Goal: Use online tool/utility: Utilize a website feature to perform a specific function

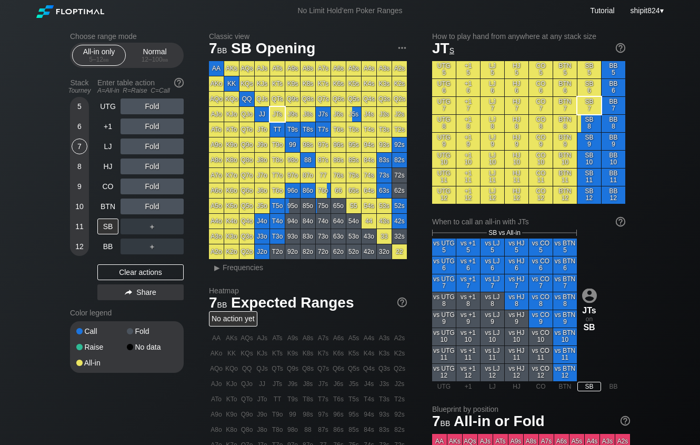
click at [191, 130] on div "Choose range mode All-in only 5 – 12 bb Normal 12 – 100 bb Stack Tourney Enter …" at bounding box center [135, 209] width 131 height 354
drag, startPoint x: 116, startPoint y: 281, endPoint x: 121, endPoint y: 251, distance: 30.4
click at [117, 280] on div "Clear actions" at bounding box center [140, 272] width 86 height 16
drag, startPoint x: 143, startPoint y: 63, endPoint x: 91, endPoint y: 161, distance: 110.7
click at [143, 65] on div "Normal 12 – 100 bb" at bounding box center [155, 55] width 48 height 20
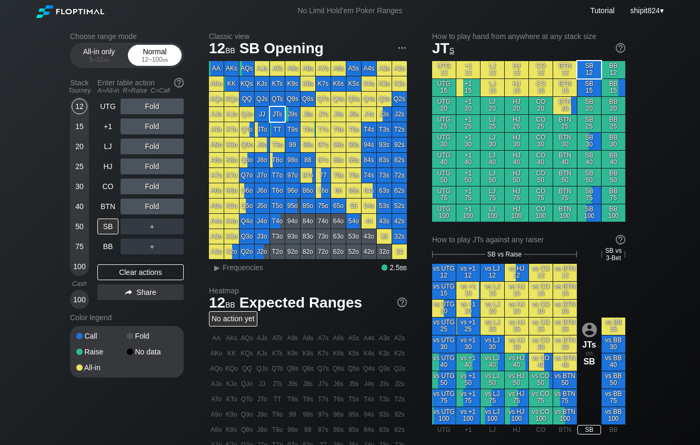
click at [142, 57] on div "12 – 100 bb" at bounding box center [155, 59] width 44 height 7
click at [140, 62] on div "12 – 100 bb" at bounding box center [155, 59] width 44 height 7
drag, startPoint x: 137, startPoint y: 60, endPoint x: 88, endPoint y: 195, distance: 143.6
click at [136, 64] on div "Normal 12 – 100 bb" at bounding box center [155, 55] width 48 height 20
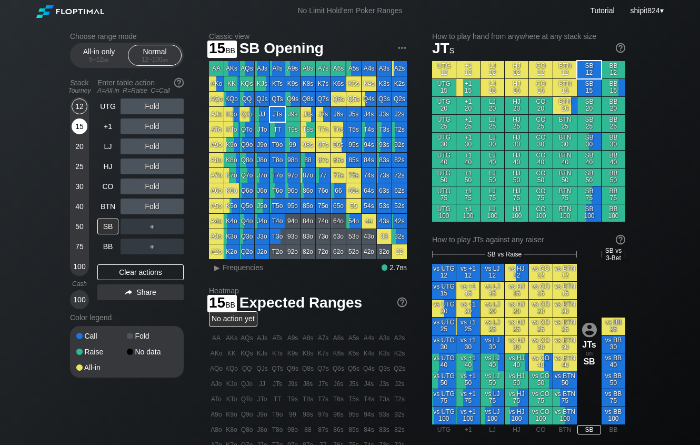
click at [82, 134] on div "15" at bounding box center [80, 126] width 16 height 16
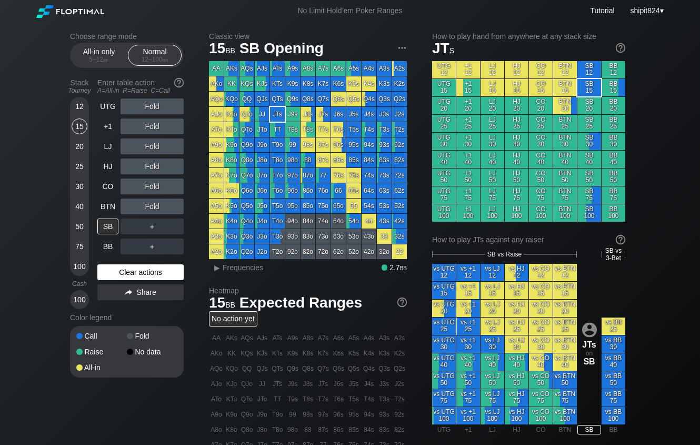
click at [137, 274] on div "Clear actions" at bounding box center [140, 272] width 86 height 16
click at [138, 274] on div "Clear actions" at bounding box center [140, 272] width 86 height 16
click at [137, 274] on div "Clear actions" at bounding box center [140, 272] width 86 height 16
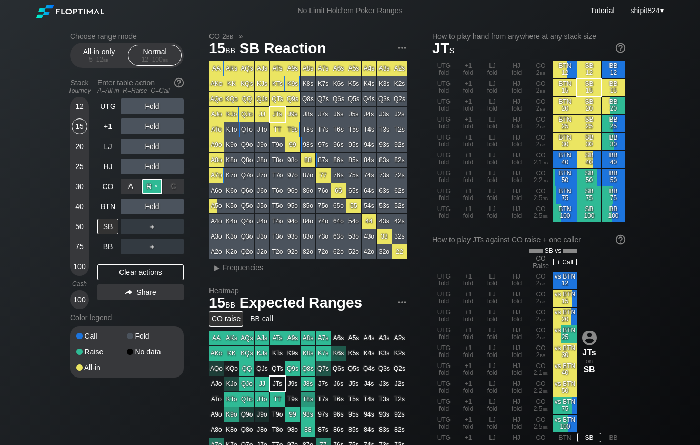
click at [156, 189] on div "R ✕" at bounding box center [152, 187] width 21 height 16
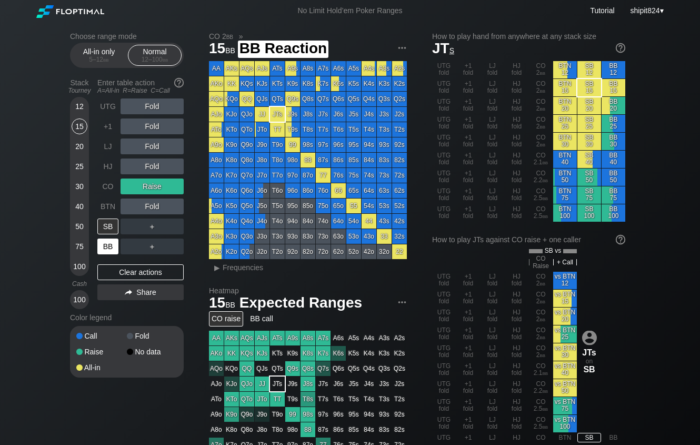
click at [108, 250] on div "BB" at bounding box center [107, 247] width 21 height 16
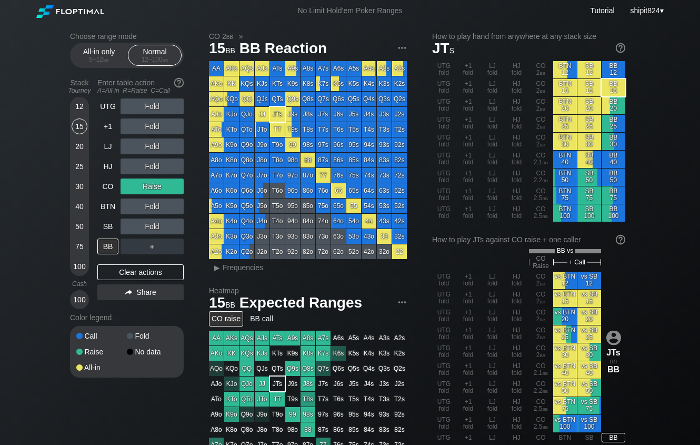
click at [137, 279] on div "Clear actions" at bounding box center [140, 272] width 86 height 16
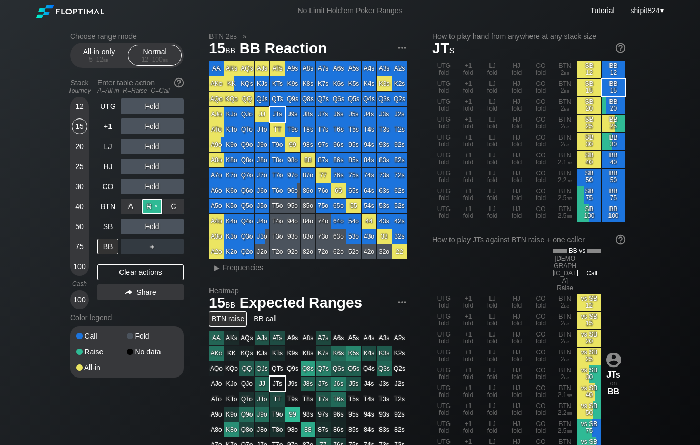
drag, startPoint x: 148, startPoint y: 210, endPoint x: 142, endPoint y: 209, distance: 6.9
click at [150, 210] on div "R ✕" at bounding box center [152, 207] width 21 height 16
click at [151, 272] on div "Clear actions" at bounding box center [140, 272] width 86 height 16
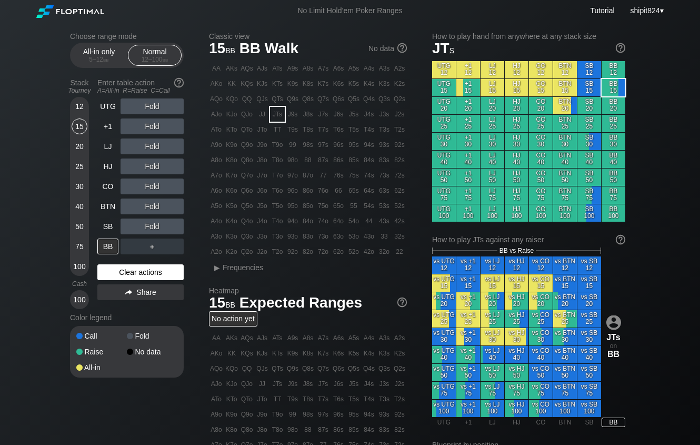
click at [150, 270] on div "Clear actions" at bounding box center [140, 272] width 86 height 16
click at [120, 223] on div "SB" at bounding box center [108, 226] width 23 height 20
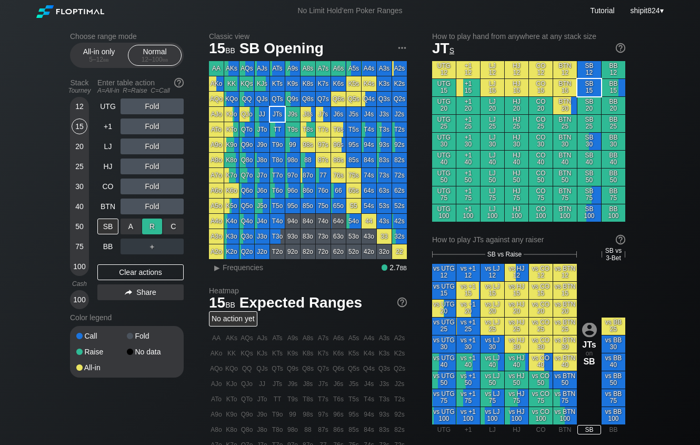
click at [154, 224] on div "R ✕" at bounding box center [152, 227] width 21 height 16
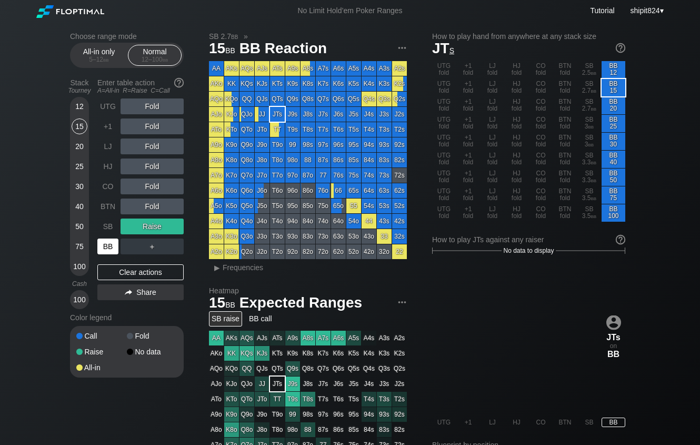
click at [105, 254] on div "BB" at bounding box center [107, 247] width 21 height 16
click at [148, 269] on div "Clear actions" at bounding box center [140, 272] width 86 height 16
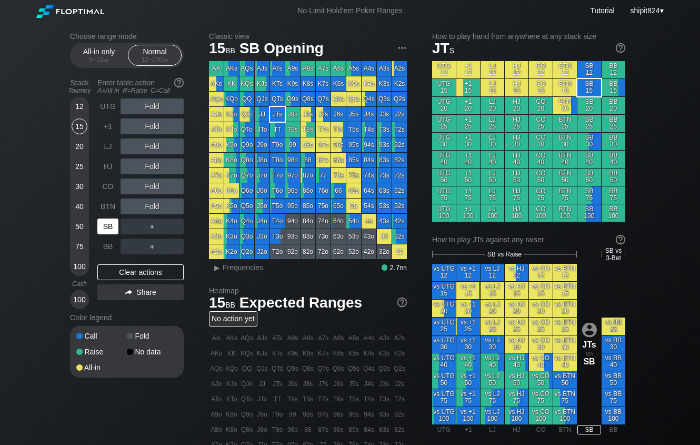
click at [106, 224] on div "SB" at bounding box center [107, 227] width 21 height 16
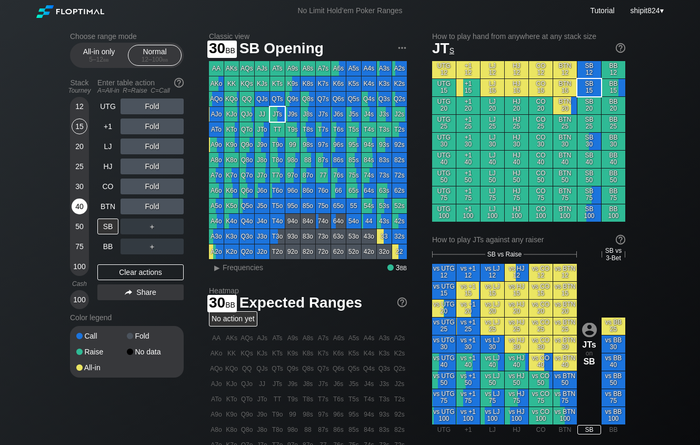
drag, startPoint x: 74, startPoint y: 183, endPoint x: 81, endPoint y: 203, distance: 21.3
click at [74, 185] on div "30" at bounding box center [80, 187] width 16 height 16
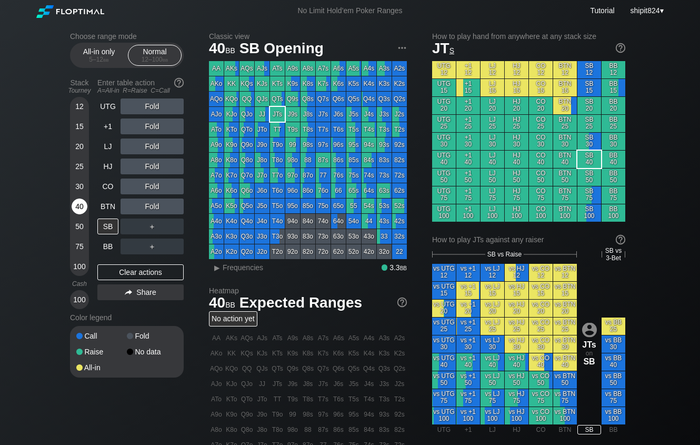
click at [79, 203] on div "40" at bounding box center [80, 207] width 16 height 16
click at [424, 259] on div "Classic view 40 bb SB Opening AA AKs AQs AJs ATs A9s A8s A7s A6s A5s A4s A3s A2…" at bounding box center [419, 366] width 421 height 669
click at [160, 271] on div "Clear actions" at bounding box center [140, 272] width 86 height 16
drag, startPoint x: 154, startPoint y: 280, endPoint x: 137, endPoint y: 232, distance: 50.6
click at [154, 280] on div "Clear actions" at bounding box center [140, 272] width 86 height 16
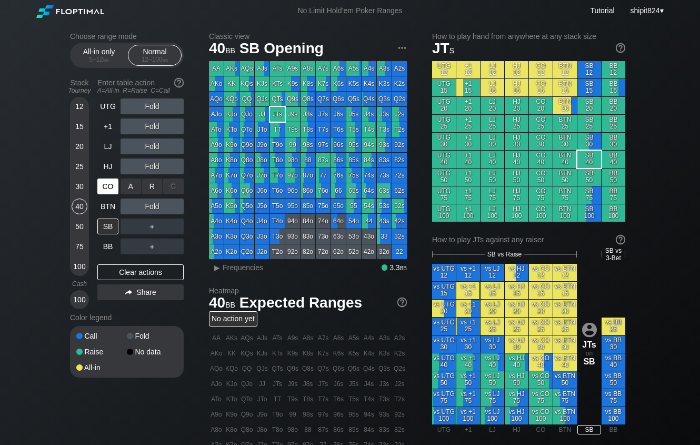
click at [107, 184] on div "CO" at bounding box center [107, 187] width 21 height 16
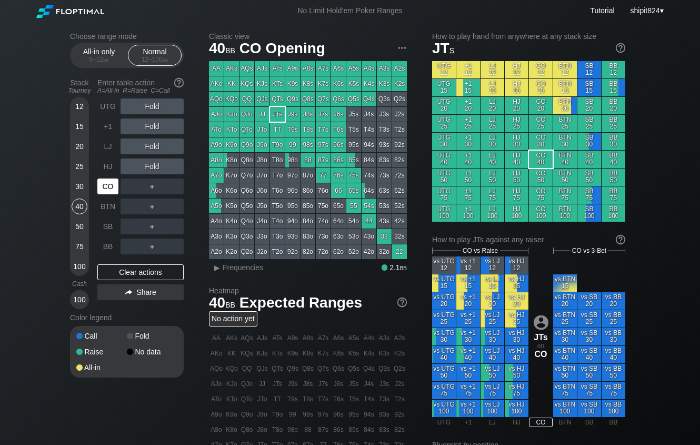
click at [106, 185] on div "CO" at bounding box center [107, 187] width 21 height 16
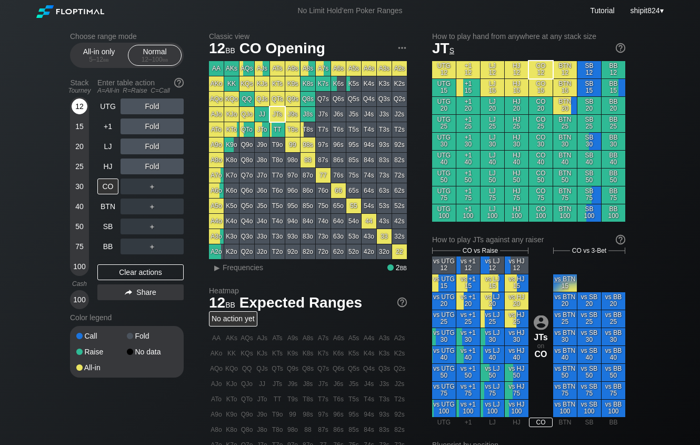
click at [81, 107] on div "12" at bounding box center [80, 106] width 16 height 16
click at [80, 107] on div "12" at bounding box center [80, 106] width 16 height 16
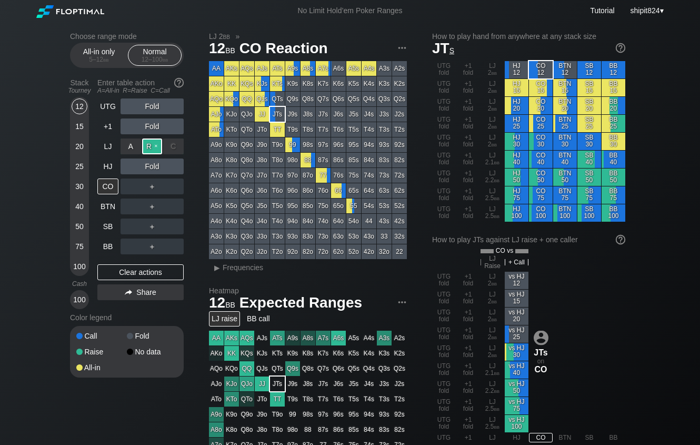
click at [154, 150] on div "R ✕" at bounding box center [152, 146] width 21 height 16
click at [114, 275] on div "Clear actions" at bounding box center [140, 272] width 86 height 16
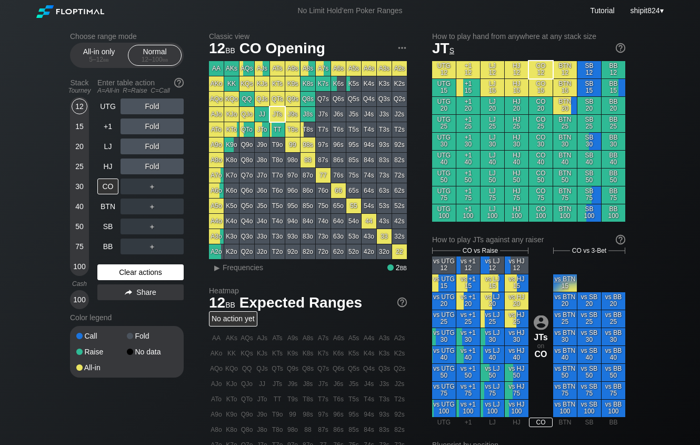
click at [164, 272] on div "Clear actions" at bounding box center [140, 272] width 86 height 16
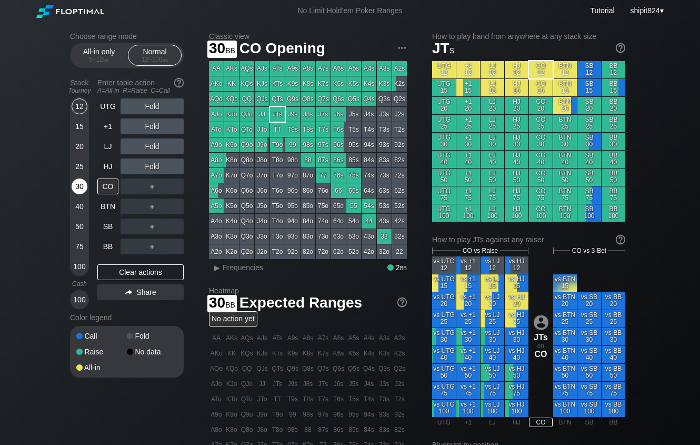
click at [77, 184] on div "30" at bounding box center [80, 187] width 16 height 16
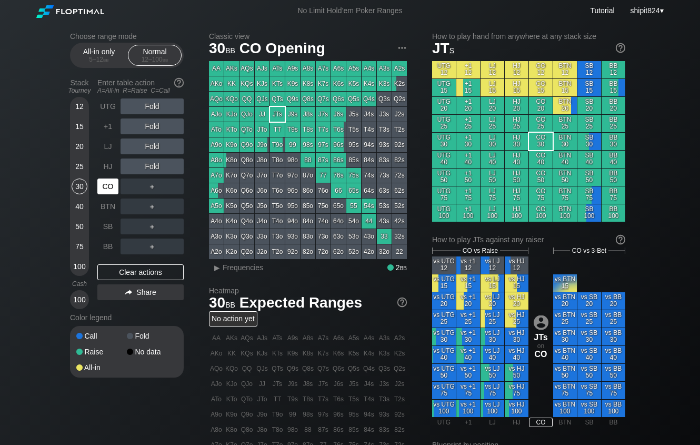
click at [107, 189] on div "CO" at bounding box center [107, 187] width 21 height 16
drag, startPoint x: 106, startPoint y: 189, endPoint x: 92, endPoint y: 188, distance: 14.2
click at [106, 189] on div "CO" at bounding box center [107, 187] width 21 height 16
click at [146, 162] on div "A ✕ R ✕ C ✕ Fold" at bounding box center [152, 166] width 63 height 16
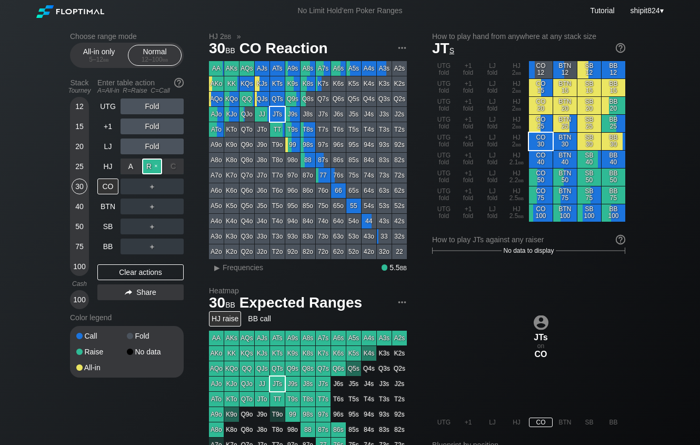
click at [145, 162] on div "R ✕" at bounding box center [152, 166] width 21 height 16
click at [119, 283] on div "UTG Fold +1 Fold LJ Fold HJ Raise CO ＋ BTN ＋ SB ＋ BB ＋ Clear actions Share" at bounding box center [140, 203] width 86 height 211
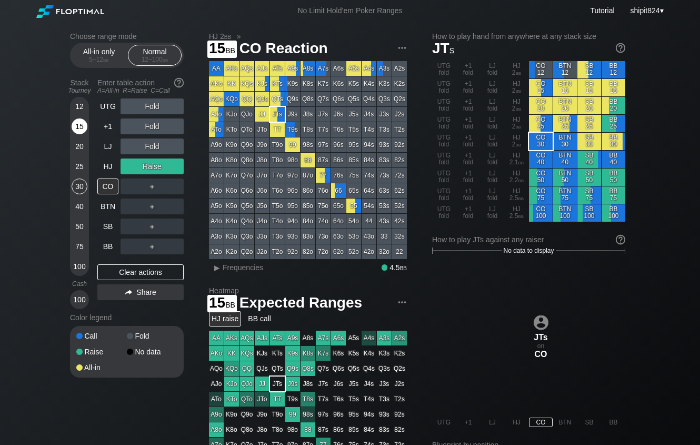
click at [82, 125] on div "15" at bounding box center [80, 126] width 16 height 16
click at [80, 124] on div "15" at bounding box center [80, 126] width 16 height 16
click at [80, 125] on div "15" at bounding box center [80, 126] width 16 height 16
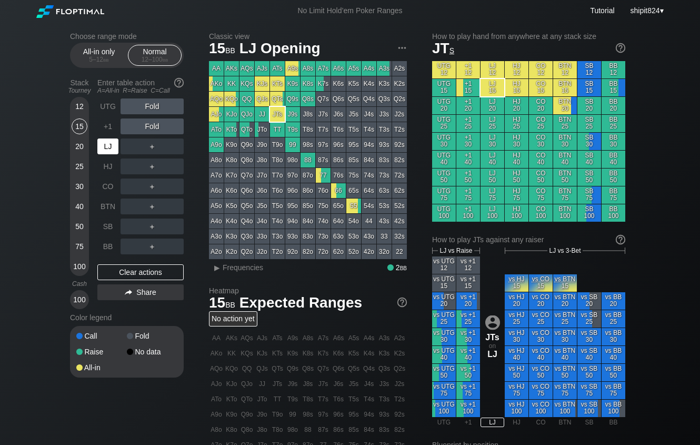
click at [105, 147] on div "LJ" at bounding box center [107, 146] width 21 height 16
click at [138, 272] on div "Clear actions" at bounding box center [140, 272] width 86 height 16
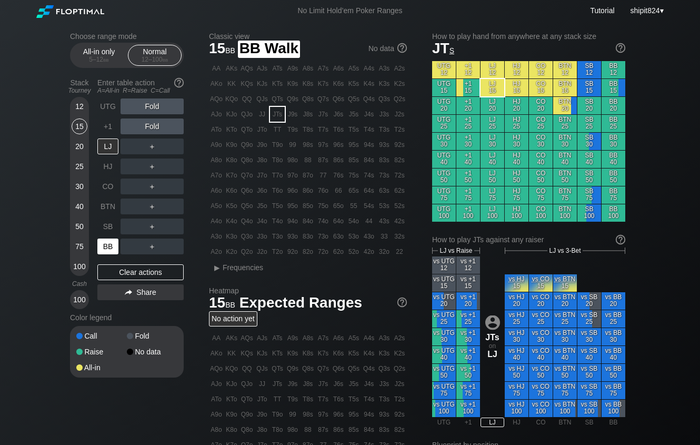
click at [110, 241] on div "BB" at bounding box center [108, 246] width 23 height 20
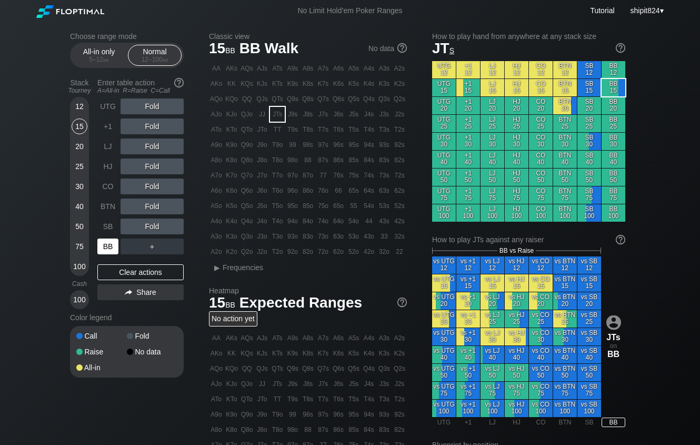
click at [108, 242] on div "BB" at bounding box center [108, 246] width 23 height 20
click at [107, 243] on div "BB" at bounding box center [107, 247] width 21 height 16
click at [81, 148] on div "20" at bounding box center [80, 146] width 16 height 16
click at [81, 127] on div "15" at bounding box center [80, 126] width 16 height 16
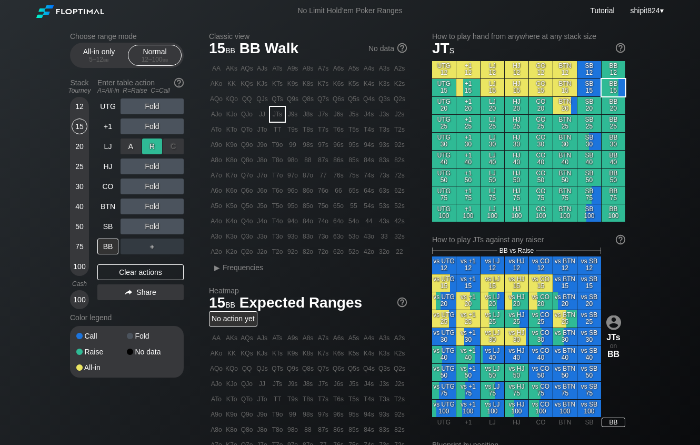
click at [156, 148] on div "R ✕" at bounding box center [152, 146] width 21 height 16
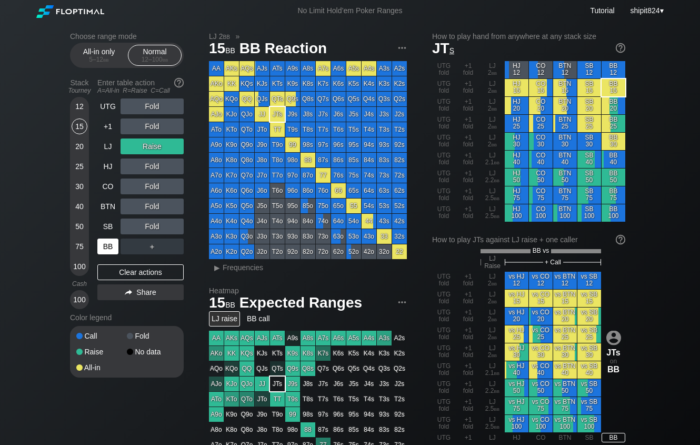
drag, startPoint x: 106, startPoint y: 273, endPoint x: 110, endPoint y: 254, distance: 19.8
click at [106, 273] on div "Clear actions" at bounding box center [140, 272] width 86 height 16
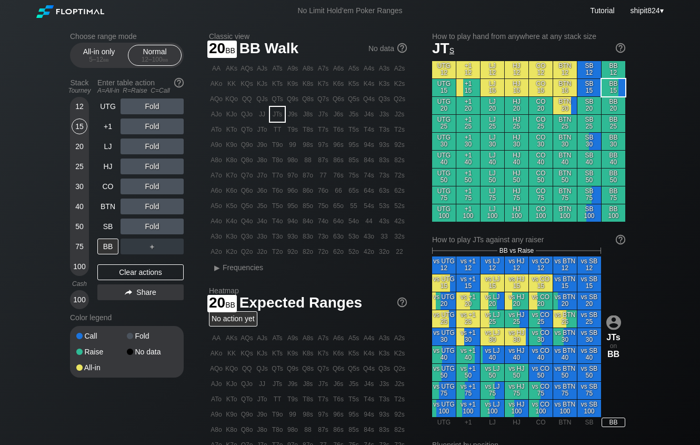
drag, startPoint x: 78, startPoint y: 146, endPoint x: 130, endPoint y: 163, distance: 55.0
click at [82, 143] on div "20" at bounding box center [80, 146] width 16 height 16
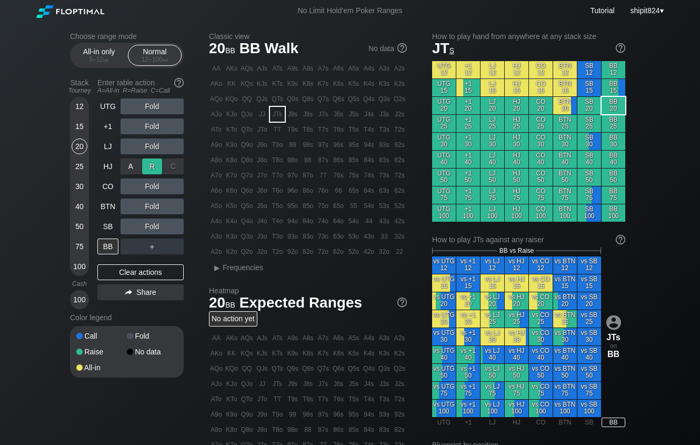
click at [158, 170] on div "R ✕" at bounding box center [152, 166] width 21 height 16
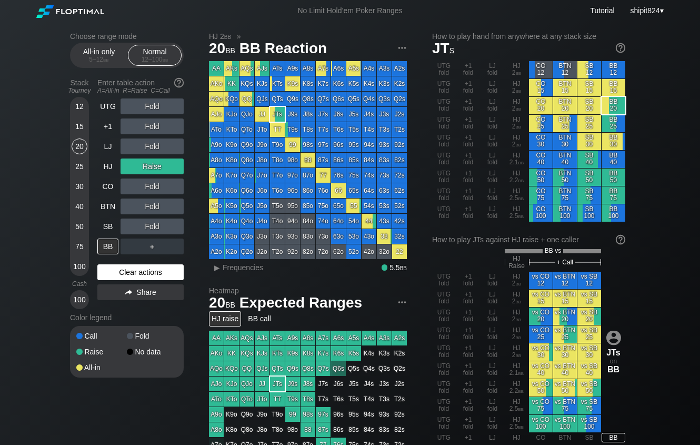
click at [133, 267] on div "Clear actions" at bounding box center [140, 272] width 86 height 16
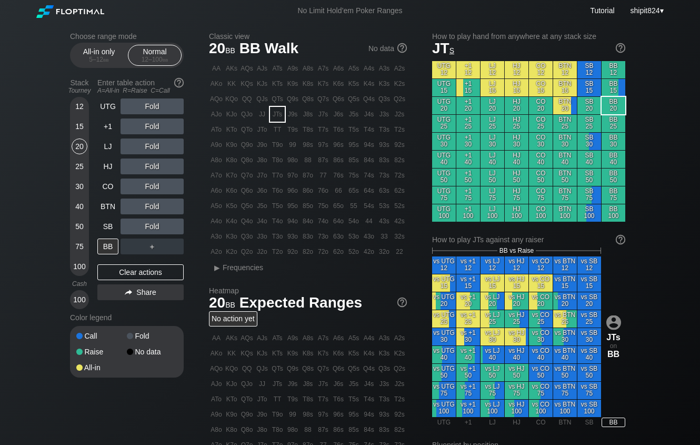
click at [22, 444] on div "Choose range mode All-in only 5 – 12 bb Normal 12 – 100 bb Stack Tourney Enter …" at bounding box center [350, 358] width 700 height 672
click at [130, 280] on div "Clear actions" at bounding box center [140, 272] width 86 height 16
click at [99, 221] on div "UTG Fold +1 Fold LJ Fold HJ Fold CO Fold BTN Fold SB Fold BB ＋" at bounding box center [140, 176] width 86 height 156
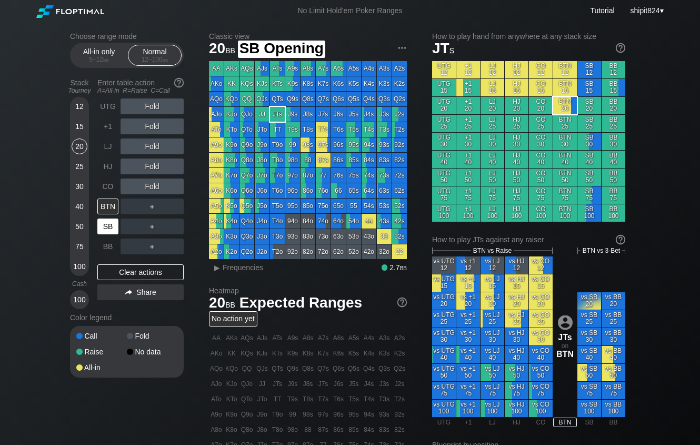
click at [102, 221] on div "SB" at bounding box center [107, 227] width 21 height 16
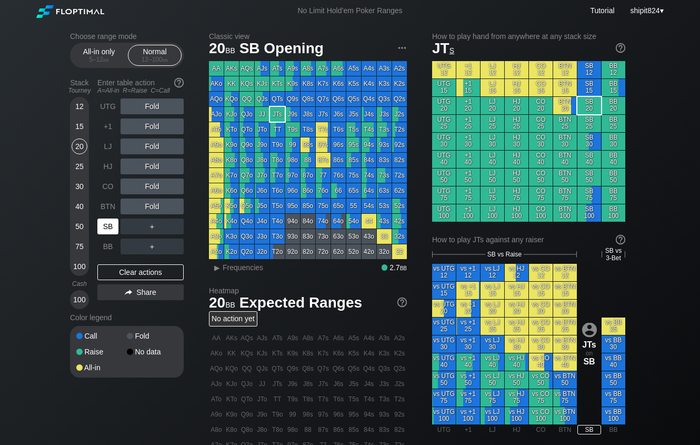
click at [102, 220] on div "SB" at bounding box center [107, 227] width 21 height 16
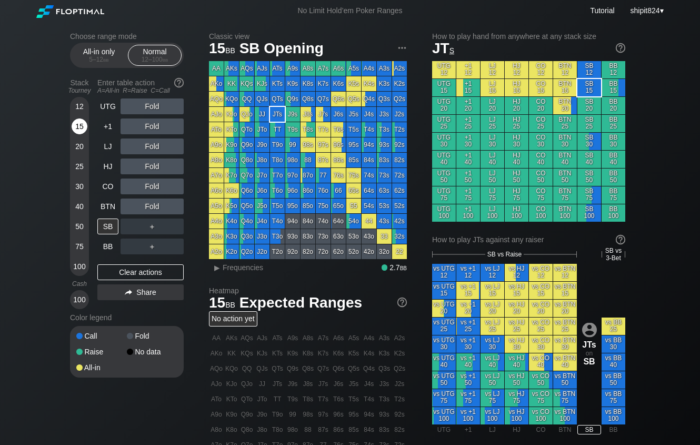
click at [78, 127] on div "15" at bounding box center [80, 126] width 16 height 16
click at [152, 193] on div "R ✕" at bounding box center [152, 187] width 21 height 16
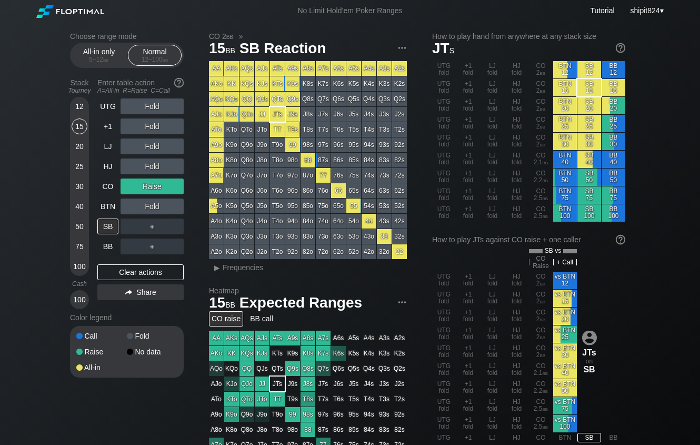
click at [149, 208] on div "Fold" at bounding box center [152, 207] width 63 height 16
click at [149, 208] on div "R ✕" at bounding box center [152, 207] width 21 height 16
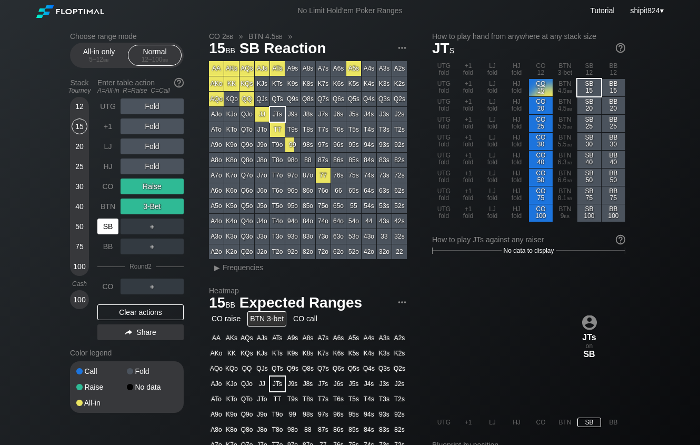
click at [109, 227] on div "SB" at bounding box center [107, 227] width 21 height 16
drag, startPoint x: 132, startPoint y: 309, endPoint x: 133, endPoint y: 297, distance: 11.6
click at [132, 309] on div "Clear actions" at bounding box center [140, 312] width 86 height 16
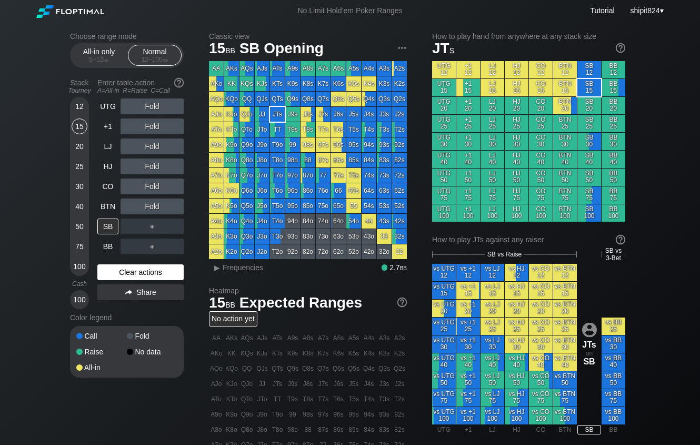
click at [126, 275] on div "Clear actions" at bounding box center [140, 272] width 86 height 16
click at [125, 276] on div "Clear actions" at bounding box center [140, 272] width 86 height 16
click at [143, 268] on div "Clear actions" at bounding box center [140, 272] width 86 height 16
click at [133, 275] on div "Clear actions" at bounding box center [140, 272] width 86 height 16
click at [147, 271] on div "Clear actions" at bounding box center [140, 272] width 86 height 16
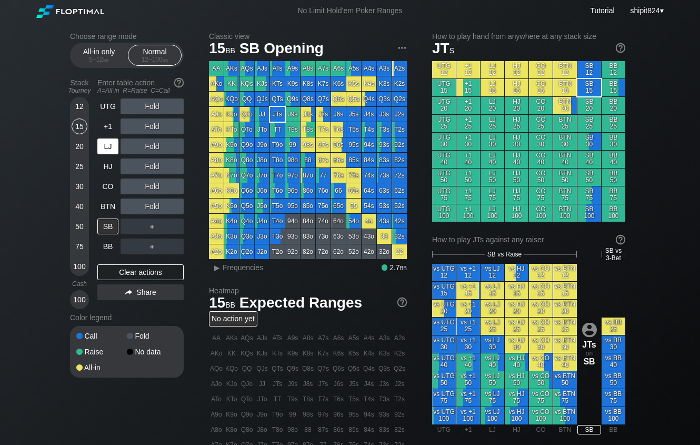
click at [108, 149] on div "LJ" at bounding box center [107, 146] width 21 height 16
click at [107, 148] on div "LJ" at bounding box center [107, 146] width 21 height 16
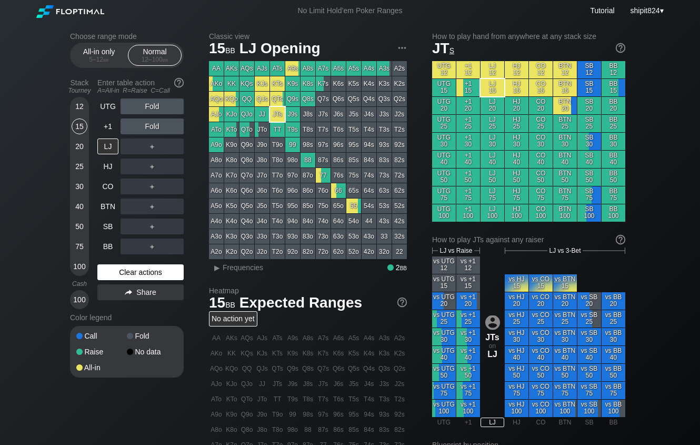
click at [135, 278] on div "Clear actions" at bounding box center [140, 272] width 86 height 16
click at [154, 265] on div "UTG Fold +1 Fold LJ ＋ HJ ＋ CO ＋ BTN ＋ SB ＋ BB ＋ Clear actions Share" at bounding box center [140, 203] width 86 height 211
click at [122, 278] on div "Clear actions" at bounding box center [140, 272] width 86 height 16
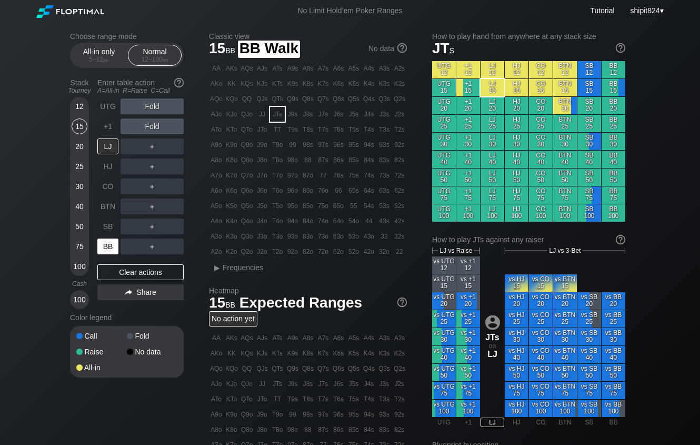
click at [100, 250] on div "BB" at bounding box center [107, 247] width 21 height 16
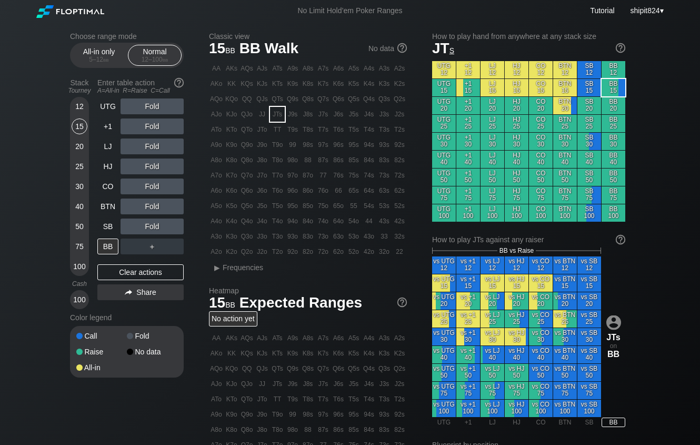
drag, startPoint x: 169, startPoint y: 273, endPoint x: 138, endPoint y: 190, distance: 88.8
click at [169, 273] on div "Clear actions" at bounding box center [140, 272] width 86 height 16
click at [143, 276] on div "Clear actions" at bounding box center [140, 272] width 86 height 16
click at [156, 226] on div "R ✕" at bounding box center [152, 227] width 21 height 16
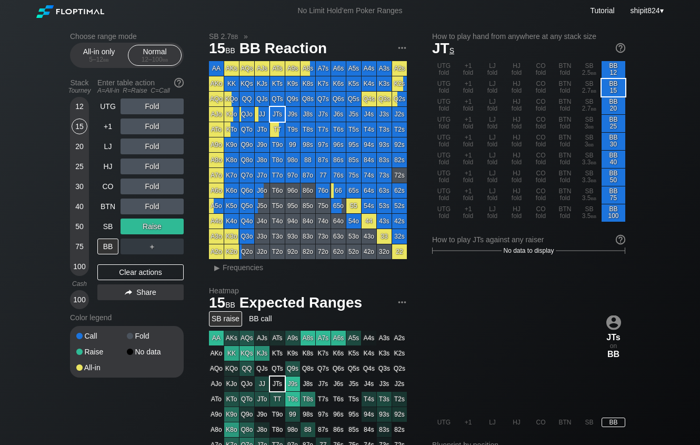
click at [163, 271] on div "Clear actions" at bounding box center [140, 272] width 86 height 16
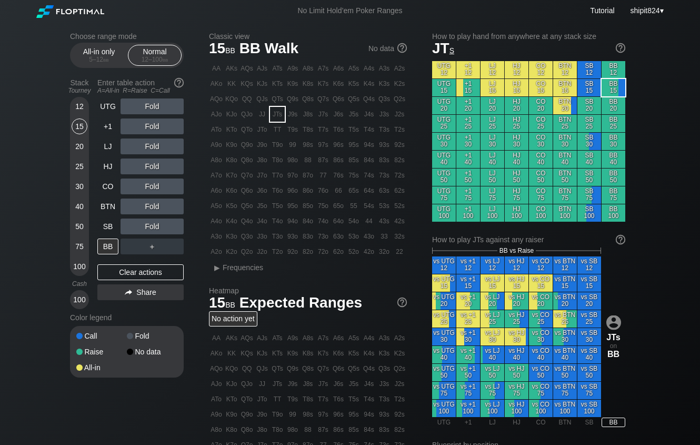
drag, startPoint x: 124, startPoint y: 278, endPoint x: 52, endPoint y: 193, distance: 111.4
click at [124, 278] on div "Clear actions" at bounding box center [140, 272] width 86 height 16
click at [126, 282] on div "UTG Fold +1 Fold LJ Fold HJ Fold CO Fold BTN Fold SB Fold BB ＋ Clear actions Sh…" at bounding box center [140, 203] width 86 height 211
click at [106, 220] on div "SB" at bounding box center [107, 227] width 21 height 16
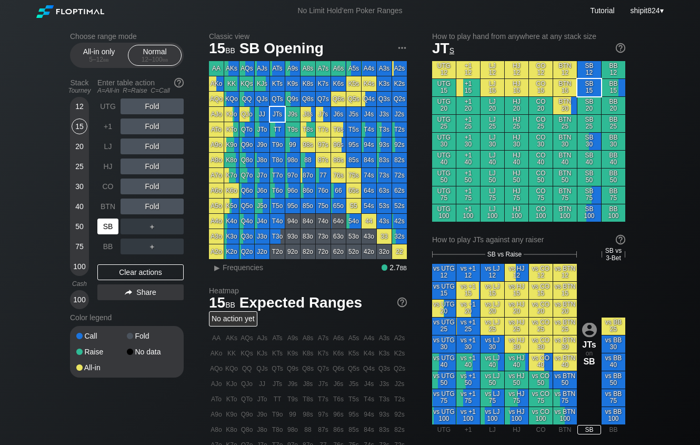
click at [108, 220] on div "SB" at bounding box center [107, 227] width 21 height 16
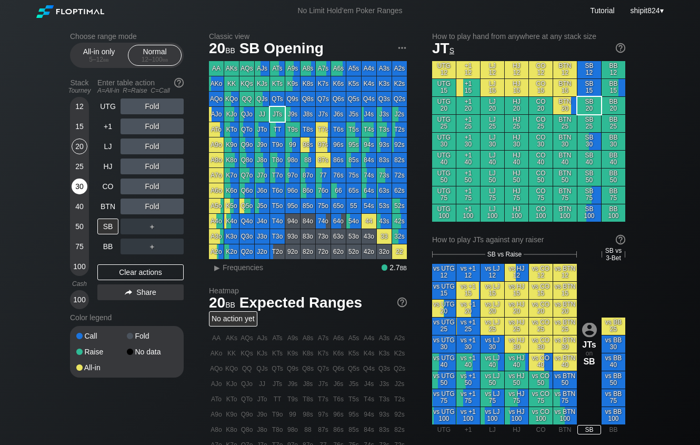
drag, startPoint x: 76, startPoint y: 142, endPoint x: 77, endPoint y: 195, distance: 53.7
click at [76, 143] on div "20" at bounding box center [80, 146] width 16 height 16
click at [152, 163] on div "Fold" at bounding box center [152, 166] width 63 height 16
click at [151, 165] on div "R ✕" at bounding box center [152, 166] width 21 height 16
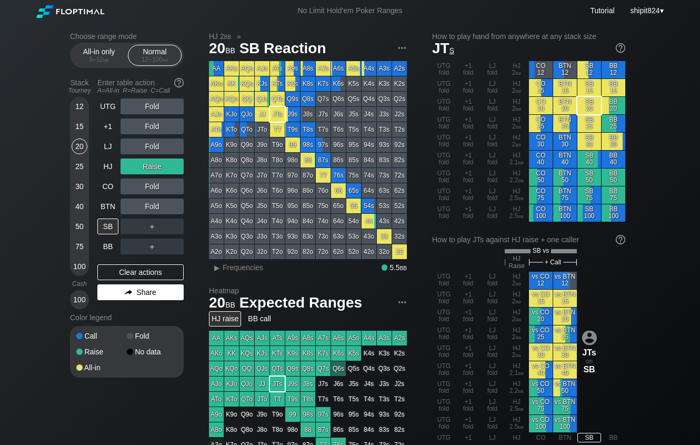
click at [126, 293] on img at bounding box center [128, 293] width 7 height 6
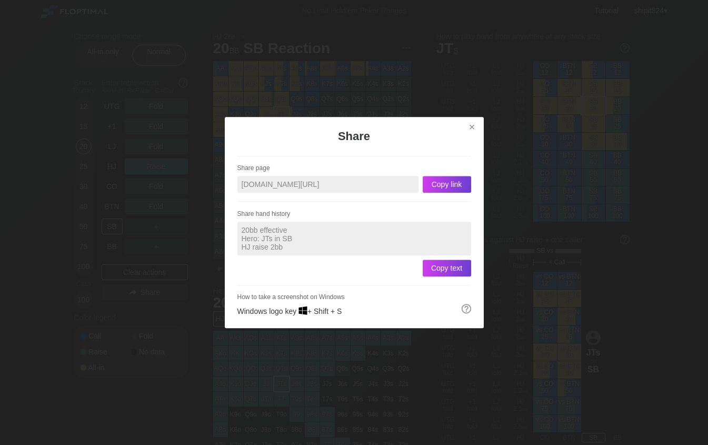
click at [121, 272] on div at bounding box center [354, 222] width 708 height 445
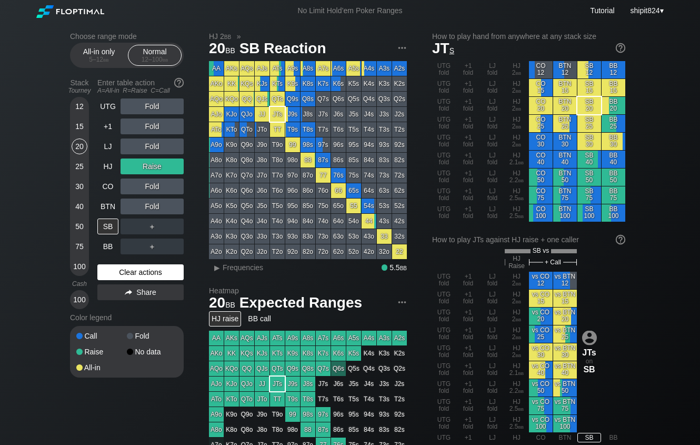
click at [155, 271] on div "Clear actions" at bounding box center [140, 272] width 86 height 16
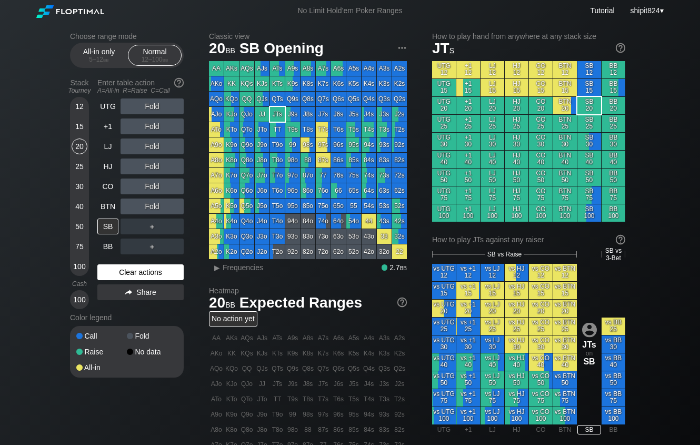
click at [124, 269] on div "Clear actions" at bounding box center [140, 272] width 86 height 16
drag, startPoint x: 124, startPoint y: 269, endPoint x: 124, endPoint y: 261, distance: 7.4
click at [124, 268] on div "Clear actions" at bounding box center [140, 272] width 86 height 16
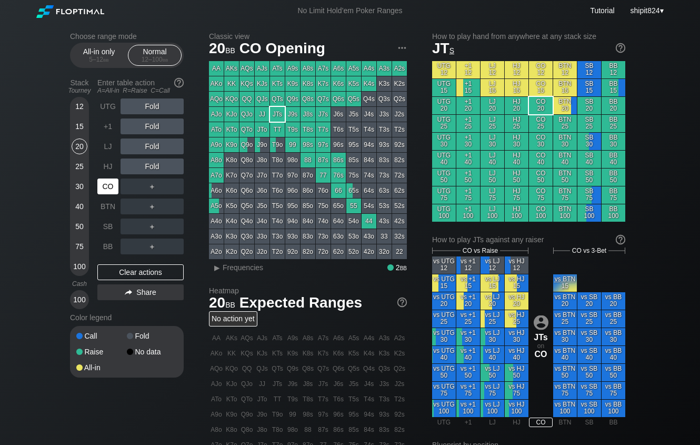
click at [104, 184] on div "CO" at bounding box center [107, 187] width 21 height 16
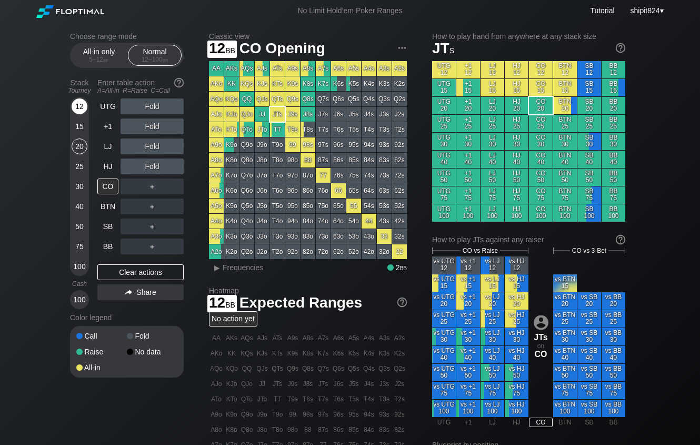
click at [74, 111] on div "12" at bounding box center [80, 106] width 16 height 16
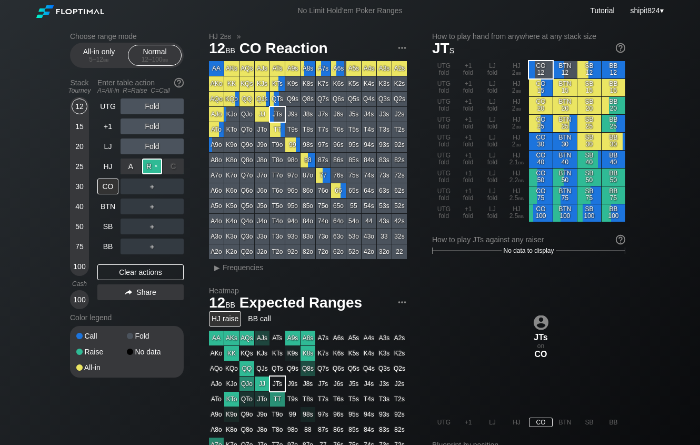
click at [149, 170] on div "R ✕" at bounding box center [152, 166] width 21 height 16
click at [111, 269] on div "Clear actions" at bounding box center [140, 272] width 86 height 16
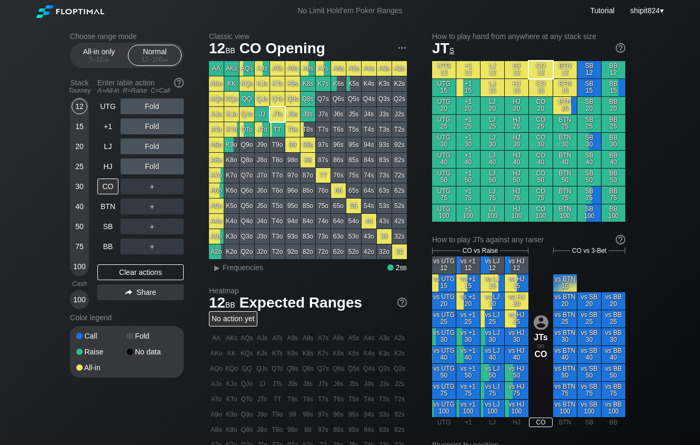
click at [154, 267] on div "Clear actions" at bounding box center [140, 272] width 86 height 16
click at [130, 263] on div "UTG Fold +1 Fold LJ Fold HJ Fold CO ＋ BTN ＋ SB ＋ BB ＋ Clear actions Share" at bounding box center [140, 203] width 86 height 211
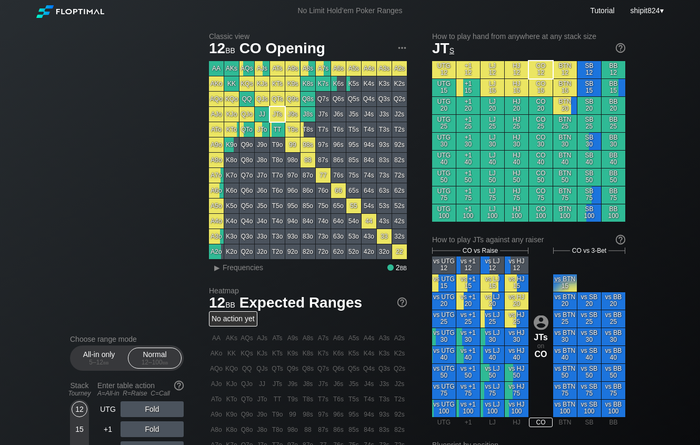
scroll to position [349, 0]
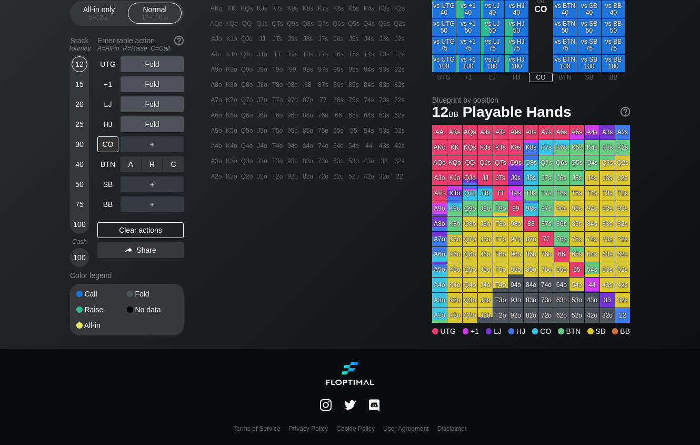
click at [152, 167] on div "R ✕" at bounding box center [152, 164] width 21 height 16
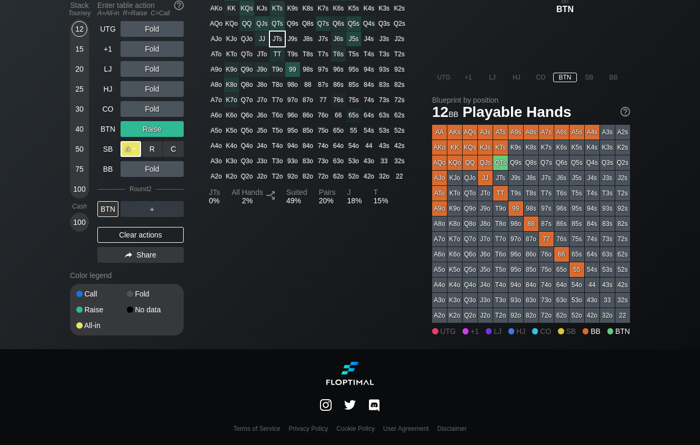
click at [133, 182] on div "UTG Fold +1 Fold LJ Fold HJ Fold CO Fold BTN Raise SB A ✕ R ✕ C ✕ All-in BB Fol…" at bounding box center [140, 119] width 86 height 196
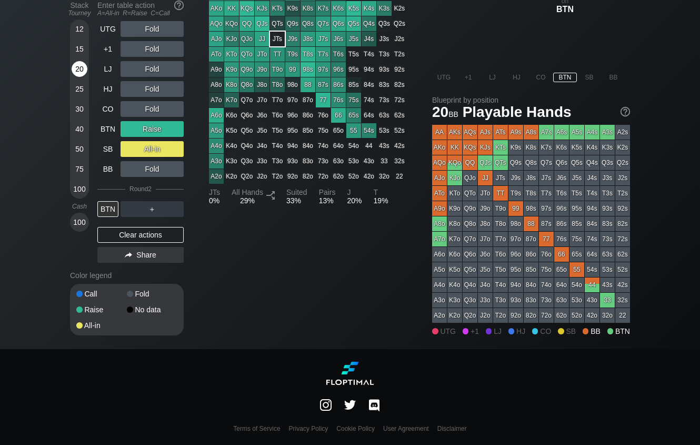
click at [75, 61] on div "20" at bounding box center [80, 69] width 16 height 16
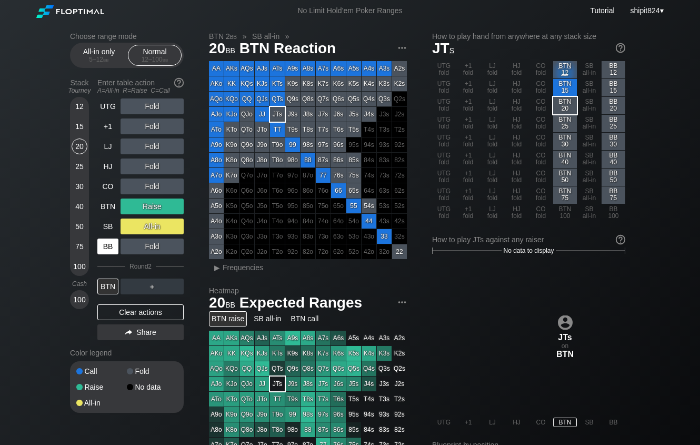
drag, startPoint x: 118, startPoint y: 316, endPoint x: 105, endPoint y: 254, distance: 63.6
click at [118, 316] on div "Clear actions" at bounding box center [140, 312] width 86 height 16
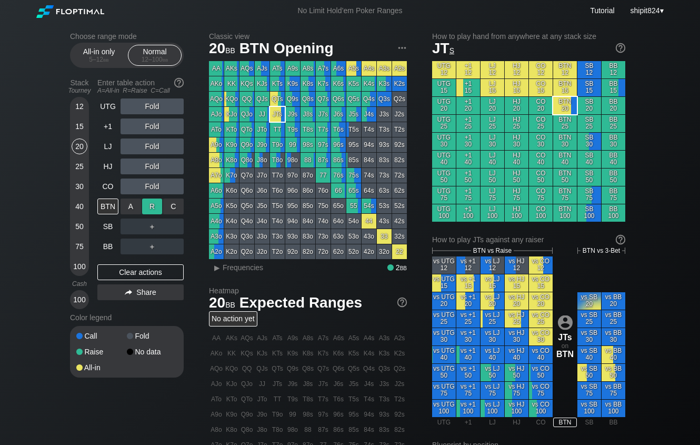
click at [153, 204] on div "R ✕" at bounding box center [152, 207] width 21 height 16
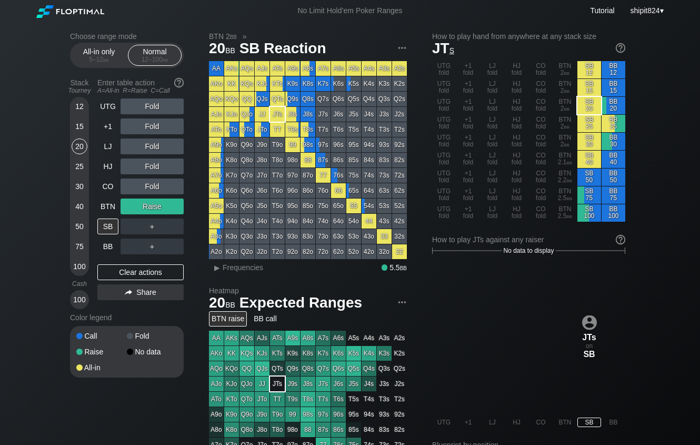
click at [149, 276] on div "Clear actions" at bounding box center [140, 272] width 86 height 16
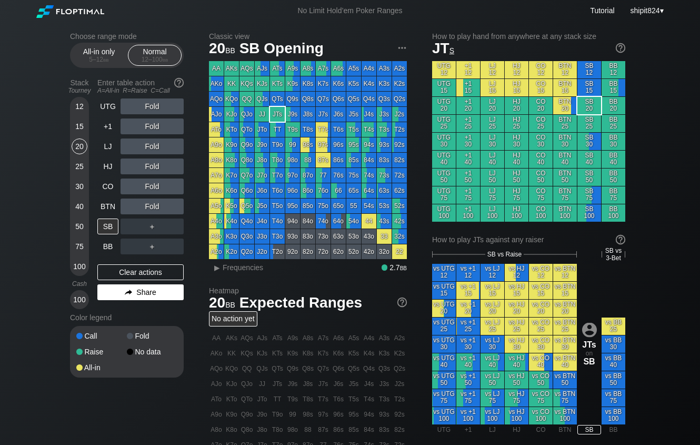
click at [152, 289] on div "UTG Fold +1 Fold LJ Fold HJ Fold CO Fold BTN Fold SB ＋ BB ＋ Clear actions Share" at bounding box center [140, 203] width 86 height 211
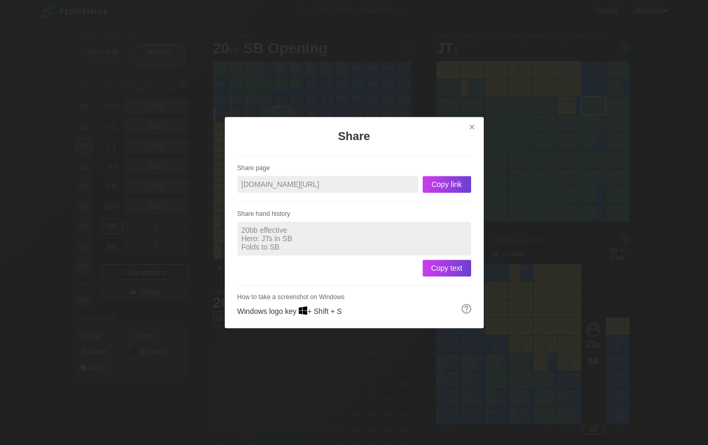
click at [482, 128] on div "× Share Share page [DOMAIN_NAME][URL] Copy link Share hand history 20bb effecti…" at bounding box center [354, 222] width 259 height 211
click at [477, 127] on div "×" at bounding box center [472, 127] width 15 height 12
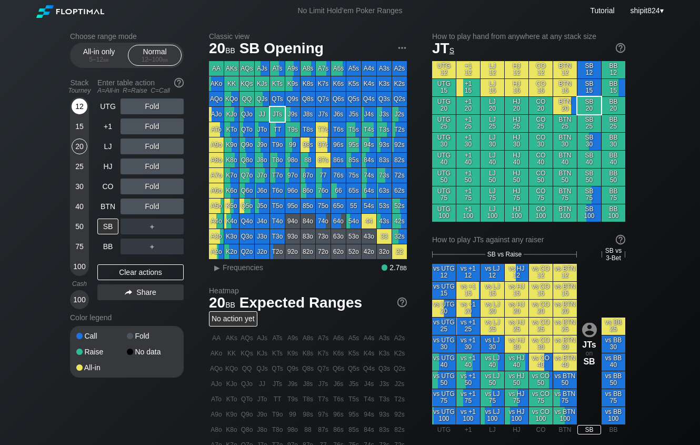
click at [77, 106] on div "12" at bounding box center [80, 106] width 16 height 16
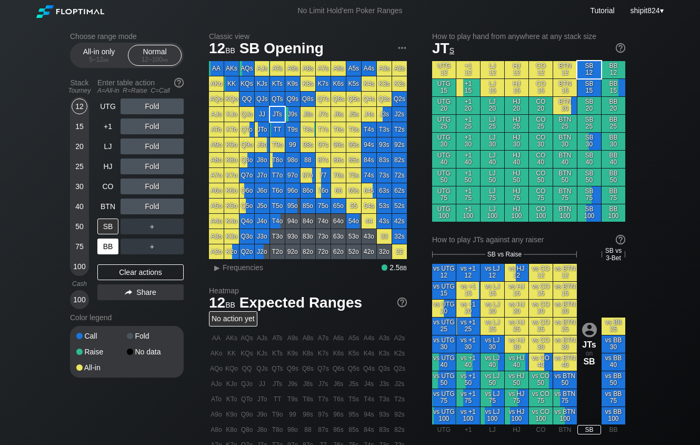
click at [105, 250] on div "BB" at bounding box center [107, 247] width 21 height 16
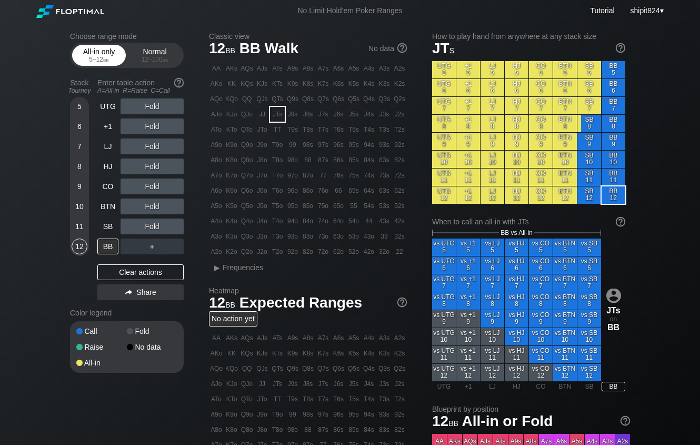
click at [95, 56] on div "All-in only 5 – 12 bb" at bounding box center [99, 55] width 48 height 20
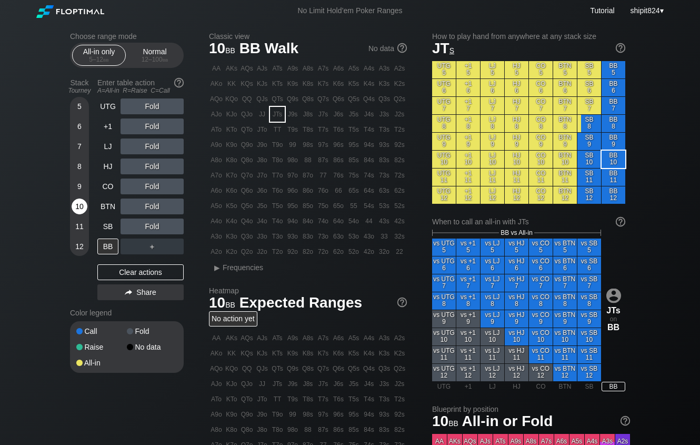
click at [81, 206] on div "10" at bounding box center [80, 207] width 16 height 16
drag, startPoint x: 121, startPoint y: 210, endPoint x: 131, endPoint y: 209, distance: 10.0
click at [131, 209] on div "A ✕" at bounding box center [131, 207] width 21 height 16
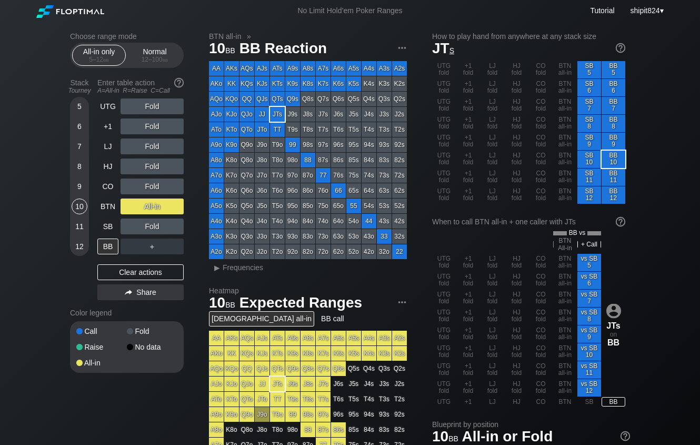
click at [62, 252] on div "Choose range mode All-in only 5 – 12 bb Normal 12 – 100 bb Stack Tourney Enter …" at bounding box center [350, 348] width 577 height 652
click at [130, 269] on div "Clear actions" at bounding box center [140, 272] width 86 height 16
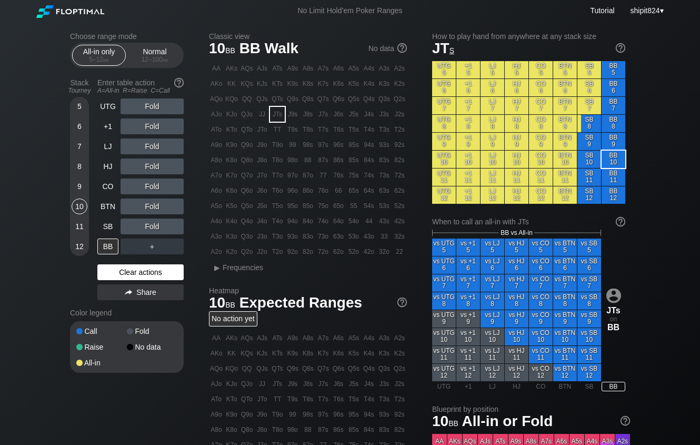
click at [130, 269] on div "Clear actions" at bounding box center [140, 272] width 86 height 16
click at [170, 50] on div "Normal 12 – 100 bb" at bounding box center [155, 55] width 48 height 20
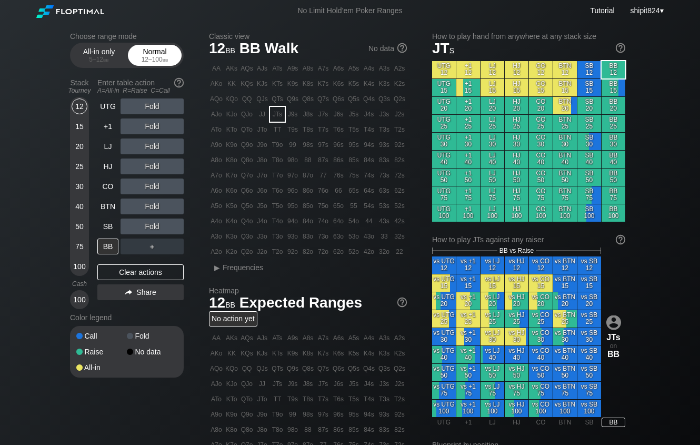
click at [169, 50] on div "Normal 12 – 100 bb" at bounding box center [155, 55] width 48 height 20
click at [80, 213] on div "40" at bounding box center [80, 207] width 16 height 16
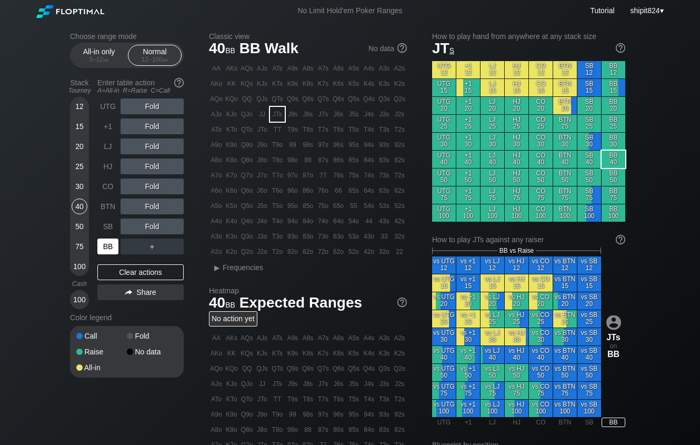
click at [107, 242] on div "BB" at bounding box center [107, 247] width 21 height 16
click at [148, 202] on div "R ✕" at bounding box center [152, 207] width 21 height 16
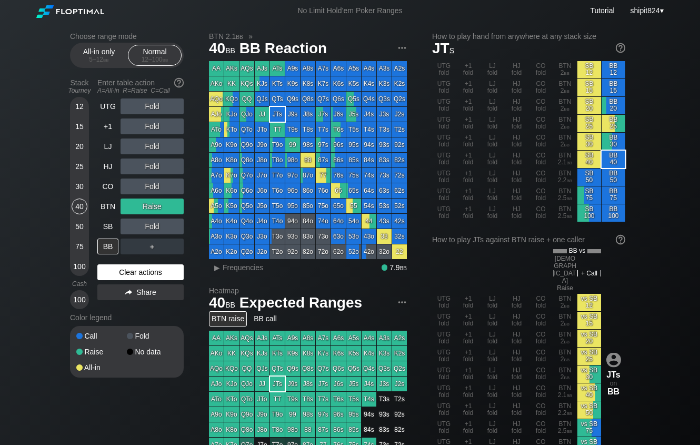
drag, startPoint x: 54, startPoint y: 278, endPoint x: 122, endPoint y: 267, distance: 68.3
click at [55, 278] on div "Choose range mode All-in only 5 – 12 bb Normal 12 – 100 bb Stack Tourney Enter …" at bounding box center [350, 377] width 700 height 710
click at [122, 267] on div "Clear actions" at bounding box center [140, 272] width 86 height 16
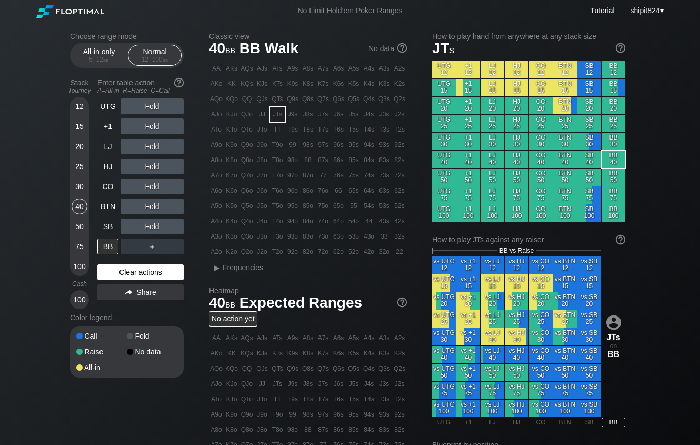
click at [121, 268] on div "Clear actions" at bounding box center [140, 272] width 86 height 16
click at [78, 205] on div "40" at bounding box center [80, 207] width 16 height 16
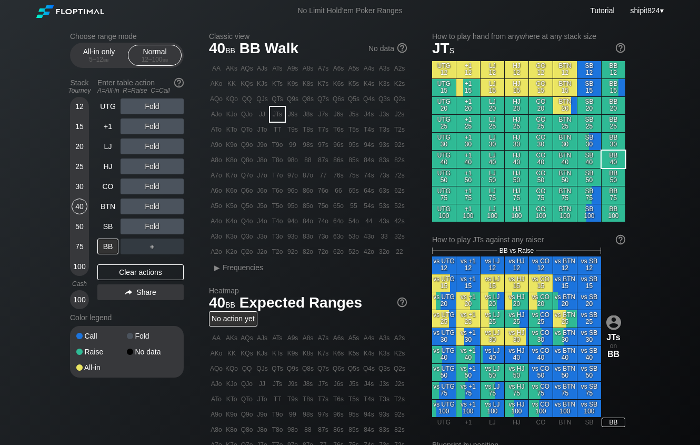
drag, startPoint x: 131, startPoint y: 274, endPoint x: 7, endPoint y: 270, distance: 123.8
click at [131, 275] on div "Clear actions" at bounding box center [140, 272] width 86 height 16
click at [128, 269] on div "Clear actions" at bounding box center [140, 272] width 86 height 16
click at [146, 276] on div "Clear actions" at bounding box center [140, 272] width 86 height 16
click at [119, 280] on div "Clear actions" at bounding box center [140, 272] width 86 height 16
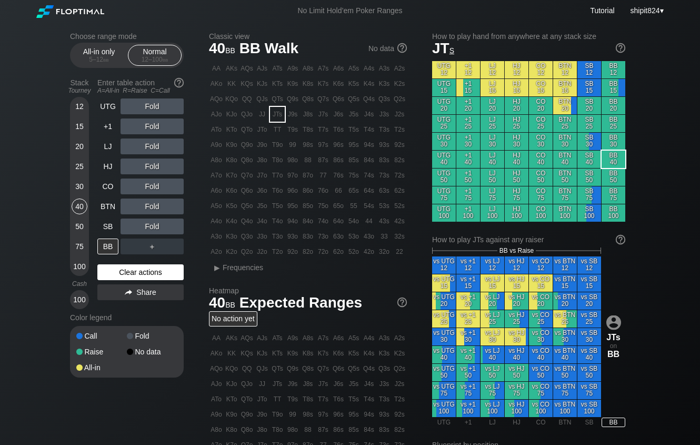
click at [119, 280] on div "Clear actions" at bounding box center [140, 272] width 86 height 16
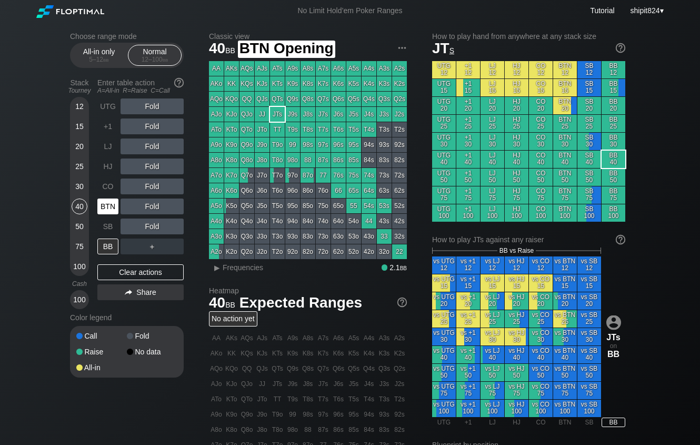
click at [112, 207] on div "BTN" at bounding box center [107, 207] width 21 height 16
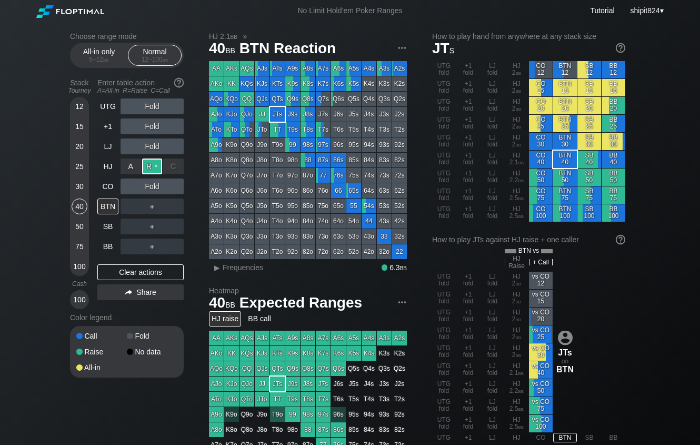
click at [148, 164] on div "R ✕" at bounding box center [152, 166] width 21 height 16
drag, startPoint x: 100, startPoint y: 271, endPoint x: 109, endPoint y: 249, distance: 23.9
click at [100, 268] on div "Clear actions" at bounding box center [140, 272] width 86 height 16
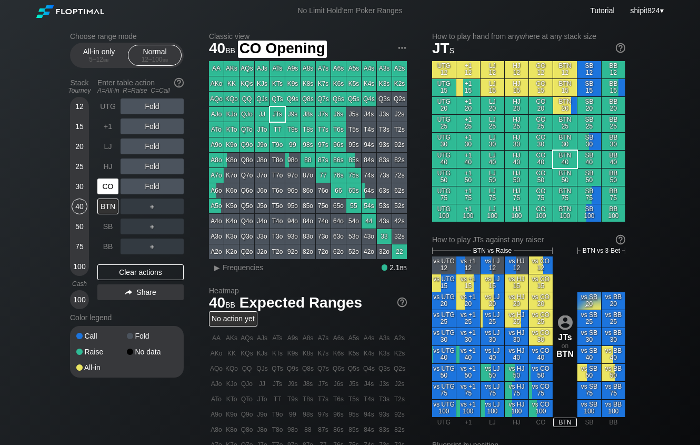
click at [108, 184] on div "CO" at bounding box center [107, 187] width 21 height 16
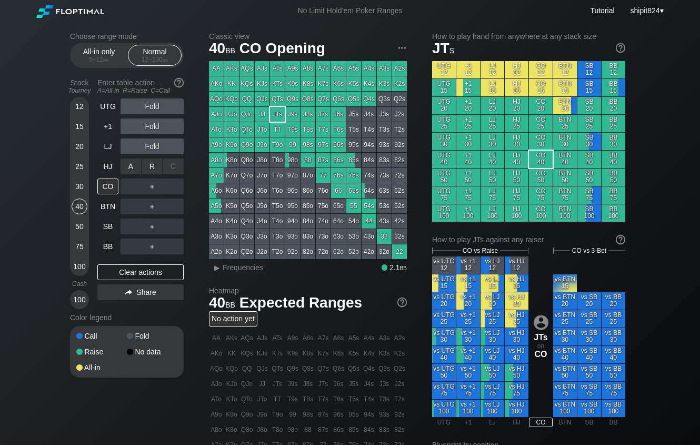
click at [156, 166] on div "R ✕" at bounding box center [152, 166] width 21 height 16
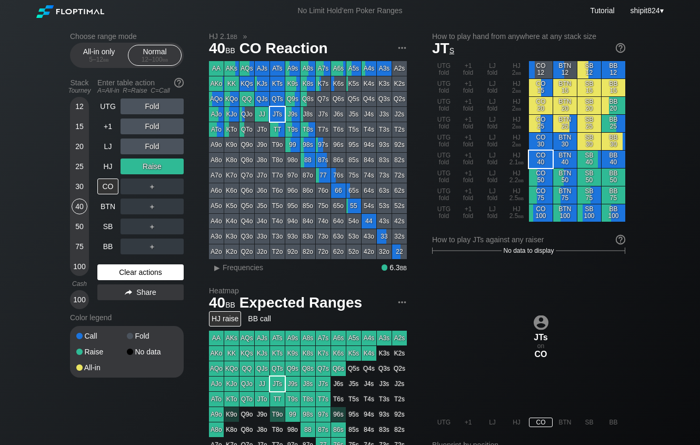
click at [119, 274] on div "Clear actions" at bounding box center [140, 272] width 86 height 16
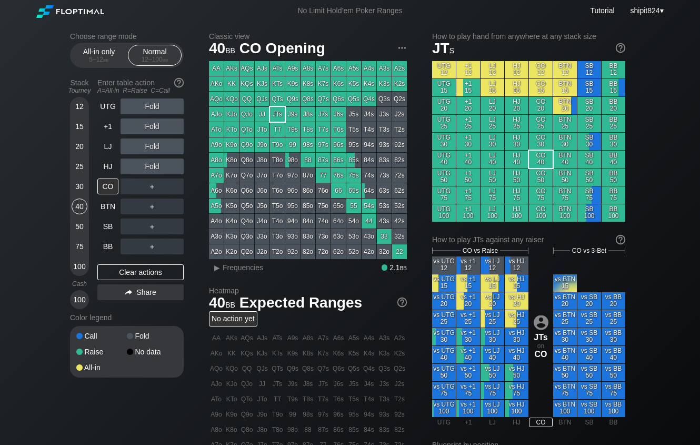
click at [323, 322] on div "No action yet" at bounding box center [308, 318] width 198 height 15
click at [147, 273] on div "Clear actions" at bounding box center [140, 272] width 86 height 16
drag, startPoint x: 147, startPoint y: 273, endPoint x: 134, endPoint y: 264, distance: 15.9
click at [147, 272] on div "Clear actions" at bounding box center [140, 272] width 86 height 16
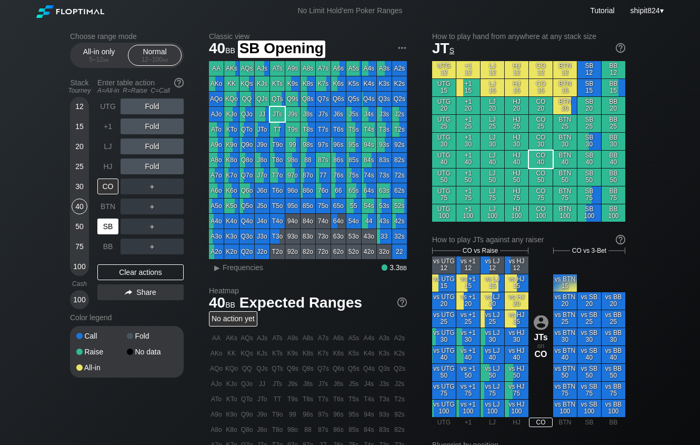
click at [124, 239] on div "＋" at bounding box center [152, 246] width 63 height 24
click at [113, 229] on div "SB" at bounding box center [107, 227] width 21 height 16
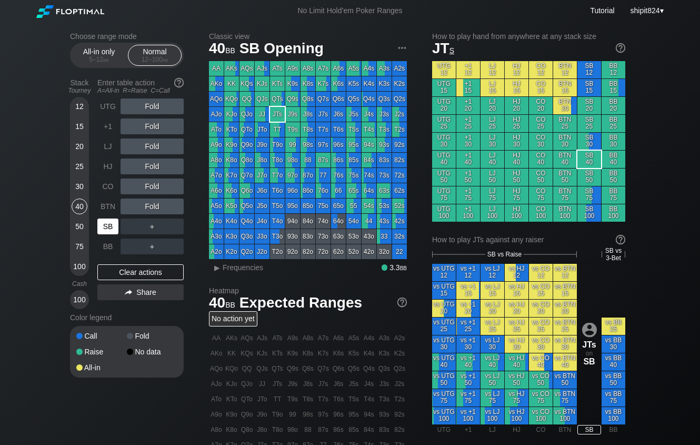
click at [112, 229] on div "SB" at bounding box center [107, 227] width 21 height 16
drag, startPoint x: 115, startPoint y: 269, endPoint x: 108, endPoint y: 253, distance: 17.2
click at [115, 270] on div "Clear actions" at bounding box center [140, 272] width 86 height 16
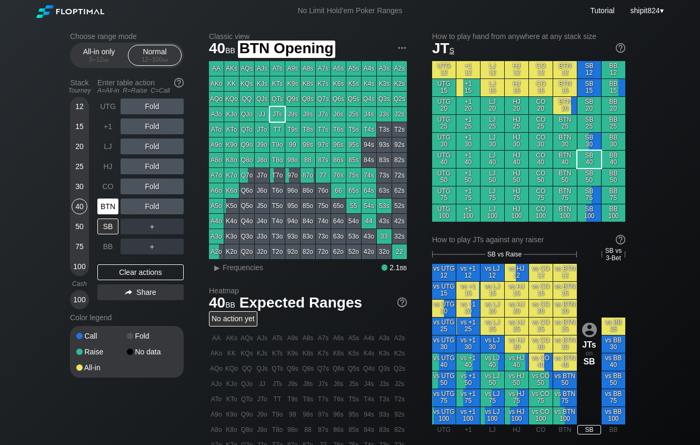
click at [111, 205] on div "BTN" at bounding box center [107, 207] width 21 height 16
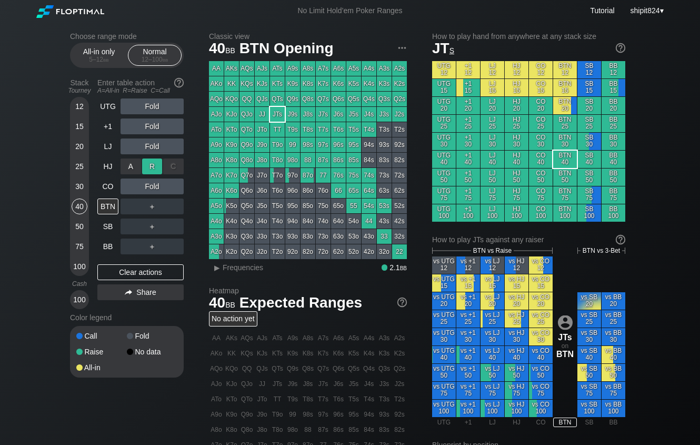
click at [152, 169] on div "R ✕" at bounding box center [152, 166] width 21 height 16
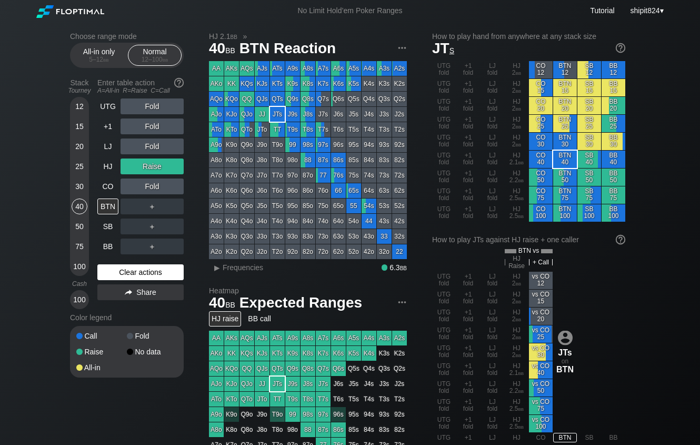
click at [125, 270] on div "Clear actions" at bounding box center [140, 272] width 86 height 16
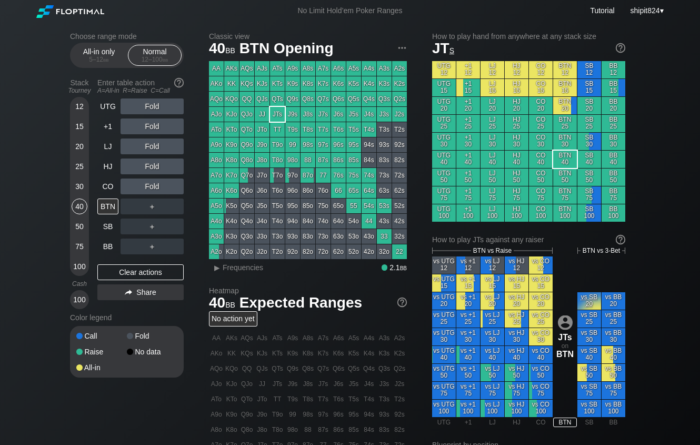
click at [122, 257] on div "UTG Fold +1 Fold LJ Fold HJ Fold CO Fold BTN ＋ SB ＋ BB ＋ Clear actions Share" at bounding box center [140, 203] width 86 height 211
click at [120, 265] on div "UTG Fold +1 Fold LJ Fold HJ Fold CO Fold BTN ＋ SB ＋ BB ＋ Clear actions Share" at bounding box center [140, 203] width 86 height 211
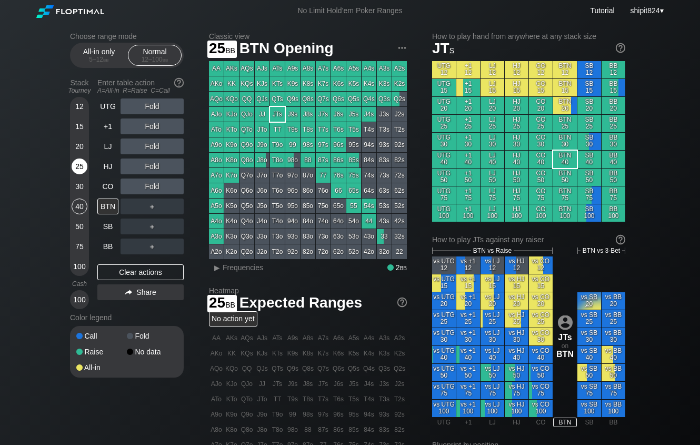
click at [81, 171] on div "25" at bounding box center [80, 166] width 16 height 16
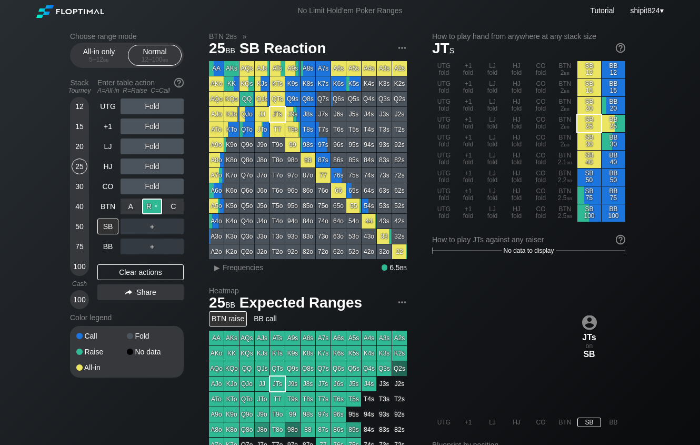
click at [151, 211] on div "R ✕" at bounding box center [152, 207] width 21 height 16
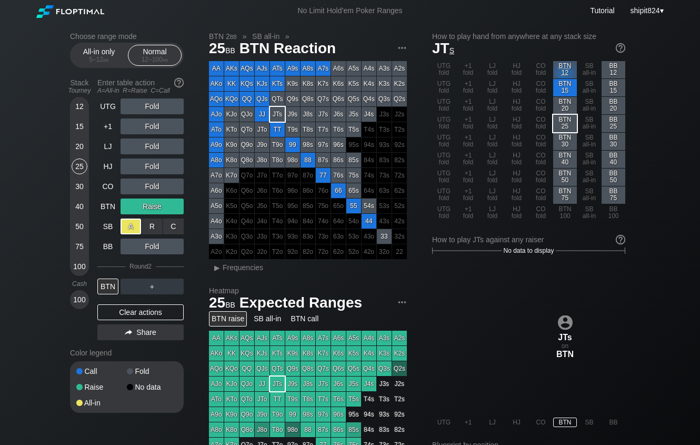
click at [129, 225] on div "A ✕" at bounding box center [131, 227] width 21 height 16
drag, startPoint x: 120, startPoint y: 312, endPoint x: 0, endPoint y: 301, distance: 120.0
click at [119, 313] on div "Clear actions" at bounding box center [140, 312] width 86 height 16
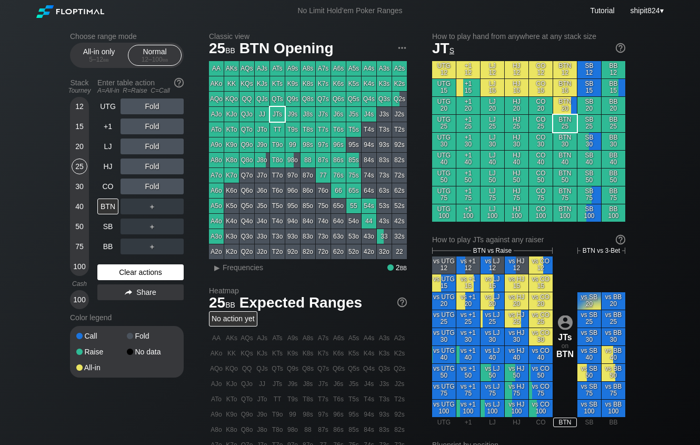
click at [131, 274] on div "Clear actions" at bounding box center [140, 272] width 86 height 16
click at [370, 290] on h2 "Heatmap" at bounding box center [308, 290] width 198 height 8
click at [154, 273] on div "Clear actions" at bounding box center [140, 272] width 86 height 16
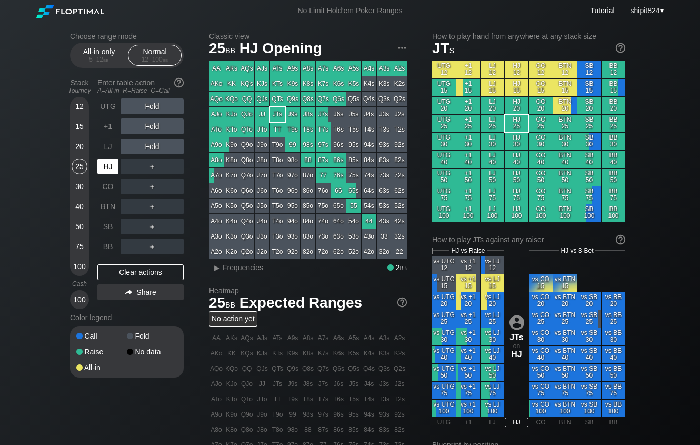
click at [108, 168] on div "HJ" at bounding box center [107, 166] width 21 height 16
click at [156, 163] on div "R ✕" at bounding box center [152, 166] width 21 height 16
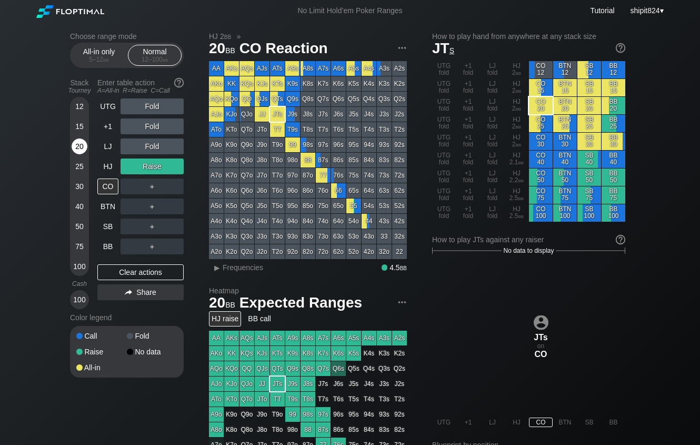
click at [73, 143] on div "20" at bounding box center [80, 146] width 16 height 16
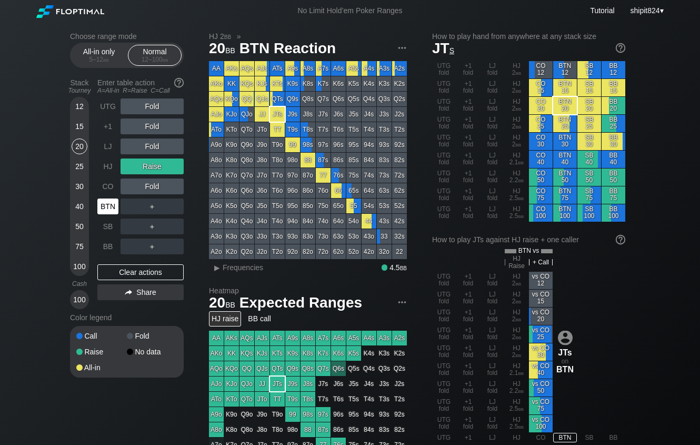
click at [109, 202] on div "BTN" at bounding box center [107, 207] width 21 height 16
click at [127, 207] on div "A ✕" at bounding box center [131, 207] width 21 height 16
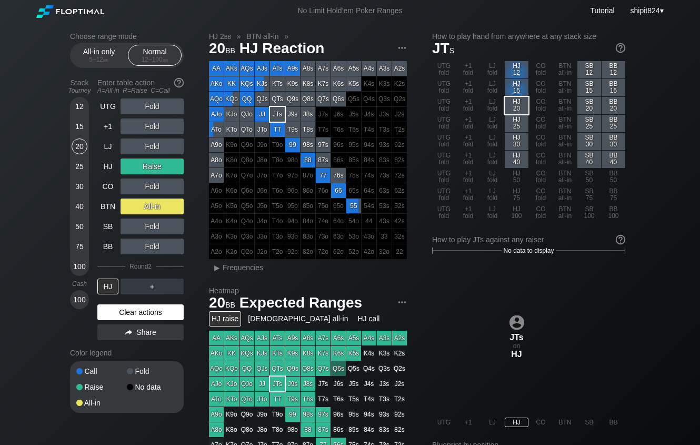
drag, startPoint x: 139, startPoint y: 309, endPoint x: 126, endPoint y: 229, distance: 81.6
click at [139, 310] on div "Clear actions" at bounding box center [140, 312] width 86 height 16
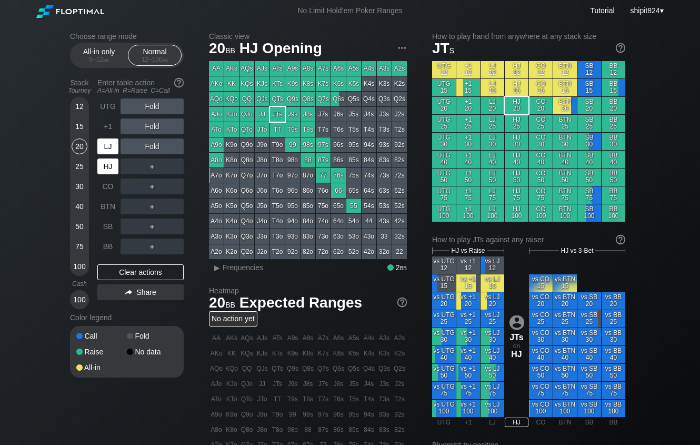
click at [110, 143] on div "LJ" at bounding box center [107, 146] width 21 height 16
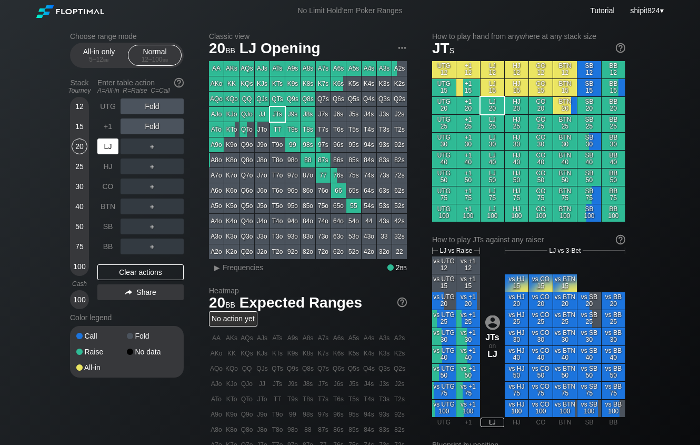
click at [106, 143] on div "LJ" at bounding box center [107, 146] width 21 height 16
click at [105, 142] on div "LJ" at bounding box center [107, 146] width 21 height 16
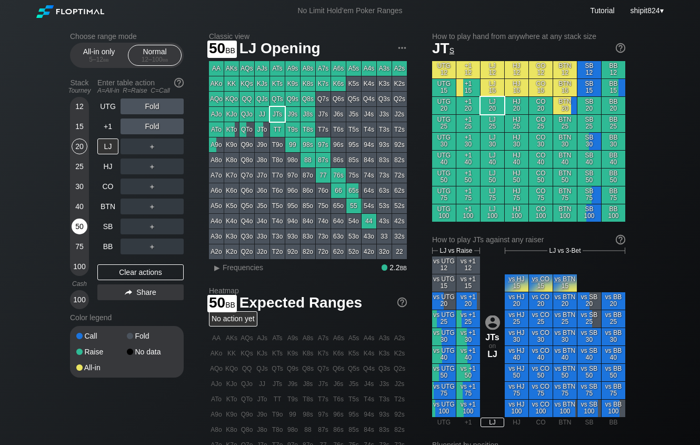
click at [80, 221] on div "50" at bounding box center [80, 227] width 16 height 16
click at [78, 223] on div "50" at bounding box center [80, 227] width 16 height 16
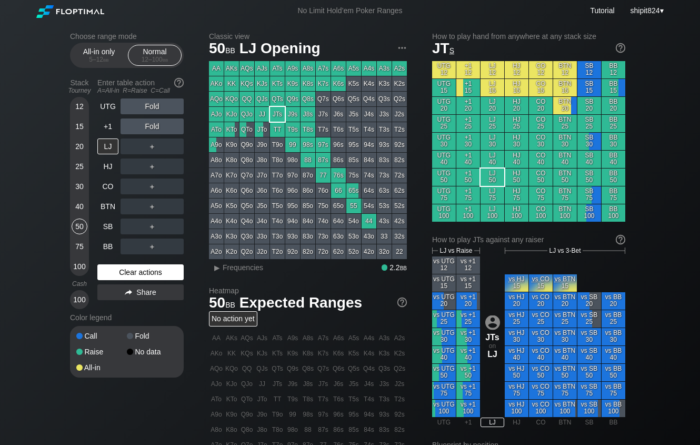
click at [174, 273] on div "Clear actions" at bounding box center [140, 272] width 86 height 16
drag, startPoint x: 138, startPoint y: 276, endPoint x: 150, endPoint y: 269, distance: 13.0
click at [138, 275] on div "Clear actions" at bounding box center [140, 272] width 86 height 16
click at [77, 224] on div "50" at bounding box center [80, 227] width 16 height 16
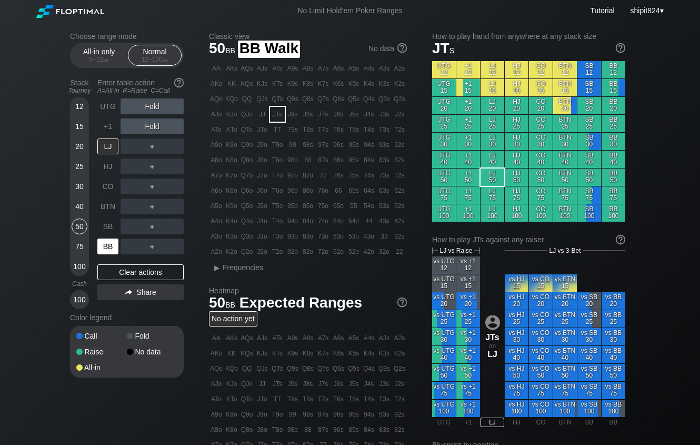
click at [105, 244] on div "BB" at bounding box center [107, 247] width 21 height 16
click at [104, 244] on div "BB" at bounding box center [107, 247] width 21 height 16
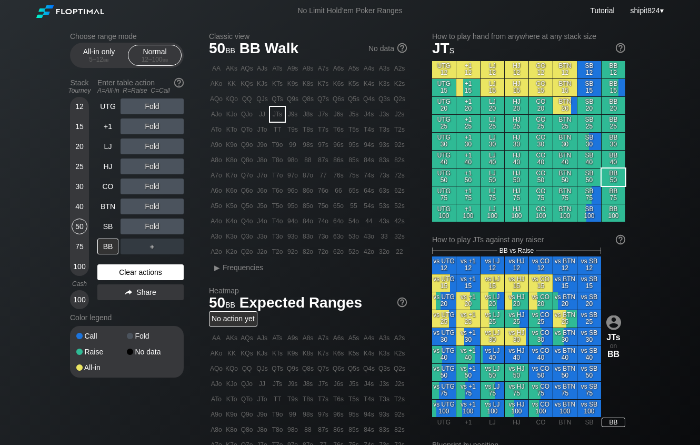
click at [130, 274] on div "Clear actions" at bounding box center [140, 272] width 86 height 16
click at [145, 274] on div "Clear actions" at bounding box center [140, 272] width 86 height 16
click at [144, 273] on div "Clear actions" at bounding box center [140, 272] width 86 height 16
click at [118, 247] on div "BB" at bounding box center [107, 247] width 21 height 16
click at [109, 243] on div "BB" at bounding box center [107, 247] width 21 height 16
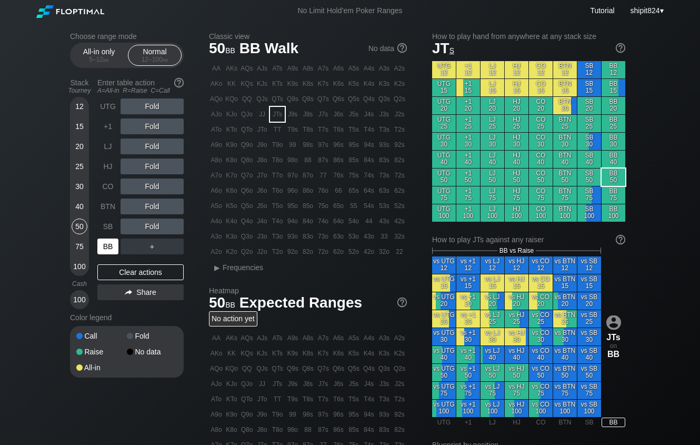
click at [109, 243] on div "BB" at bounding box center [107, 247] width 21 height 16
click at [80, 249] on div "75" at bounding box center [80, 247] width 16 height 16
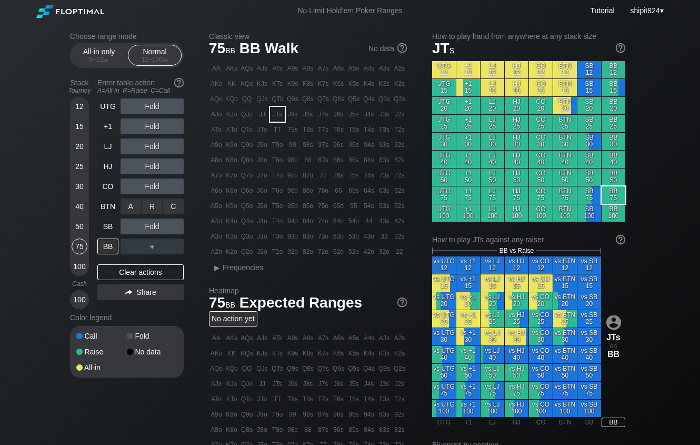
click at [150, 212] on div "R ✕" at bounding box center [152, 207] width 21 height 16
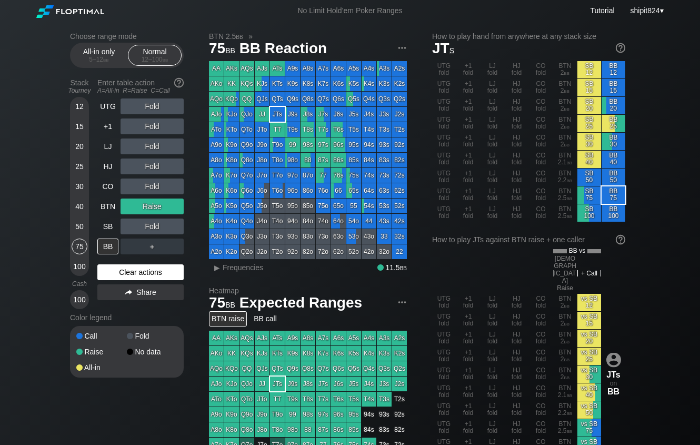
click at [137, 270] on div "Clear actions" at bounding box center [140, 272] width 86 height 16
click at [137, 269] on div "Clear actions" at bounding box center [140, 272] width 86 height 16
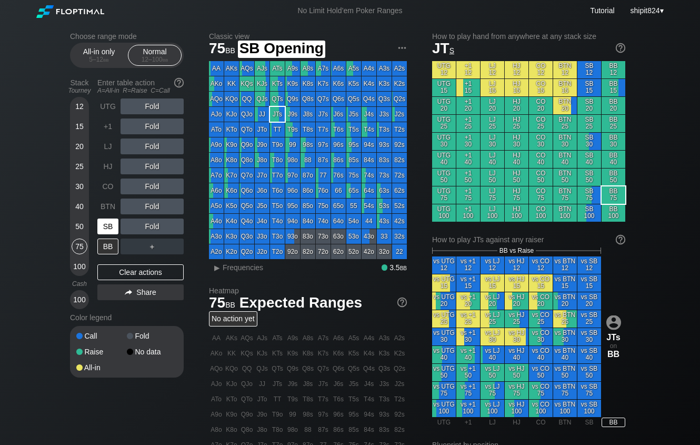
click at [108, 230] on div "SB" at bounding box center [107, 227] width 21 height 16
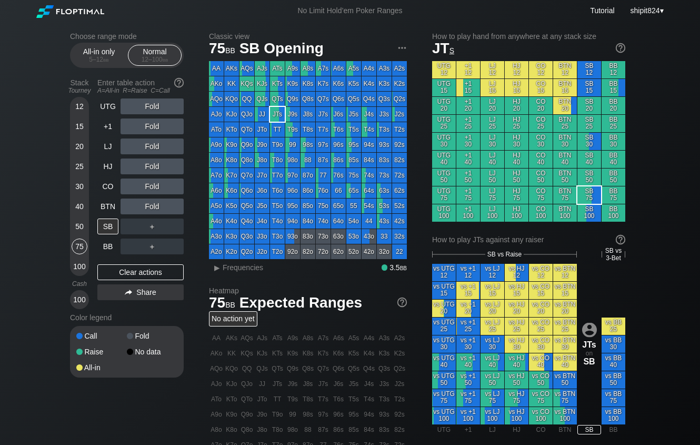
click at [145, 192] on div "Fold" at bounding box center [152, 187] width 63 height 16
click at [145, 191] on div "R ✕" at bounding box center [152, 187] width 21 height 16
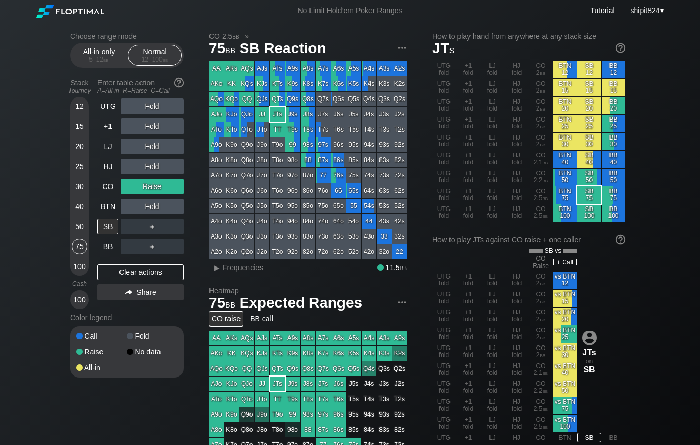
click at [133, 268] on div "Clear actions" at bounding box center [140, 272] width 86 height 16
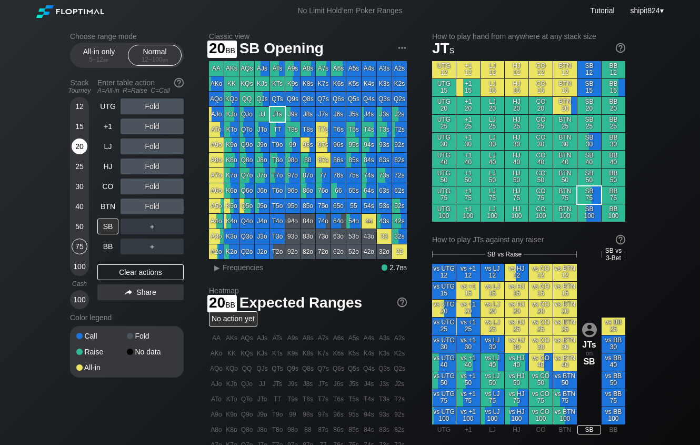
click at [76, 138] on div "15" at bounding box center [80, 128] width 16 height 20
click at [76, 141] on div "20" at bounding box center [80, 146] width 16 height 16
click at [76, 142] on div "20" at bounding box center [80, 146] width 16 height 16
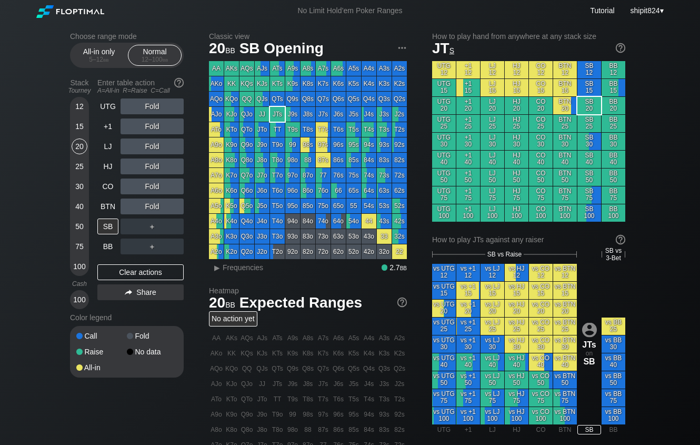
click at [75, 158] on div "20" at bounding box center [80, 148] width 16 height 20
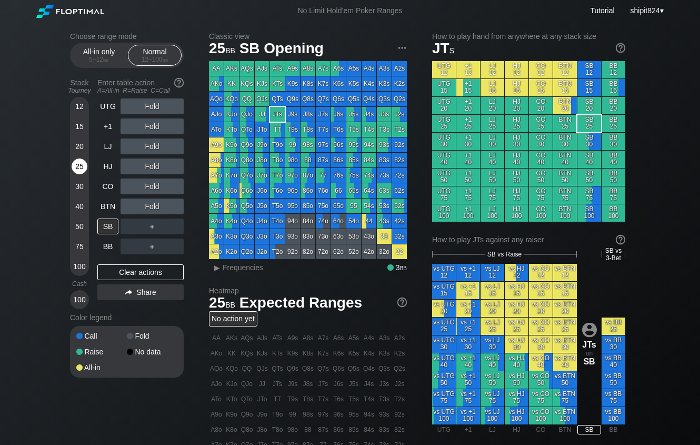
click at [78, 162] on div "25" at bounding box center [80, 166] width 16 height 16
click at [141, 278] on div "Clear actions" at bounding box center [140, 272] width 86 height 16
click at [116, 267] on div "Clear actions" at bounding box center [140, 272] width 86 height 16
click at [76, 244] on div "75" at bounding box center [80, 247] width 16 height 16
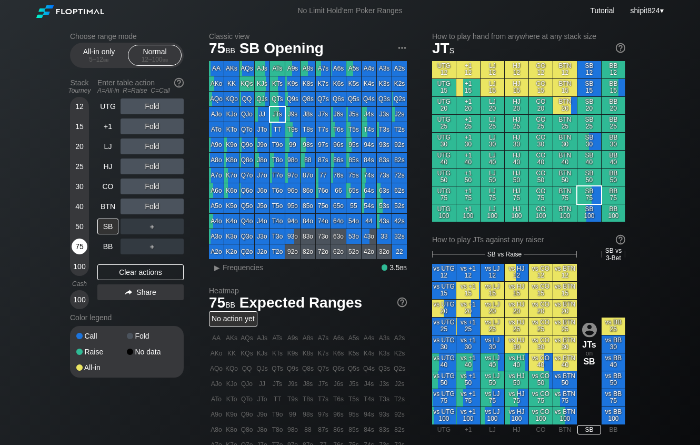
click at [76, 244] on div "75" at bounding box center [80, 247] width 16 height 16
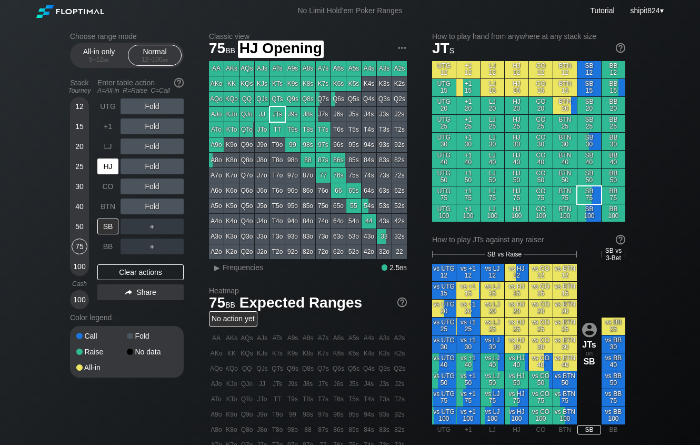
click at [106, 171] on div "HJ" at bounding box center [107, 166] width 21 height 16
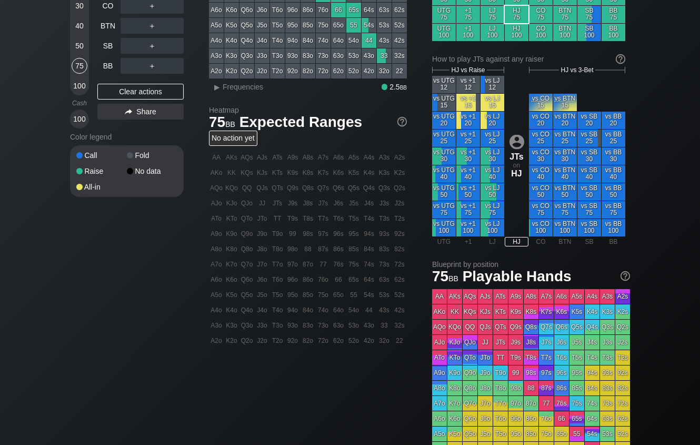
scroll to position [349, 0]
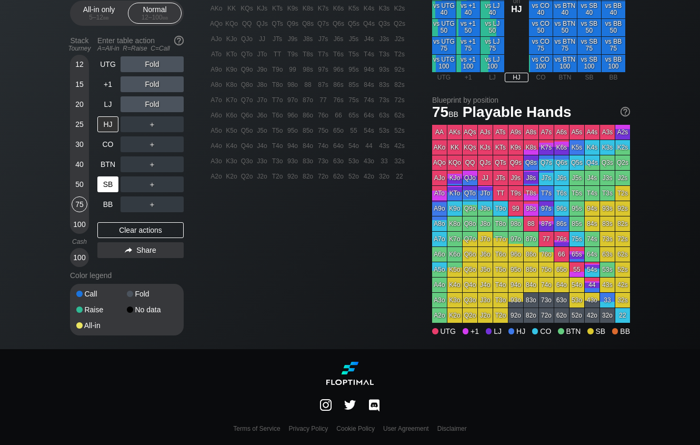
click at [105, 179] on div "SB" at bounding box center [108, 184] width 23 height 20
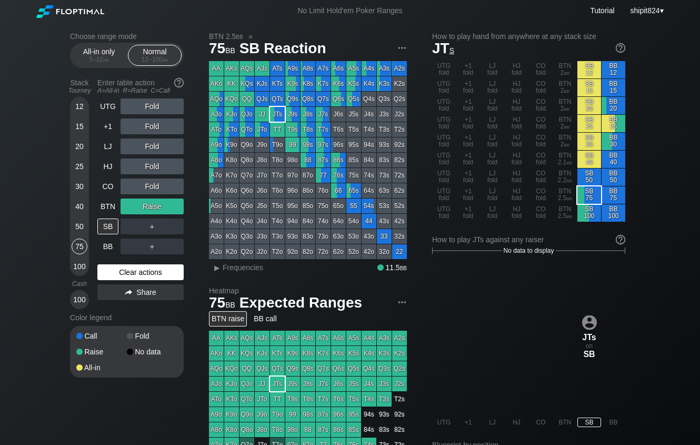
click at [121, 279] on div "Clear actions" at bounding box center [140, 272] width 86 height 16
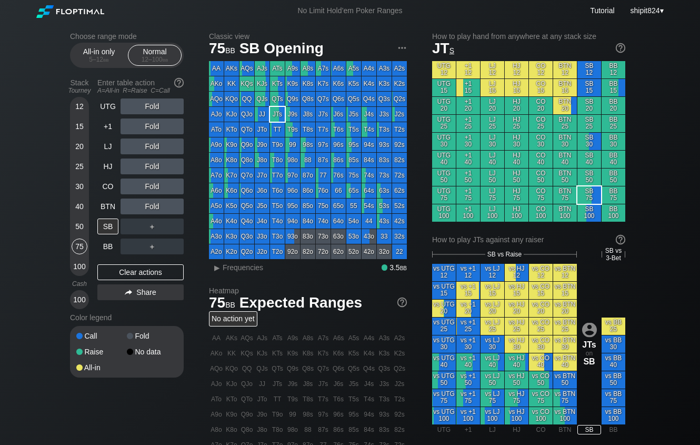
click at [76, 145] on div "20" at bounding box center [80, 146] width 16 height 16
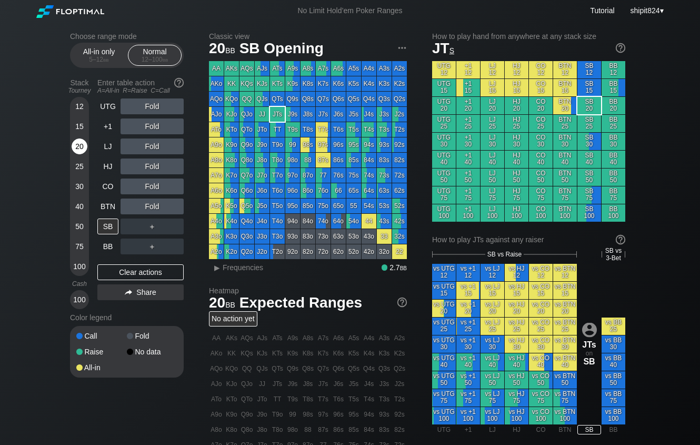
click at [75, 145] on div "20" at bounding box center [80, 146] width 16 height 16
click at [131, 277] on div "Clear actions" at bounding box center [140, 272] width 86 height 16
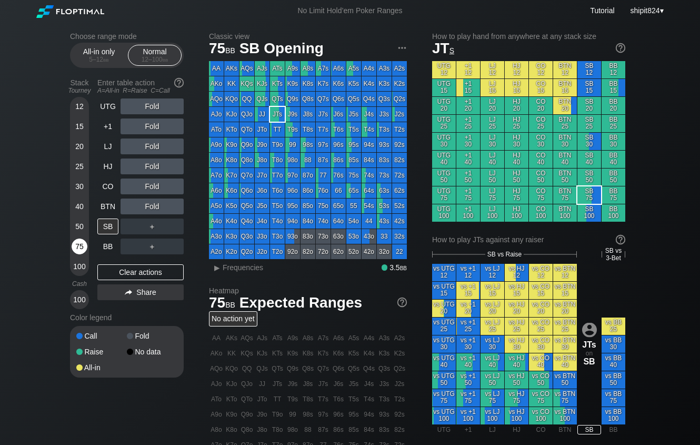
click at [73, 254] on div "75" at bounding box center [80, 249] width 16 height 20
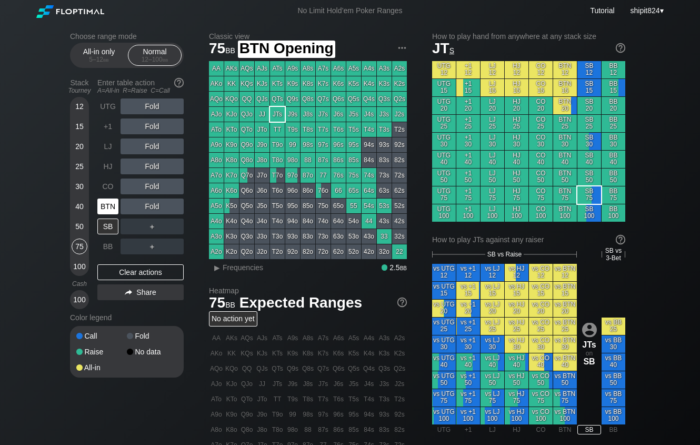
click at [104, 210] on div "BTN" at bounding box center [107, 207] width 21 height 16
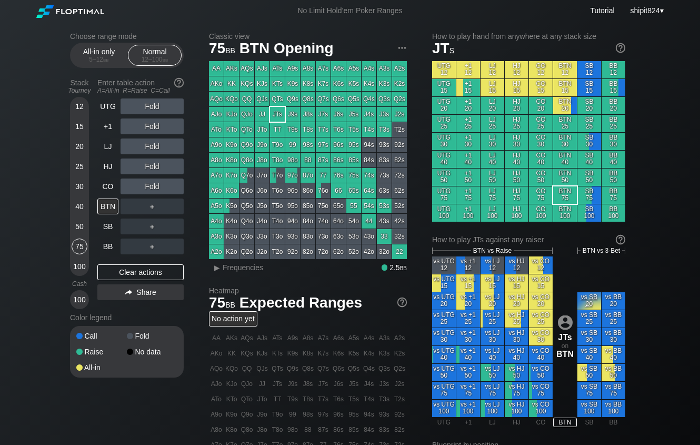
click at [155, 192] on div "Fold" at bounding box center [152, 187] width 63 height 16
click at [152, 192] on div "R ✕" at bounding box center [152, 187] width 21 height 16
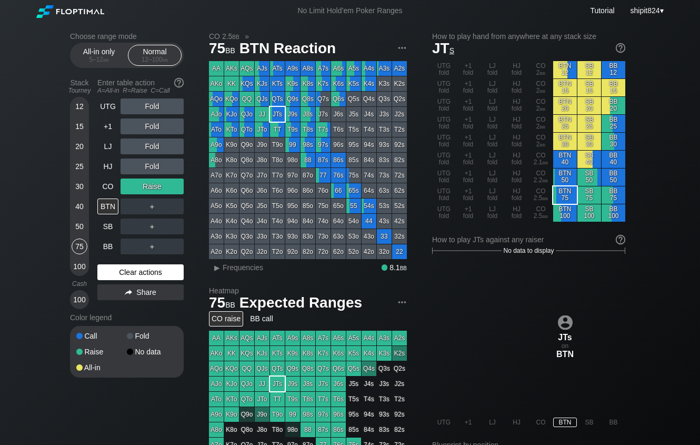
click at [117, 275] on div "Clear actions" at bounding box center [140, 272] width 86 height 16
click at [117, 274] on div "Clear actions" at bounding box center [140, 272] width 86 height 16
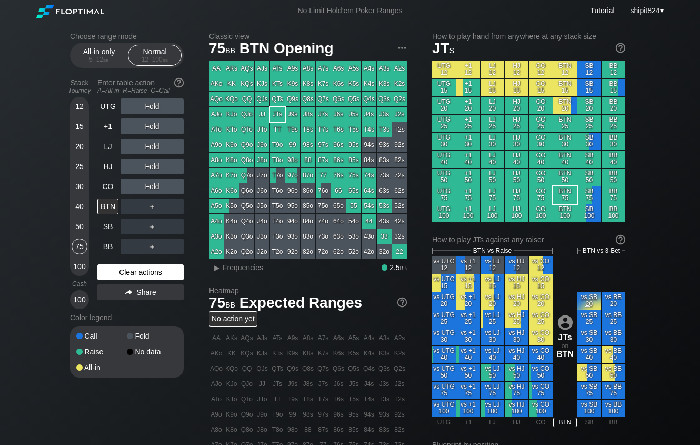
click at [117, 274] on div "Clear actions" at bounding box center [140, 272] width 86 height 16
click at [102, 276] on div "Clear actions" at bounding box center [140, 272] width 86 height 16
click at [135, 276] on div "Clear actions" at bounding box center [140, 272] width 86 height 16
click at [122, 274] on div "Clear actions" at bounding box center [140, 272] width 86 height 16
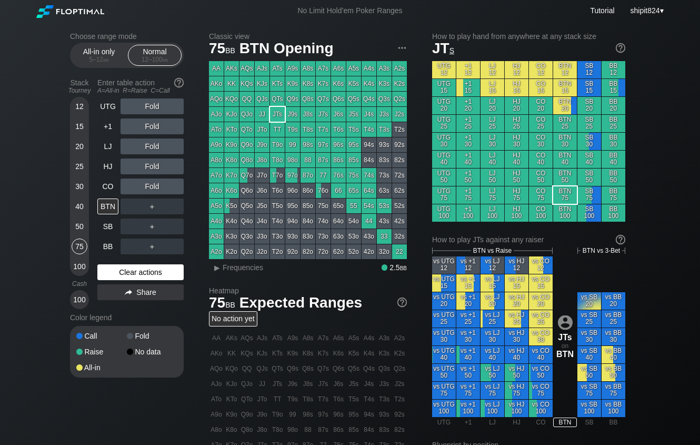
click at [174, 270] on div "Clear actions" at bounding box center [140, 272] width 86 height 16
click at [150, 182] on div "R ✕" at bounding box center [152, 187] width 21 height 16
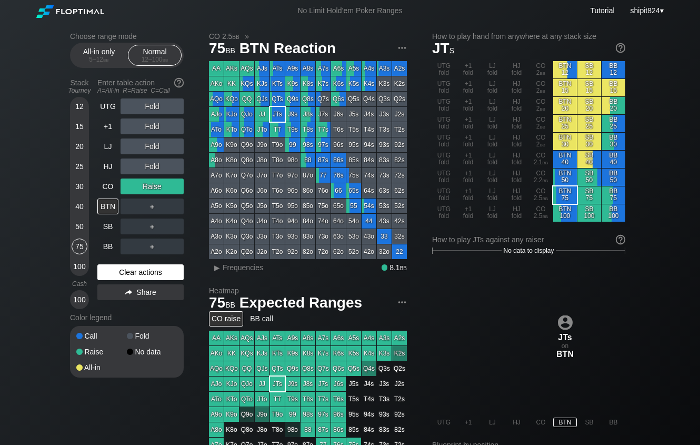
click at [112, 278] on div "Clear actions" at bounding box center [140, 272] width 86 height 16
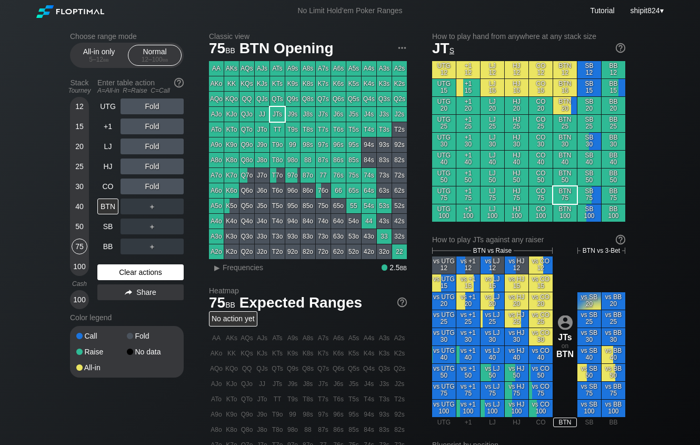
click at [124, 273] on div "Clear actions" at bounding box center [140, 272] width 86 height 16
click at [136, 270] on div "Clear actions" at bounding box center [140, 272] width 86 height 16
click at [138, 276] on div "Clear actions" at bounding box center [140, 272] width 86 height 16
click at [107, 124] on div "+1" at bounding box center [107, 126] width 21 height 16
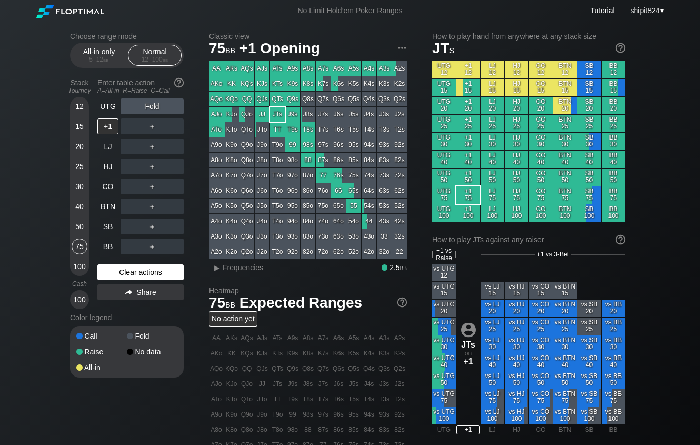
click at [161, 269] on div "Clear actions" at bounding box center [140, 272] width 86 height 16
click at [105, 271] on div "Clear actions" at bounding box center [140, 272] width 86 height 16
drag, startPoint x: 114, startPoint y: 274, endPoint x: 85, endPoint y: 214, distance: 66.4
click at [114, 273] on div "Clear actions" at bounding box center [140, 272] width 86 height 16
click at [71, 202] on div "12 15 20 25 30 40 50 75 100" at bounding box center [79, 186] width 19 height 179
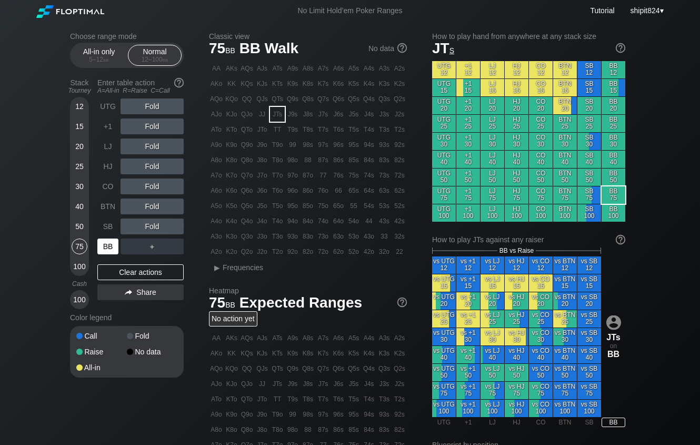
click at [114, 246] on div "BB" at bounding box center [107, 247] width 21 height 16
drag, startPoint x: 79, startPoint y: 207, endPoint x: 102, endPoint y: 240, distance: 39.6
click at [79, 207] on div "40" at bounding box center [80, 207] width 16 height 16
click at [106, 244] on div "BB" at bounding box center [107, 247] width 21 height 16
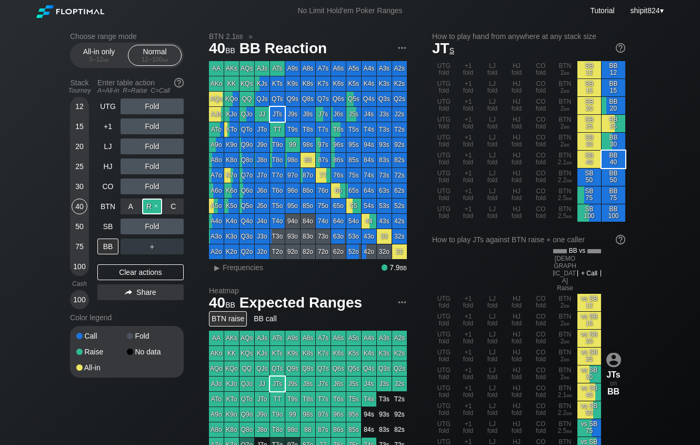
click at [156, 209] on div "R ✕" at bounding box center [152, 207] width 21 height 16
click at [123, 269] on div "Clear actions" at bounding box center [140, 272] width 86 height 16
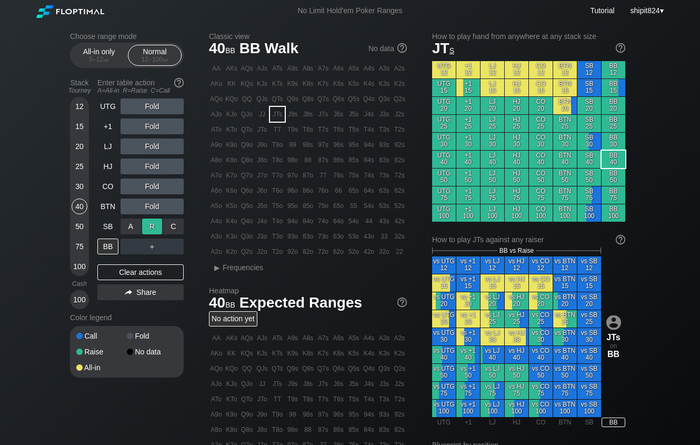
drag, startPoint x: 145, startPoint y: 235, endPoint x: 143, endPoint y: 230, distance: 5.9
click at [149, 230] on div "R ✕" at bounding box center [152, 227] width 21 height 16
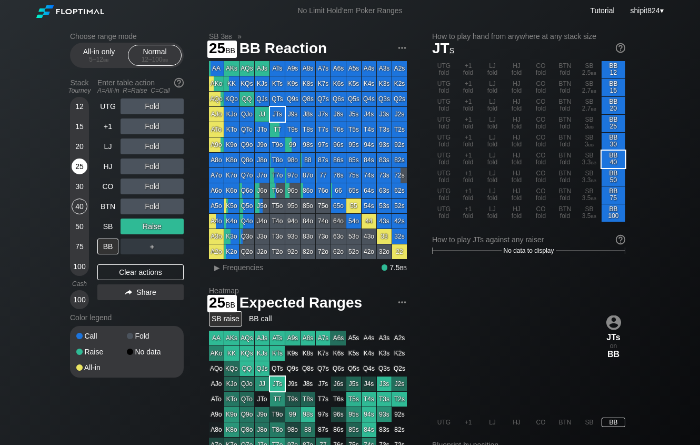
click at [83, 167] on div "25" at bounding box center [80, 166] width 16 height 16
drag, startPoint x: 153, startPoint y: 278, endPoint x: 163, endPoint y: 256, distance: 23.8
click at [153, 277] on div "Clear actions" at bounding box center [140, 272] width 86 height 16
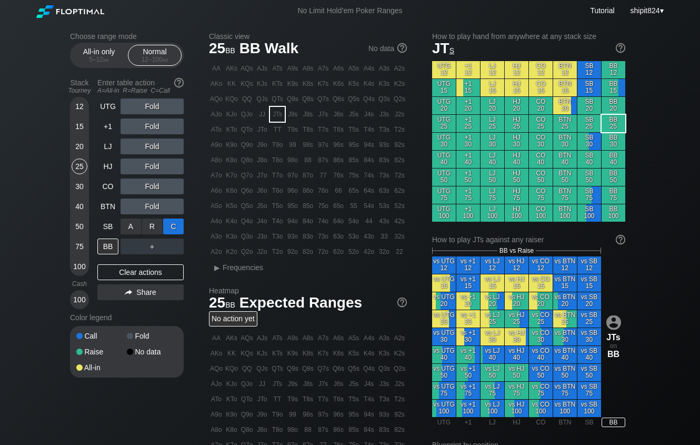
drag, startPoint x: 177, startPoint y: 233, endPoint x: 177, endPoint y: 226, distance: 6.3
click at [178, 226] on div "C ✕" at bounding box center [173, 227] width 21 height 16
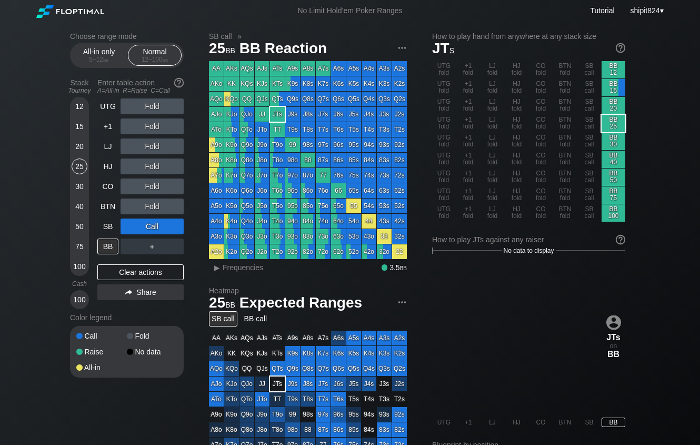
drag, startPoint x: 114, startPoint y: 286, endPoint x: 115, endPoint y: 274, distance: 11.7
click at [114, 284] on div "UTG Fold +1 Fold LJ Fold HJ Fold CO Fold BTN Fold SB Call BB ＋ Clear actions Sh…" at bounding box center [140, 203] width 86 height 211
click at [122, 265] on div "UTG Fold +1 Fold LJ Fold HJ Fold CO Fold BTN Fold SB Call BB ＋ Clear actions Sh…" at bounding box center [140, 203] width 86 height 211
click at [121, 266] on div "UTG Fold +1 Fold LJ Fold HJ Fold CO Fold BTN Fold SB Call BB ＋ Clear actions Sh…" at bounding box center [140, 203] width 86 height 211
drag, startPoint x: 121, startPoint y: 269, endPoint x: 119, endPoint y: 254, distance: 14.4
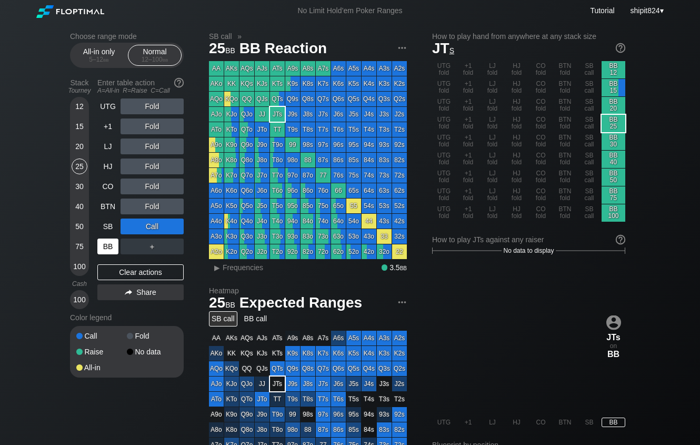
click at [122, 271] on div "Clear actions" at bounding box center [140, 272] width 86 height 16
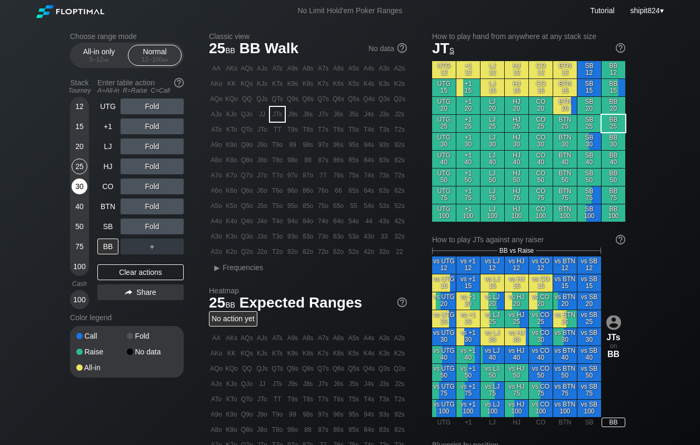
drag, startPoint x: 69, startPoint y: 207, endPoint x: 80, endPoint y: 187, distance: 23.3
click at [72, 207] on div "Choose range mode All-in only 5 – 12 bb Normal 12 – 100 bb Stack Tourney Enter …" at bounding box center [350, 358] width 577 height 672
click at [79, 211] on div "40" at bounding box center [80, 207] width 16 height 16
click at [155, 189] on div "R ✕" at bounding box center [152, 187] width 21 height 16
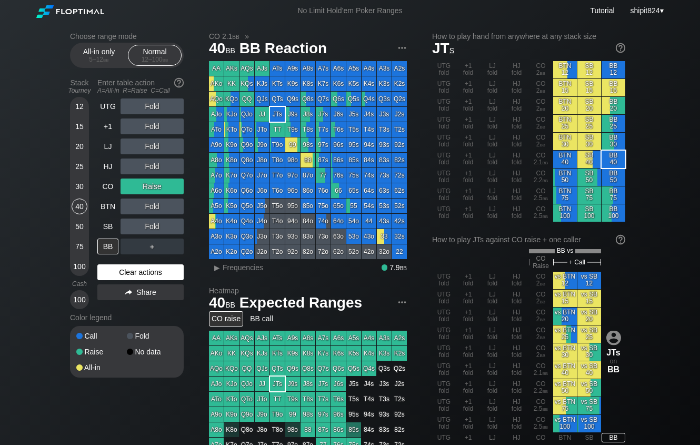
click at [115, 270] on div "Clear actions" at bounding box center [140, 272] width 86 height 16
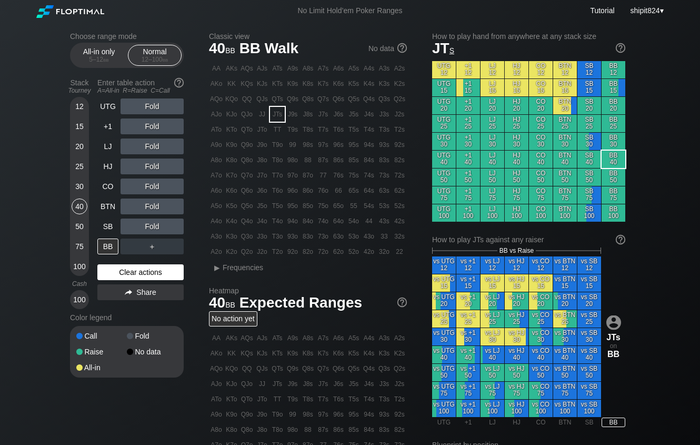
click at [131, 277] on div "Clear actions" at bounding box center [140, 272] width 86 height 16
click at [104, 280] on div "Clear actions" at bounding box center [140, 272] width 86 height 16
click at [138, 273] on div "Clear actions" at bounding box center [140, 272] width 86 height 16
click at [129, 267] on div "Clear actions" at bounding box center [140, 272] width 86 height 16
drag, startPoint x: 112, startPoint y: 271, endPoint x: 112, endPoint y: 256, distance: 14.7
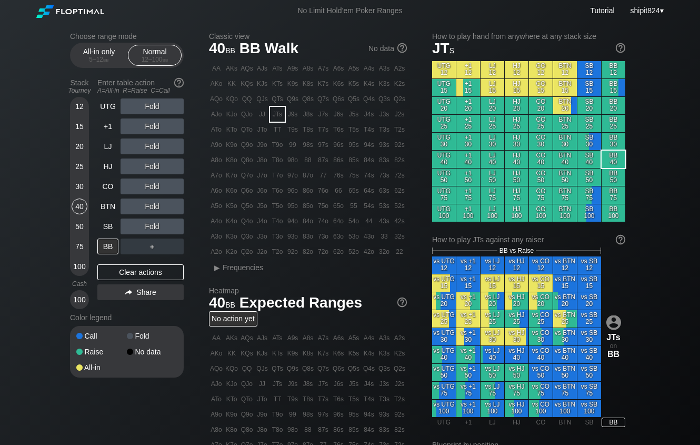
click at [112, 271] on div "Clear actions" at bounding box center [140, 272] width 86 height 16
click at [80, 228] on div "50" at bounding box center [80, 227] width 16 height 16
click at [102, 247] on div "BB" at bounding box center [107, 247] width 21 height 16
click at [149, 189] on div "R ✕" at bounding box center [152, 187] width 21 height 16
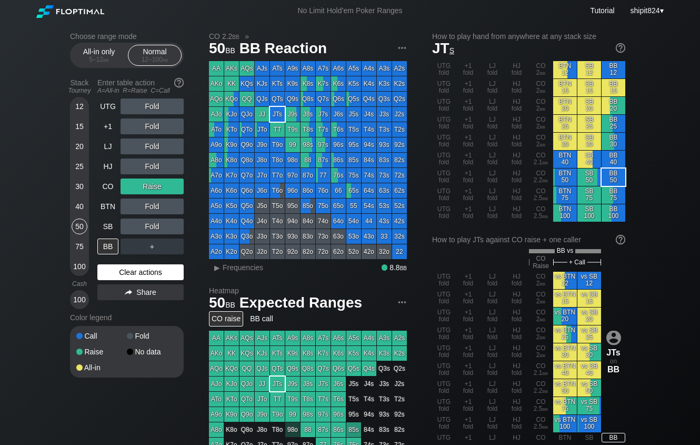
click at [121, 271] on div "Clear actions" at bounding box center [140, 272] width 86 height 16
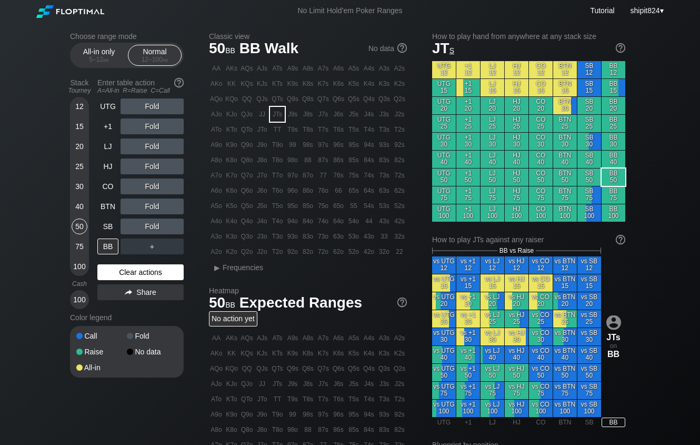
click at [130, 273] on div "Clear actions" at bounding box center [140, 272] width 86 height 16
click at [117, 273] on div "Clear actions" at bounding box center [140, 272] width 86 height 16
click at [137, 267] on div "Clear actions" at bounding box center [140, 272] width 86 height 16
click at [114, 266] on div "Clear actions" at bounding box center [140, 272] width 86 height 16
click at [162, 269] on div "Clear actions" at bounding box center [140, 272] width 86 height 16
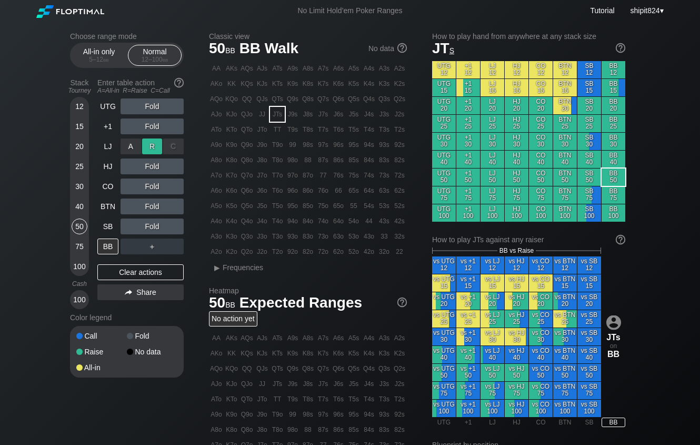
click at [151, 148] on div "R ✕" at bounding box center [152, 146] width 21 height 16
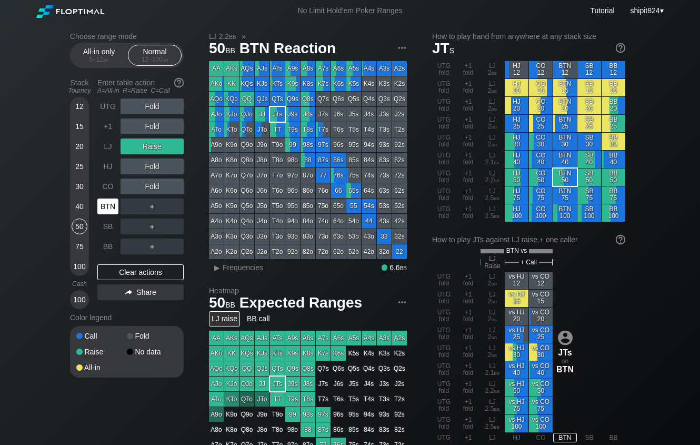
click at [109, 213] on div "BTN" at bounding box center [107, 207] width 21 height 16
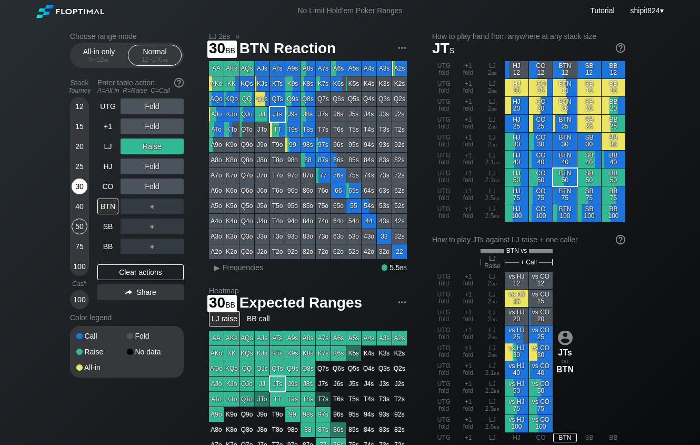
click at [81, 183] on div "30" at bounding box center [80, 187] width 16 height 16
click at [81, 184] on div "30" at bounding box center [80, 187] width 16 height 16
click at [80, 185] on div "30" at bounding box center [80, 187] width 16 height 16
click at [78, 186] on div "30" at bounding box center [80, 187] width 16 height 16
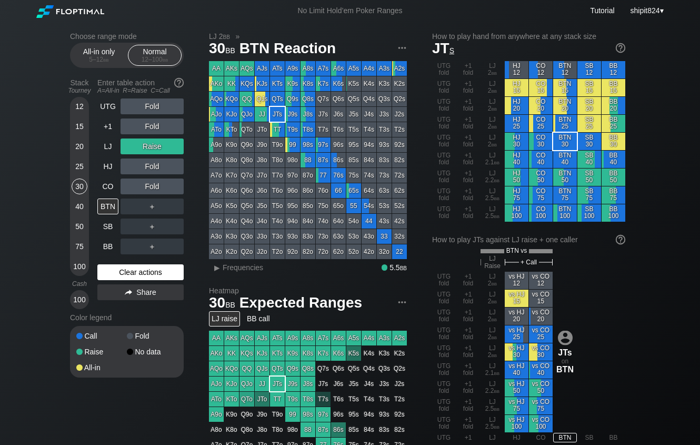
drag, startPoint x: 138, startPoint y: 267, endPoint x: 132, endPoint y: 266, distance: 5.9
click at [136, 266] on div "Clear actions" at bounding box center [140, 272] width 86 height 16
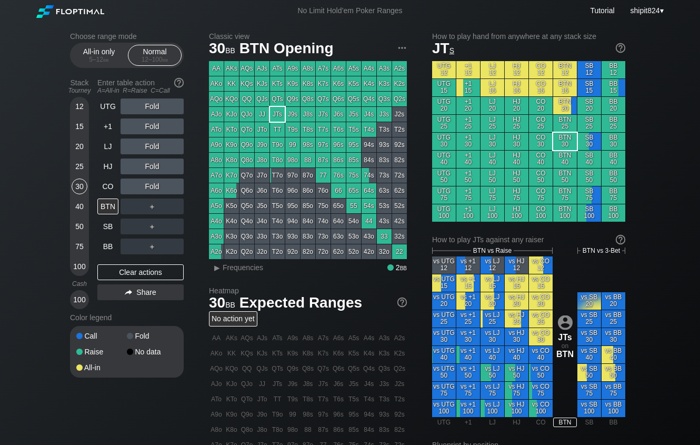
drag, startPoint x: 106, startPoint y: 273, endPoint x: 16, endPoint y: 276, distance: 90.1
click at [106, 273] on div "Clear actions" at bounding box center [140, 272] width 86 height 16
click at [108, 169] on div "HJ" at bounding box center [107, 166] width 21 height 16
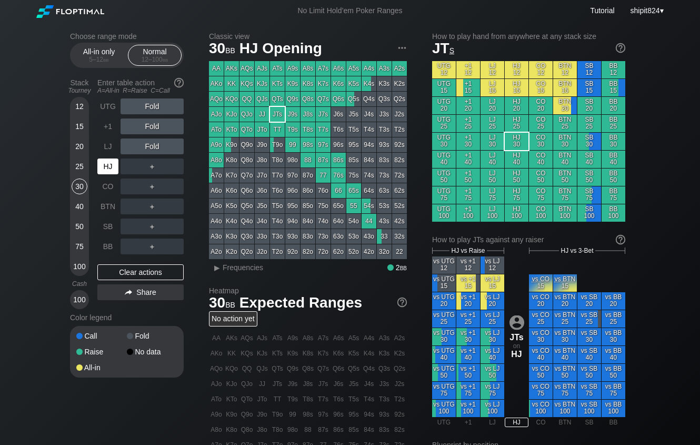
click at [108, 169] on div "HJ" at bounding box center [107, 166] width 21 height 16
click at [108, 167] on div "HJ" at bounding box center [107, 166] width 21 height 16
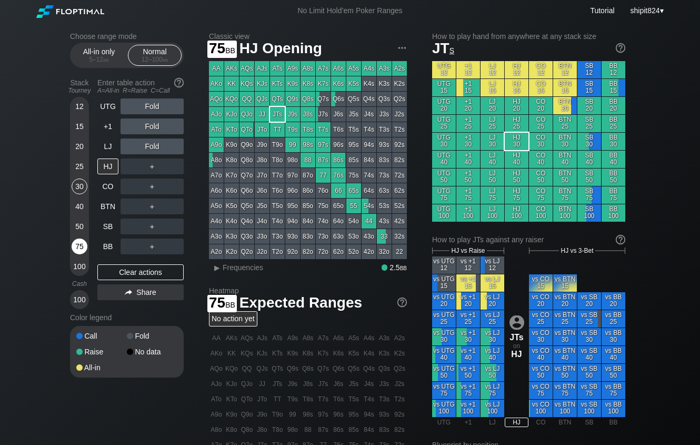
click at [82, 244] on div "75" at bounding box center [80, 247] width 16 height 16
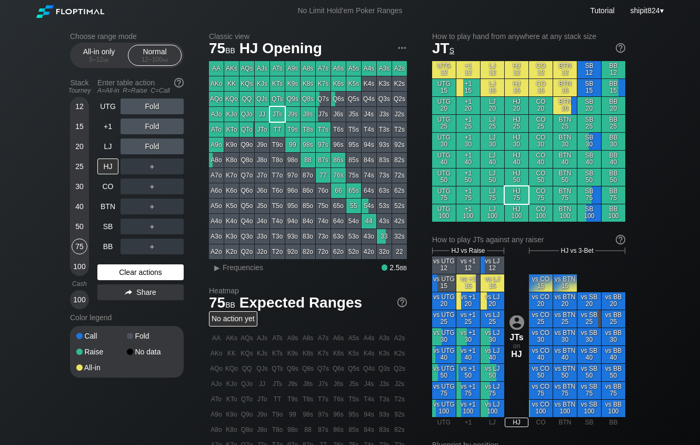
click at [138, 279] on div "Clear actions" at bounding box center [140, 272] width 86 height 16
click at [160, 278] on div "Clear actions" at bounding box center [140, 272] width 86 height 16
click at [342, 326] on div "No action yet" at bounding box center [308, 318] width 198 height 15
drag, startPoint x: 75, startPoint y: 149, endPoint x: 79, endPoint y: 157, distance: 9.0
click at [75, 149] on div "20" at bounding box center [80, 146] width 16 height 16
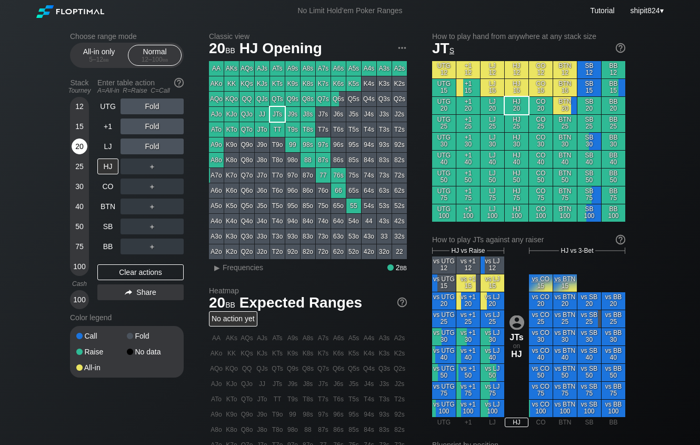
click at [78, 148] on div "20" at bounding box center [80, 146] width 16 height 16
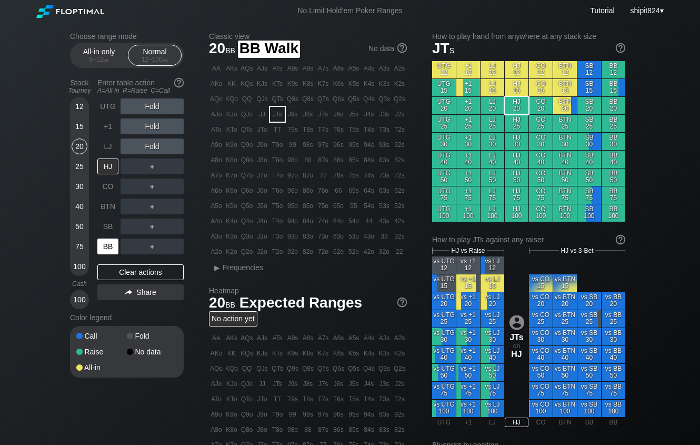
click at [109, 253] on div "BB" at bounding box center [107, 247] width 21 height 16
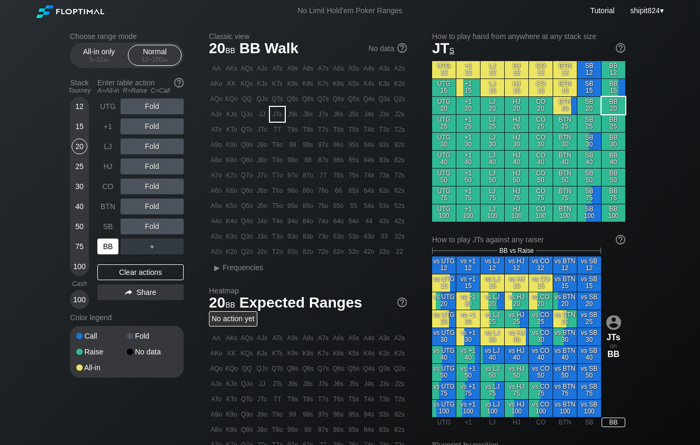
click at [109, 253] on div "BB" at bounding box center [107, 247] width 21 height 16
drag, startPoint x: 121, startPoint y: 274, endPoint x: 115, endPoint y: 253, distance: 21.8
click at [121, 274] on div "Clear actions" at bounding box center [140, 272] width 86 height 16
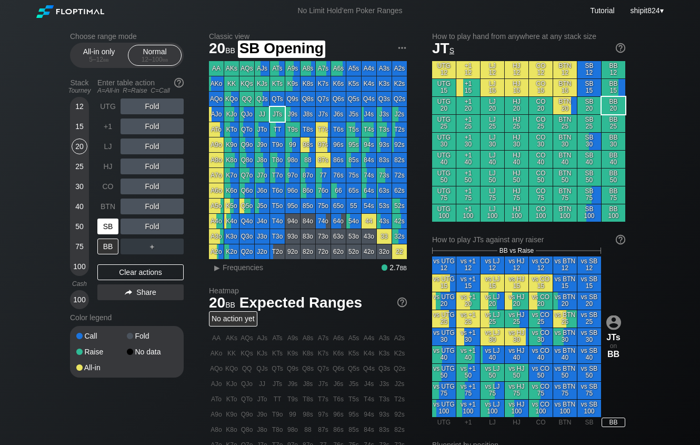
click at [110, 230] on div "SB" at bounding box center [107, 227] width 21 height 16
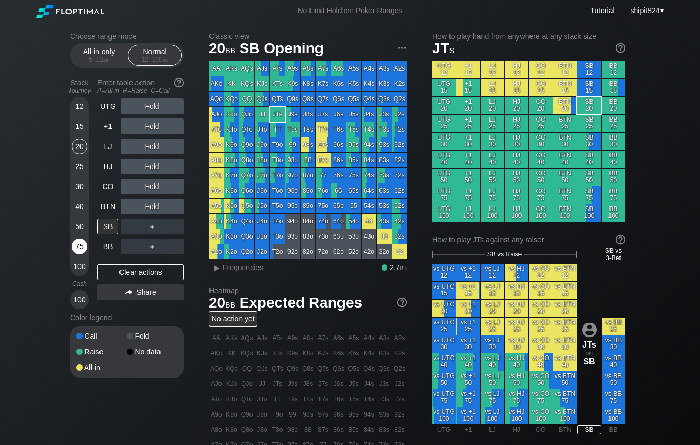
click at [73, 250] on div "75" at bounding box center [80, 247] width 16 height 16
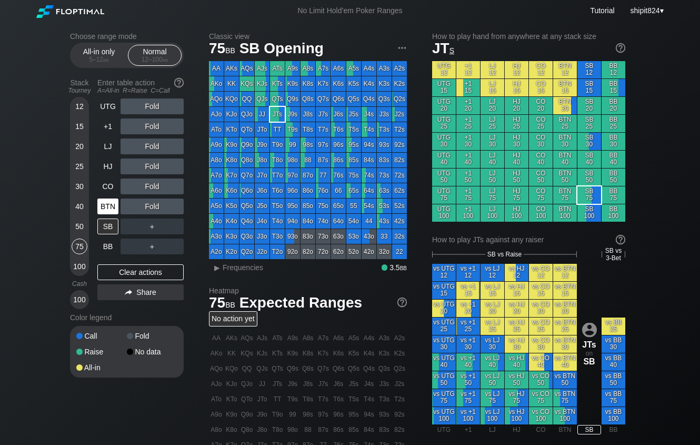
click at [114, 213] on div "BTN" at bounding box center [107, 207] width 21 height 16
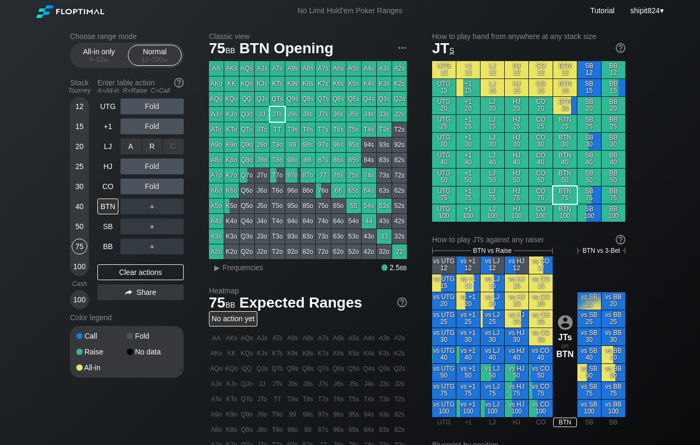
click at [150, 150] on div "R ✕" at bounding box center [152, 146] width 21 height 16
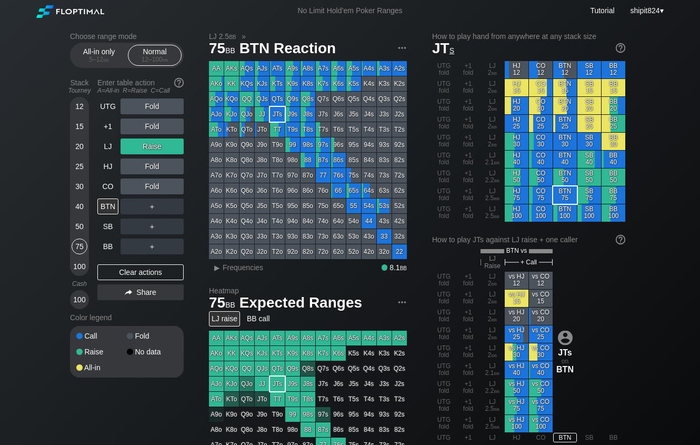
drag, startPoint x: 145, startPoint y: 275, endPoint x: 154, endPoint y: 262, distance: 16.2
click at [145, 275] on div "Clear actions" at bounding box center [140, 272] width 86 height 16
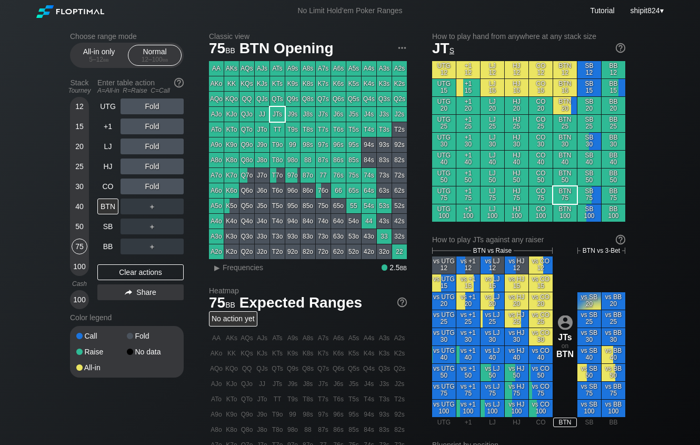
click at [135, 267] on div "Clear actions" at bounding box center [140, 272] width 86 height 16
click at [107, 169] on div "HJ" at bounding box center [107, 166] width 21 height 16
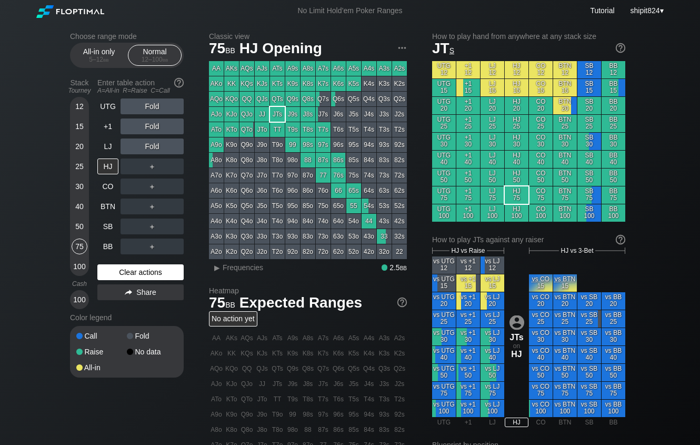
click at [111, 275] on div "Clear actions" at bounding box center [140, 272] width 86 height 16
click at [125, 274] on div "Clear actions" at bounding box center [140, 272] width 86 height 16
click at [106, 269] on div "Clear actions" at bounding box center [140, 272] width 86 height 16
click at [109, 272] on div "Clear actions" at bounding box center [140, 272] width 86 height 16
drag, startPoint x: 160, startPoint y: 273, endPoint x: 203, endPoint y: 257, distance: 45.5
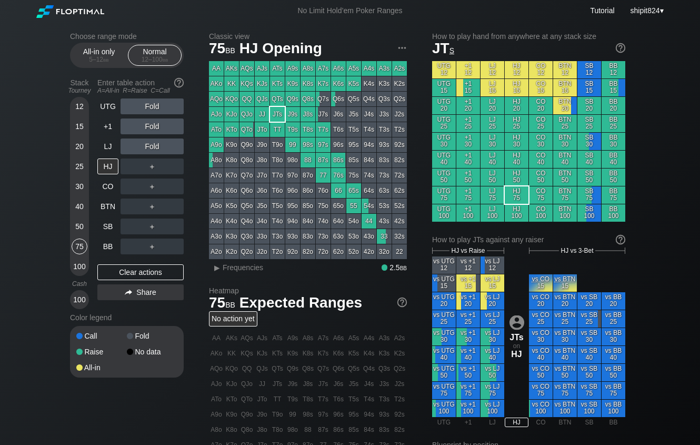
click at [160, 272] on div "Clear actions" at bounding box center [140, 272] width 86 height 16
click at [167, 273] on div "Clear actions" at bounding box center [140, 272] width 86 height 16
click at [148, 275] on div "Clear actions" at bounding box center [140, 272] width 86 height 16
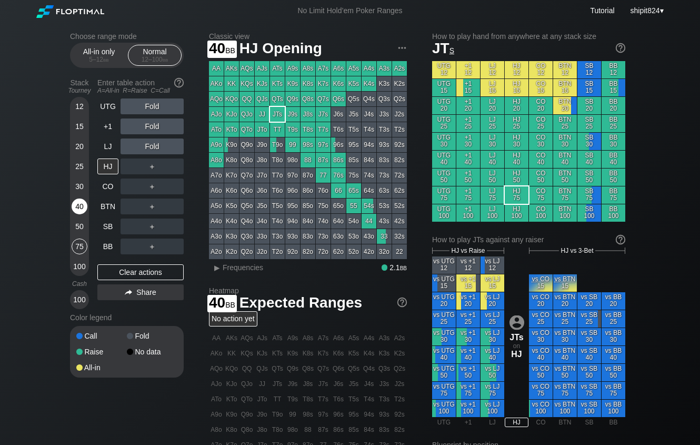
click at [78, 212] on div "40" at bounding box center [80, 207] width 16 height 16
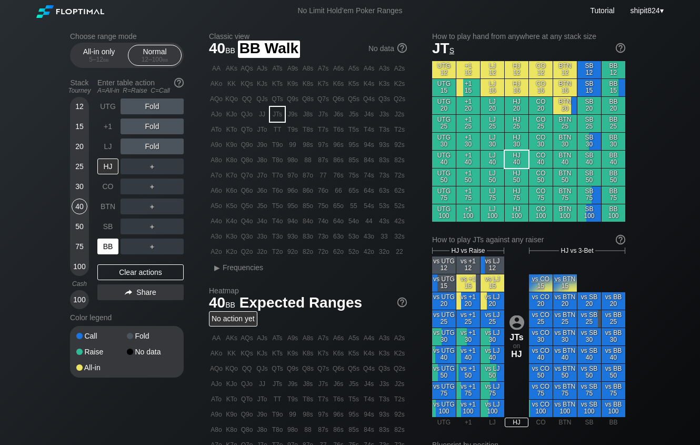
click at [101, 247] on div "BB" at bounding box center [107, 247] width 21 height 16
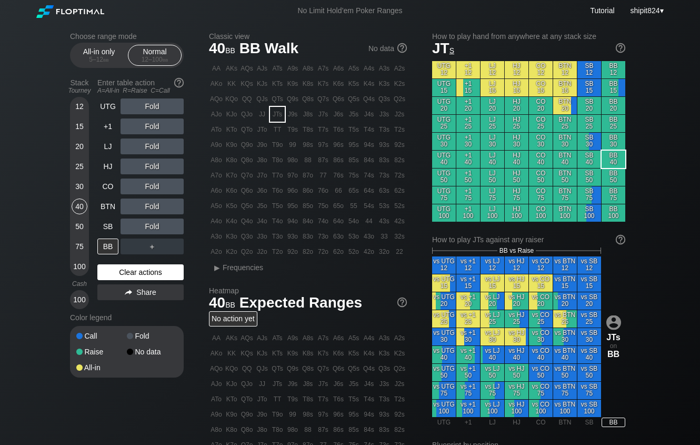
drag, startPoint x: 135, startPoint y: 279, endPoint x: 127, endPoint y: 275, distance: 9.0
click at [134, 279] on div "Clear actions" at bounding box center [140, 272] width 86 height 16
click at [105, 248] on div "BB" at bounding box center [107, 247] width 21 height 16
drag, startPoint x: 147, startPoint y: 279, endPoint x: 136, endPoint y: 263, distance: 19.0
click at [147, 278] on div "Clear actions" at bounding box center [140, 272] width 86 height 16
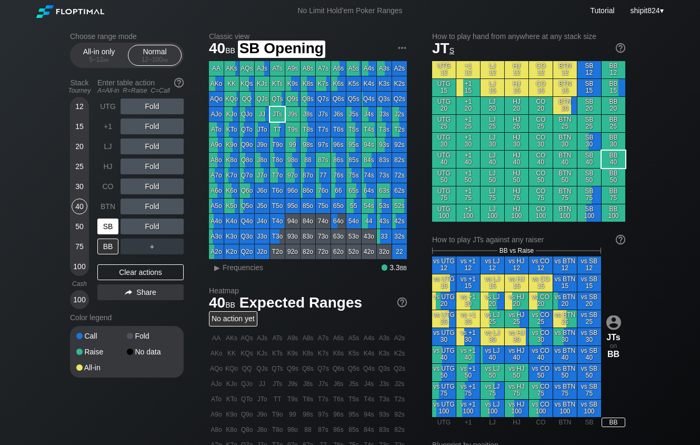
click at [112, 225] on div "SB" at bounding box center [107, 227] width 21 height 16
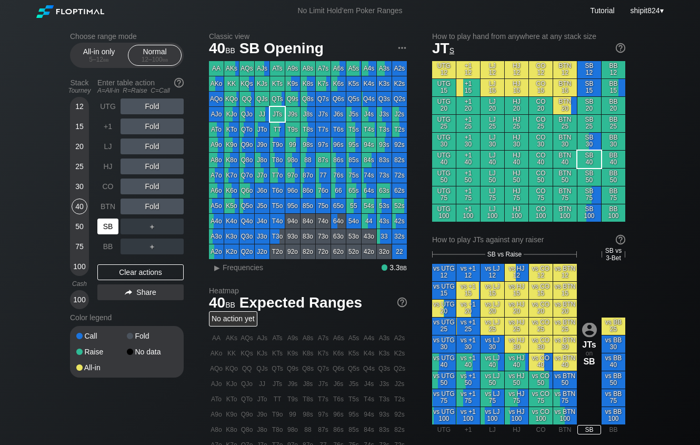
click at [111, 225] on div "SB" at bounding box center [107, 227] width 21 height 16
click at [103, 222] on div "SB" at bounding box center [107, 227] width 21 height 16
drag, startPoint x: 163, startPoint y: 272, endPoint x: 165, endPoint y: 284, distance: 11.7
click at [163, 273] on div "Clear actions" at bounding box center [140, 272] width 86 height 16
click at [82, 186] on div "30" at bounding box center [80, 187] width 16 height 16
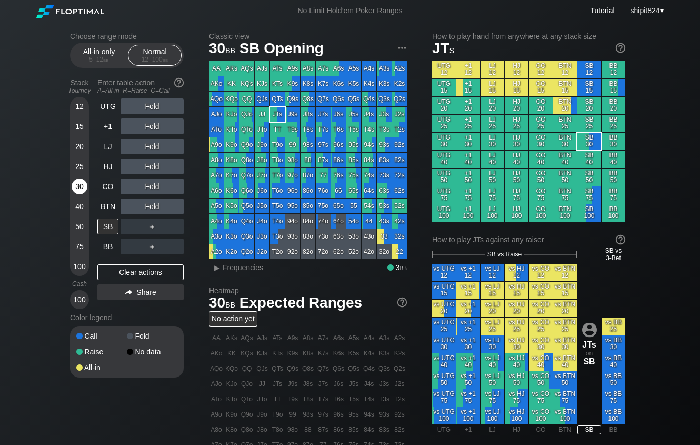
click at [82, 186] on div "30" at bounding box center [80, 187] width 16 height 16
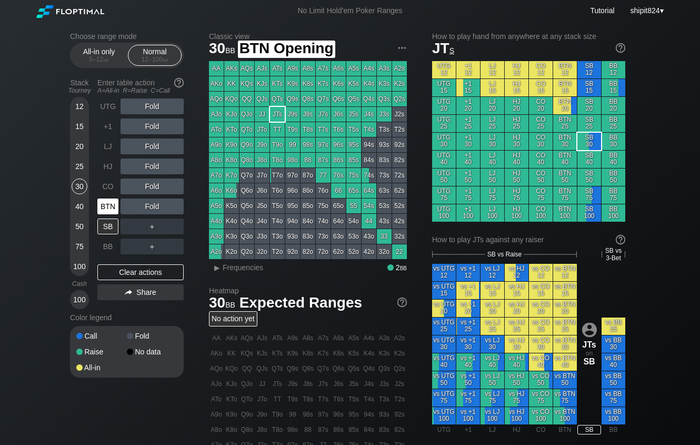
click at [104, 205] on div "BTN" at bounding box center [107, 207] width 21 height 16
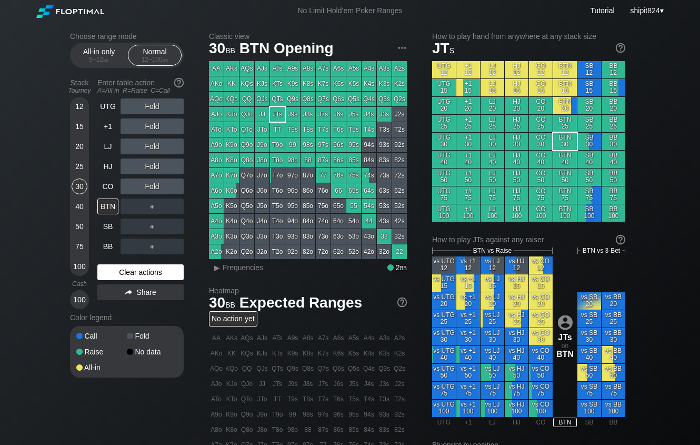
drag, startPoint x: 162, startPoint y: 267, endPoint x: 155, endPoint y: 269, distance: 7.0
click at [161, 267] on div "Clear actions" at bounding box center [140, 272] width 86 height 16
click at [156, 280] on div "Clear actions" at bounding box center [140, 272] width 86 height 16
click at [132, 270] on div "Clear actions" at bounding box center [140, 272] width 86 height 16
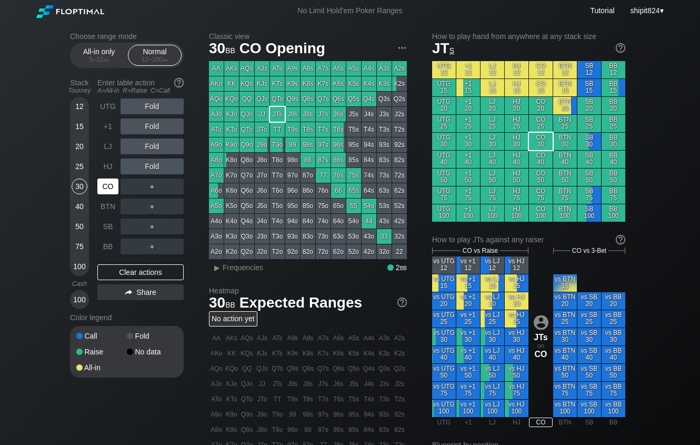
click at [109, 187] on div "CO" at bounding box center [107, 187] width 21 height 16
click at [108, 186] on div "CO" at bounding box center [107, 187] width 21 height 16
click at [107, 170] on div "HJ" at bounding box center [107, 166] width 21 height 16
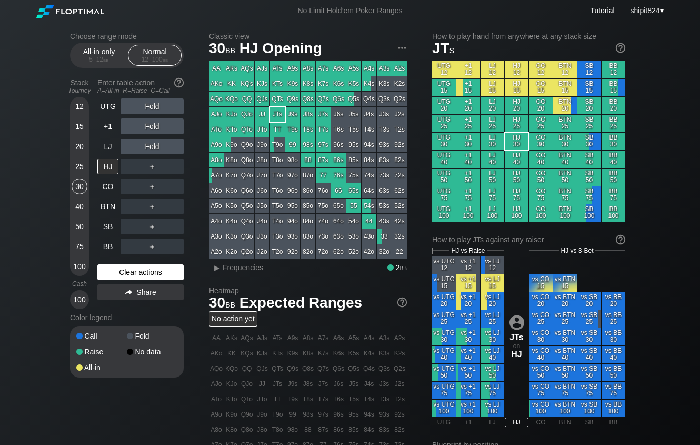
click at [136, 280] on div "Clear actions" at bounding box center [140, 272] width 86 height 16
click at [134, 280] on div "Clear actions" at bounding box center [140, 272] width 86 height 16
click at [80, 187] on div "30" at bounding box center [80, 187] width 16 height 16
click at [108, 251] on div "BB" at bounding box center [107, 247] width 21 height 16
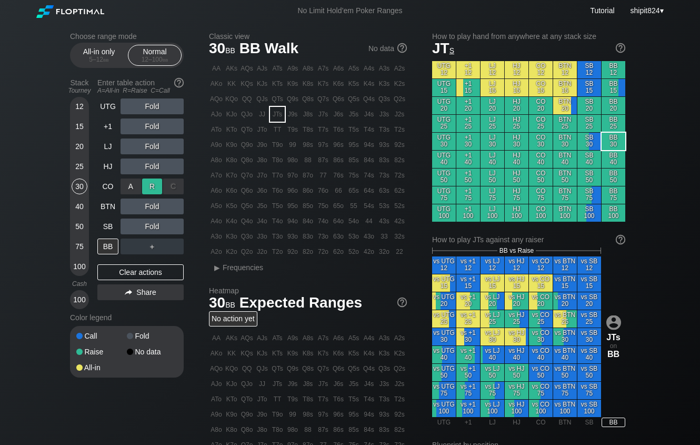
click at [151, 183] on div "R ✕" at bounding box center [152, 187] width 21 height 16
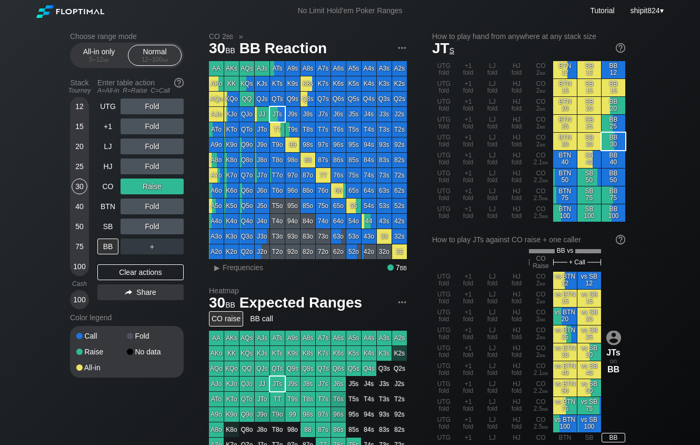
click at [135, 269] on div "Clear actions" at bounding box center [140, 272] width 86 height 16
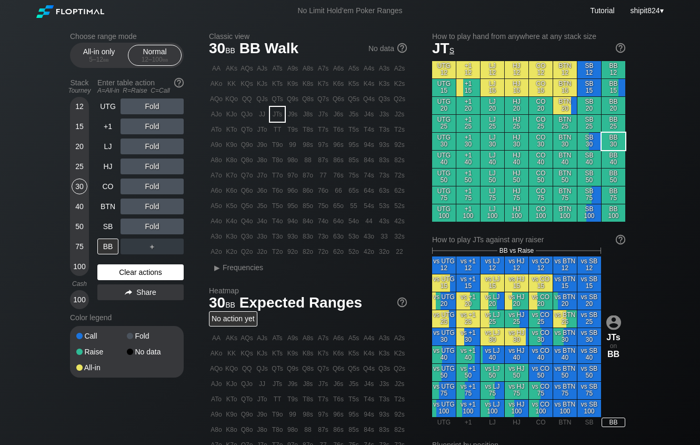
click at [128, 274] on div "Clear actions" at bounding box center [140, 272] width 86 height 16
click at [142, 267] on div "Clear actions" at bounding box center [140, 272] width 86 height 16
click at [143, 231] on div "R ✕" at bounding box center [152, 227] width 21 height 16
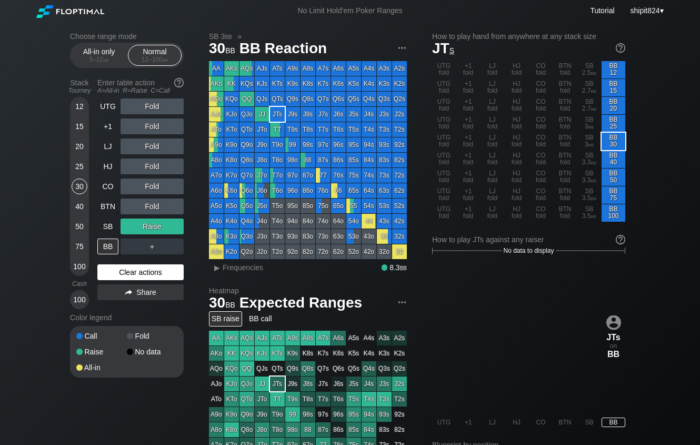
drag, startPoint x: 126, startPoint y: 269, endPoint x: 120, endPoint y: 266, distance: 7.3
click at [126, 269] on div "Clear actions" at bounding box center [140, 272] width 86 height 16
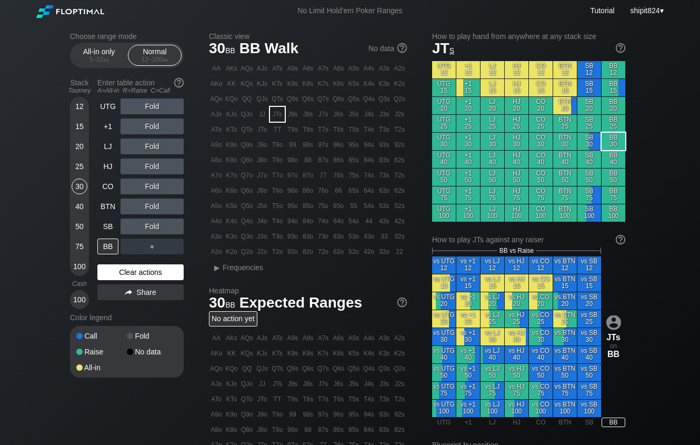
click at [141, 272] on div "Clear actions" at bounding box center [140, 272] width 86 height 16
click at [83, 208] on div "40" at bounding box center [80, 207] width 16 height 16
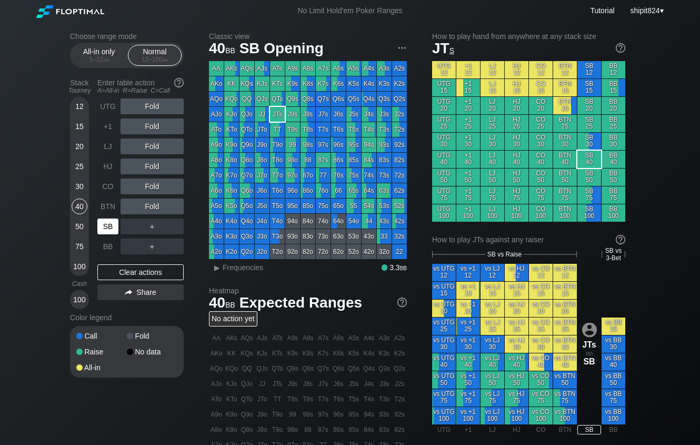
click at [104, 224] on div "SB" at bounding box center [107, 227] width 21 height 16
click at [134, 273] on div "Clear actions" at bounding box center [140, 272] width 86 height 16
click at [110, 227] on div "SB" at bounding box center [107, 227] width 21 height 16
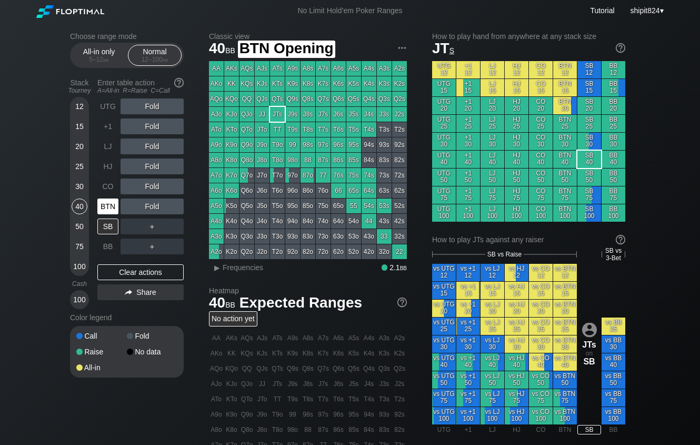
click at [101, 206] on div "BTN" at bounding box center [107, 207] width 21 height 16
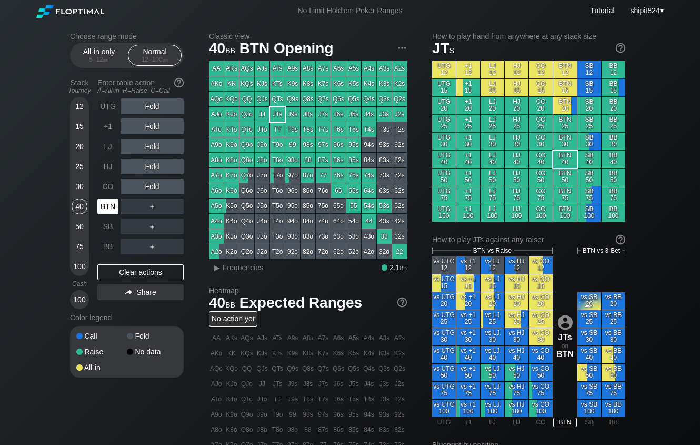
click at [103, 205] on div "BTN" at bounding box center [107, 207] width 21 height 16
click at [102, 205] on div "BTN" at bounding box center [107, 207] width 21 height 16
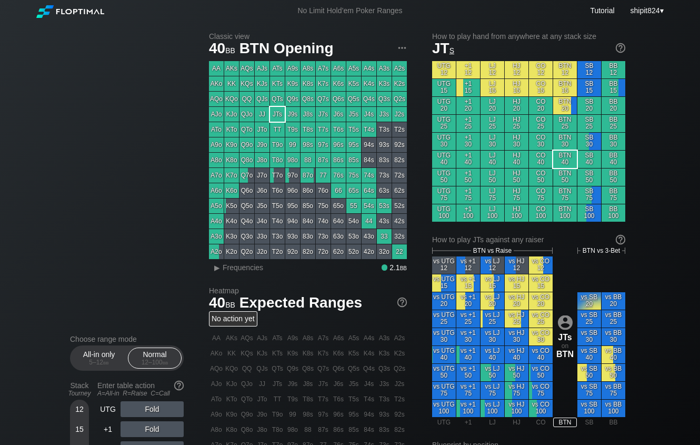
scroll to position [349, 0]
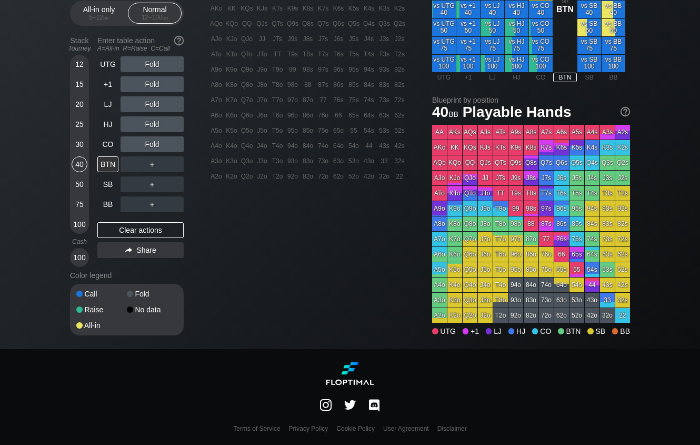
click at [139, 276] on div "Color legend" at bounding box center [127, 275] width 114 height 17
drag, startPoint x: 80, startPoint y: 162, endPoint x: 98, endPoint y: 147, distance: 23.7
click at [81, 161] on div "40" at bounding box center [80, 164] width 16 height 16
click at [101, 142] on div "CO" at bounding box center [107, 144] width 21 height 16
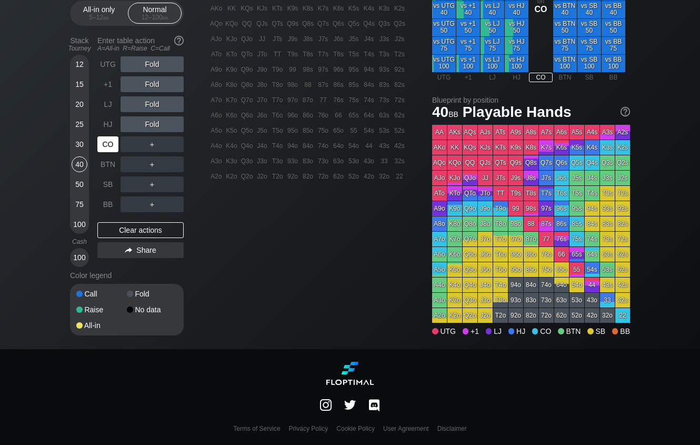
click at [101, 141] on div "CO" at bounding box center [107, 144] width 21 height 16
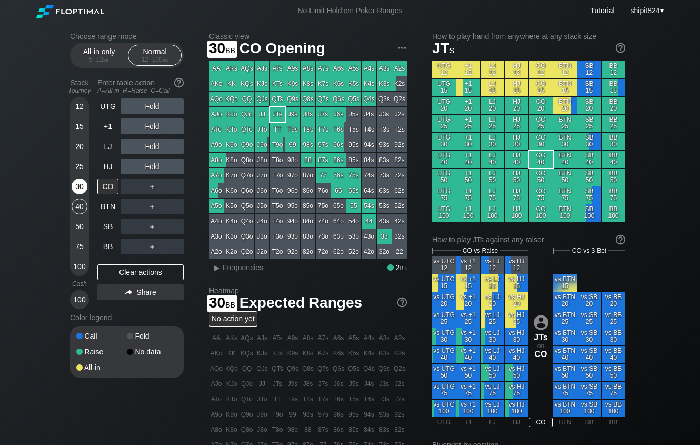
click at [77, 183] on div "30" at bounding box center [80, 187] width 16 height 16
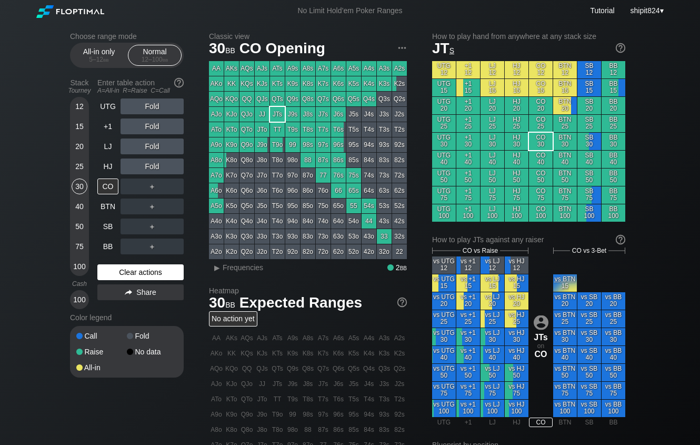
click at [150, 267] on div "Clear actions" at bounding box center [140, 272] width 86 height 16
click at [114, 273] on div "Clear actions" at bounding box center [140, 272] width 86 height 16
click at [125, 272] on div "Clear actions" at bounding box center [140, 272] width 86 height 16
click at [154, 270] on div "Clear actions" at bounding box center [140, 272] width 86 height 16
drag, startPoint x: 80, startPoint y: 163, endPoint x: 106, endPoint y: 239, distance: 79.8
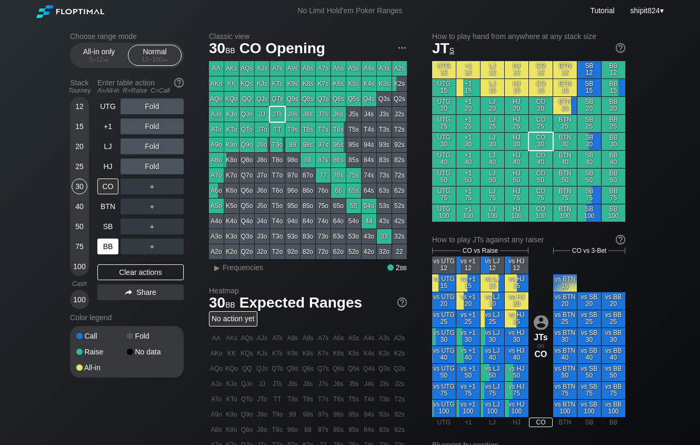
click at [80, 163] on div "25" at bounding box center [80, 166] width 16 height 16
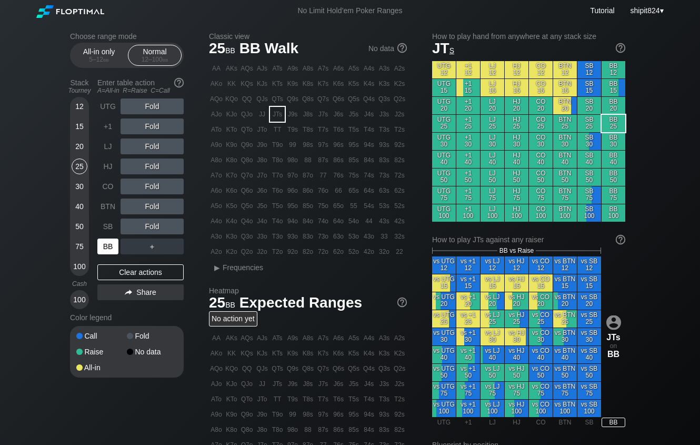
click at [113, 254] on div "BB" at bounding box center [107, 247] width 21 height 16
click at [153, 130] on div "R ✕" at bounding box center [152, 126] width 21 height 16
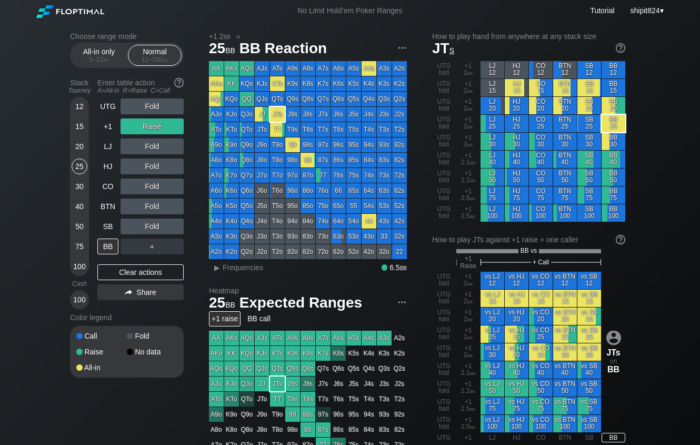
drag, startPoint x: 50, startPoint y: 277, endPoint x: 66, endPoint y: 263, distance: 21.3
click at [50, 276] on div "Choose range mode All-in only 5 – 12 bb Normal 12 – 100 bb Stack Tourney Enter …" at bounding box center [350, 366] width 700 height 688
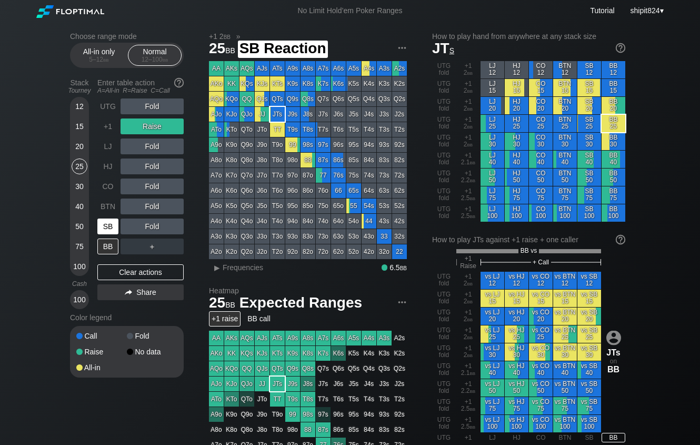
click at [106, 226] on div "SB" at bounding box center [107, 227] width 21 height 16
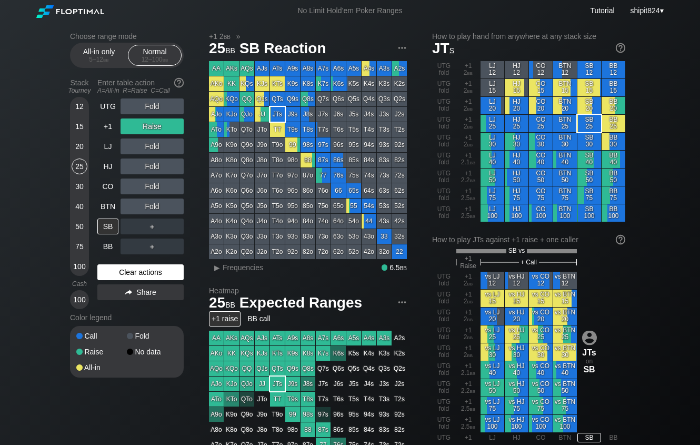
click at [131, 273] on div "Clear actions" at bounding box center [140, 272] width 86 height 16
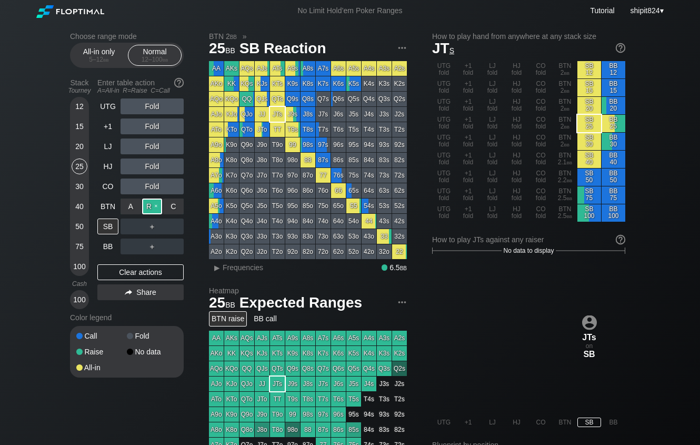
click at [146, 204] on div "R ✕" at bounding box center [152, 207] width 21 height 16
click at [133, 274] on div "Clear actions" at bounding box center [140, 272] width 86 height 16
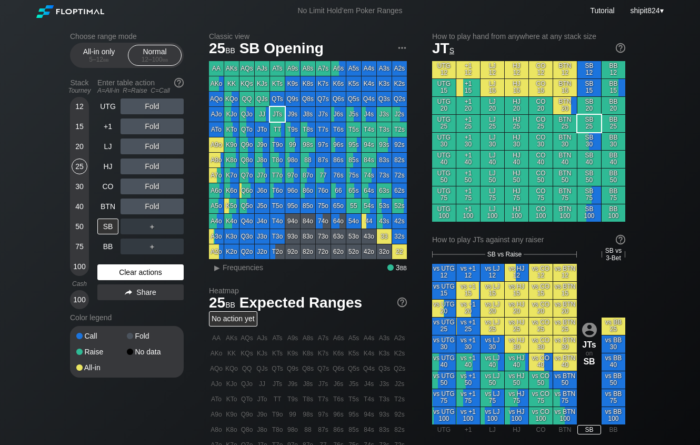
click at [133, 273] on div "Clear actions" at bounding box center [140, 272] width 86 height 16
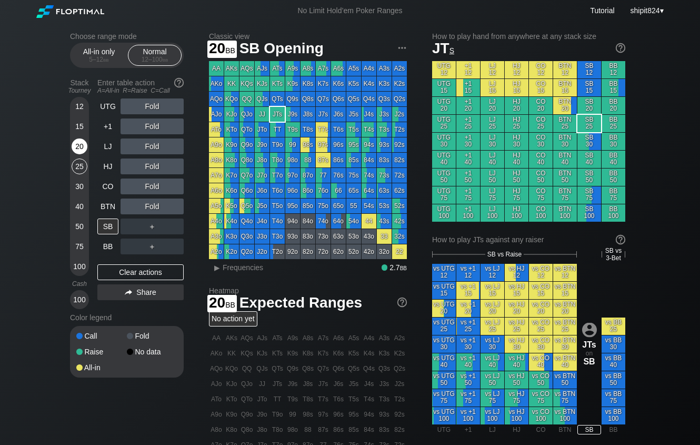
click at [76, 150] on div "20" at bounding box center [80, 146] width 16 height 16
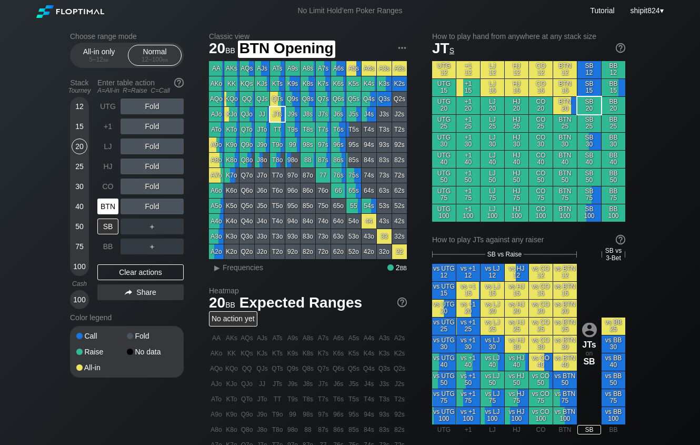
click at [110, 205] on div "BTN" at bounding box center [107, 207] width 21 height 16
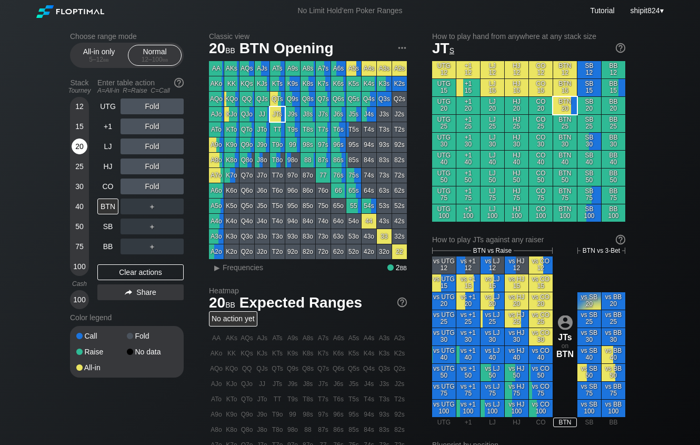
click at [78, 147] on div "20" at bounding box center [80, 146] width 16 height 16
click at [78, 146] on div "20" at bounding box center [80, 146] width 16 height 16
click at [166, 264] on div "UTG Fold +1 Fold LJ Fold HJ Fold CO Fold BTN ＋ SB ＋ BB ＋ Clear actions Share" at bounding box center [140, 203] width 86 height 211
drag, startPoint x: 161, startPoint y: 279, endPoint x: 157, endPoint y: 287, distance: 8.7
click at [161, 278] on div "Clear actions" at bounding box center [140, 272] width 86 height 16
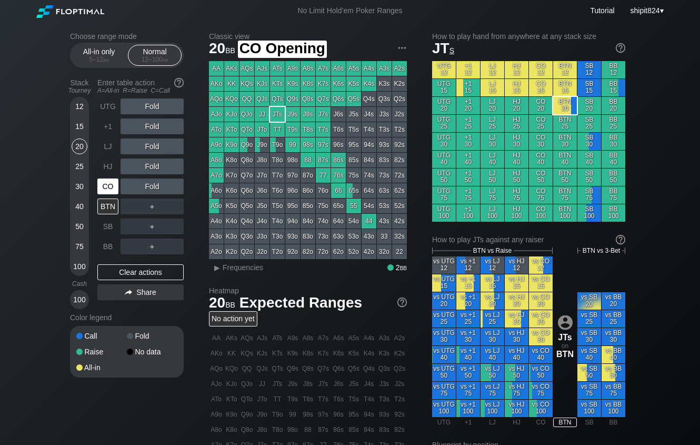
click at [110, 191] on div "CO" at bounding box center [107, 187] width 21 height 16
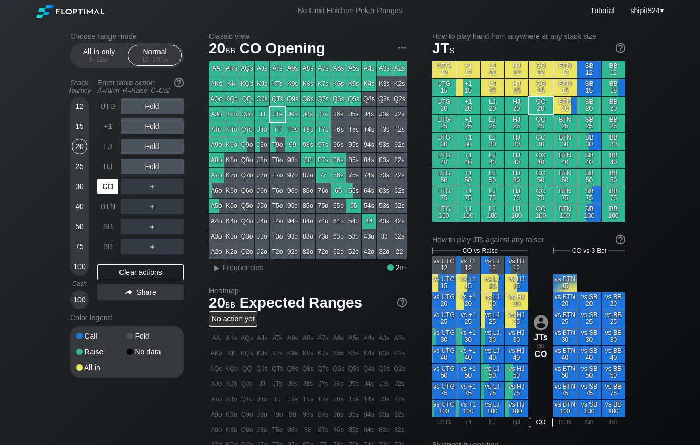
click at [111, 188] on div "CO" at bounding box center [107, 187] width 21 height 16
click at [111, 189] on div "CO" at bounding box center [107, 187] width 21 height 16
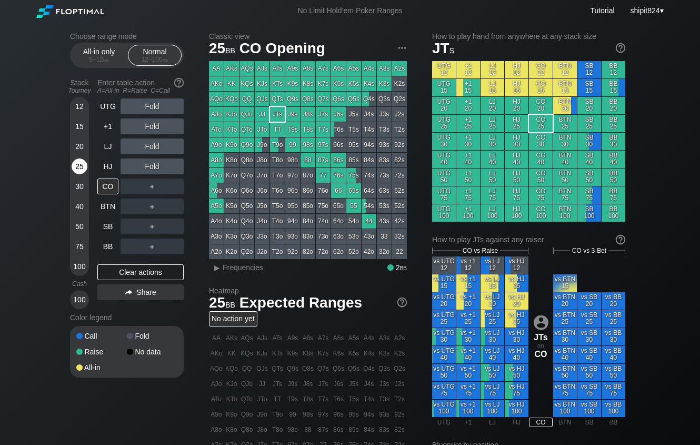
click at [76, 169] on div "25" at bounding box center [80, 166] width 16 height 16
click at [132, 278] on div "Clear actions" at bounding box center [140, 272] width 86 height 16
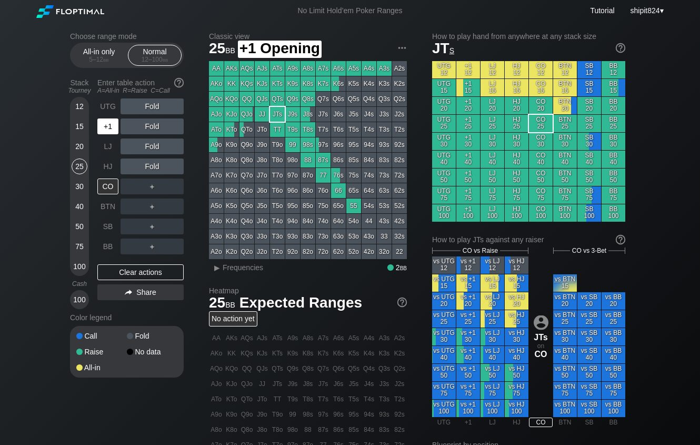
click at [112, 124] on div "+1" at bounding box center [107, 126] width 21 height 16
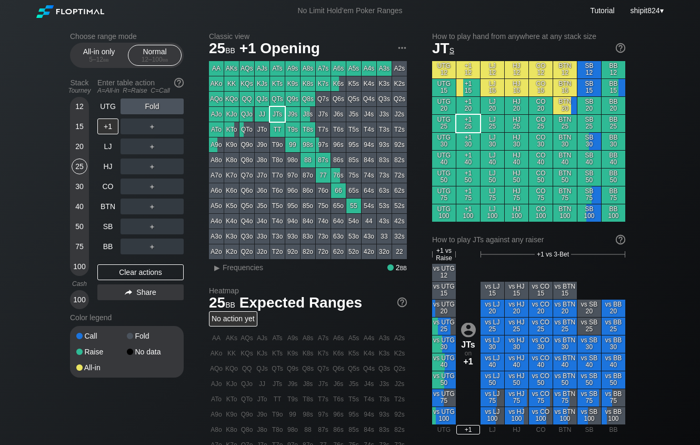
click at [81, 148] on div "20" at bounding box center [80, 146] width 16 height 16
click at [80, 148] on div "20" at bounding box center [80, 146] width 16 height 16
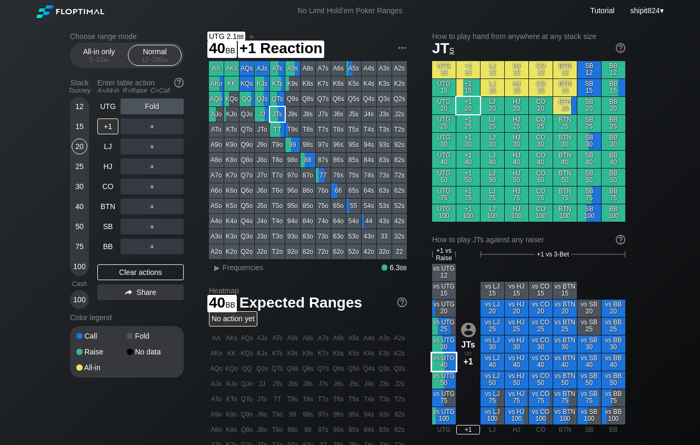
scroll to position [356, 0]
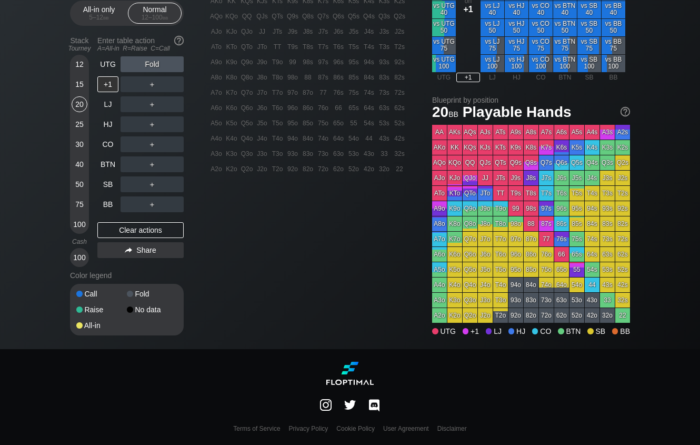
click at [557, 376] on div "Terms of Service Privacy Policy Cookie Policy User Agreement Disclaimer" at bounding box center [350, 397] width 700 height 96
click at [135, 226] on div "Clear actions" at bounding box center [140, 230] width 86 height 16
click at [135, 227] on div "Clear actions" at bounding box center [140, 230] width 86 height 16
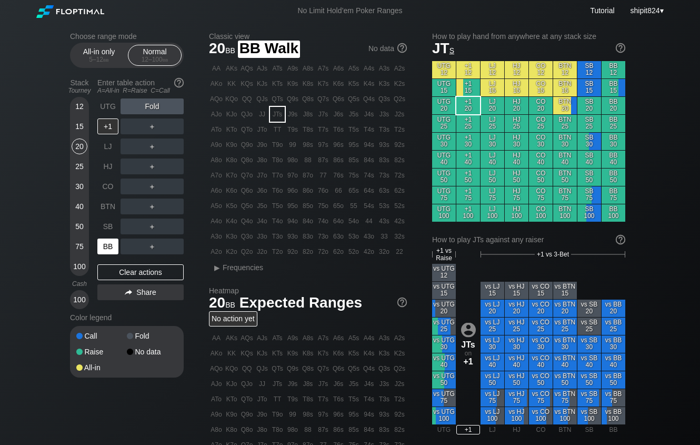
click at [105, 246] on div "BB" at bounding box center [107, 247] width 21 height 16
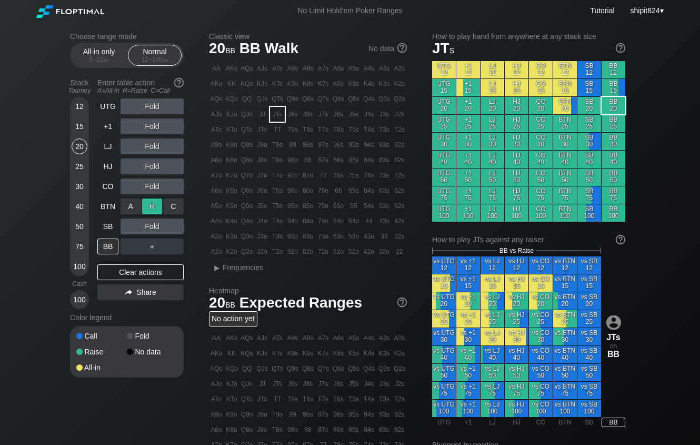
click at [148, 209] on div "R ✕" at bounding box center [152, 207] width 21 height 16
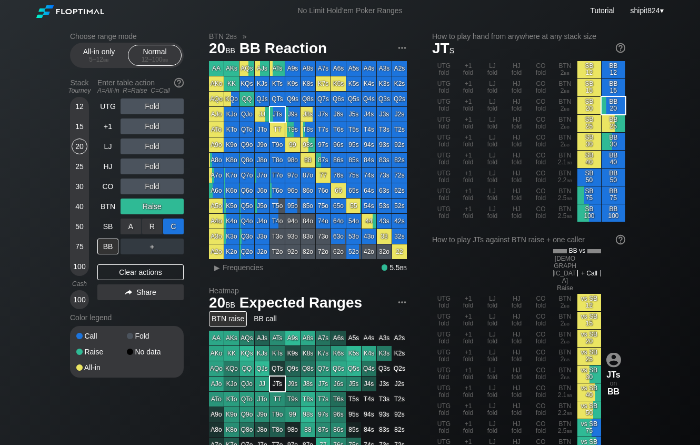
click at [172, 230] on div "C ✕" at bounding box center [173, 227] width 21 height 16
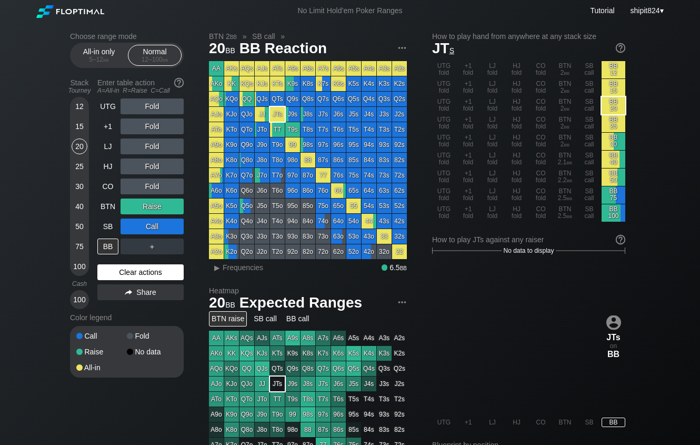
click at [153, 272] on div "Clear actions" at bounding box center [140, 272] width 86 height 16
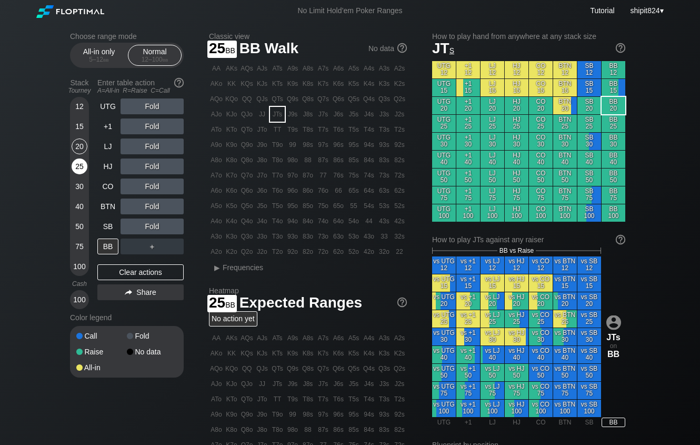
click at [81, 173] on div "25" at bounding box center [80, 166] width 16 height 16
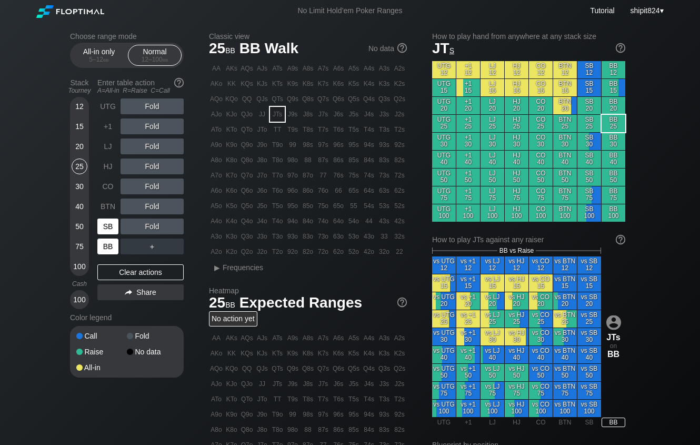
click at [111, 237] on div "UTG Fold +1 Fold LJ Fold HJ Fold CO Fold BTN Fold SB Fold BB ＋" at bounding box center [140, 176] width 86 height 156
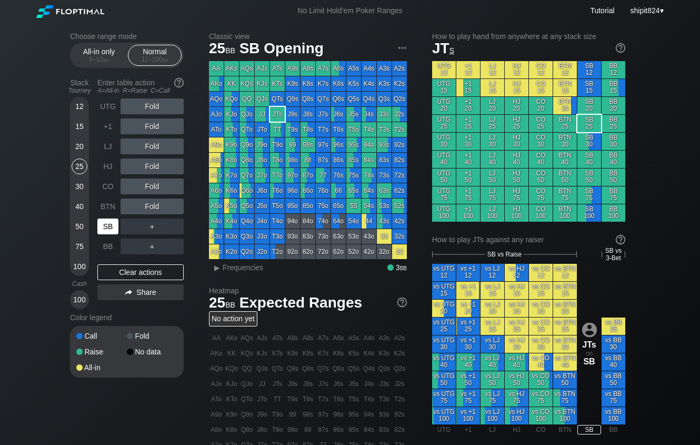
click at [110, 233] on div "SB" at bounding box center [107, 227] width 21 height 16
click at [109, 231] on div "SB" at bounding box center [107, 227] width 21 height 16
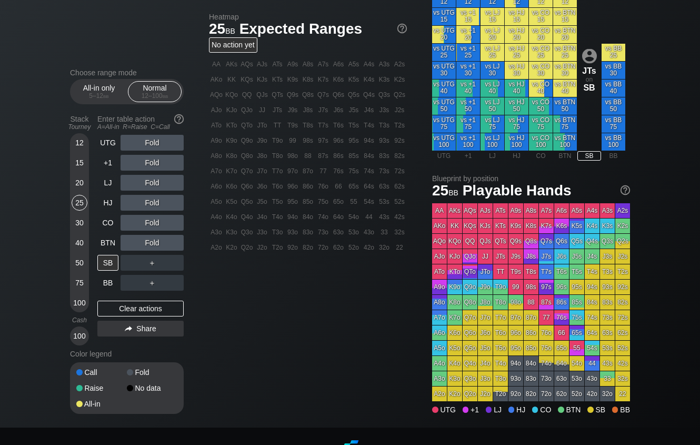
scroll to position [356, 0]
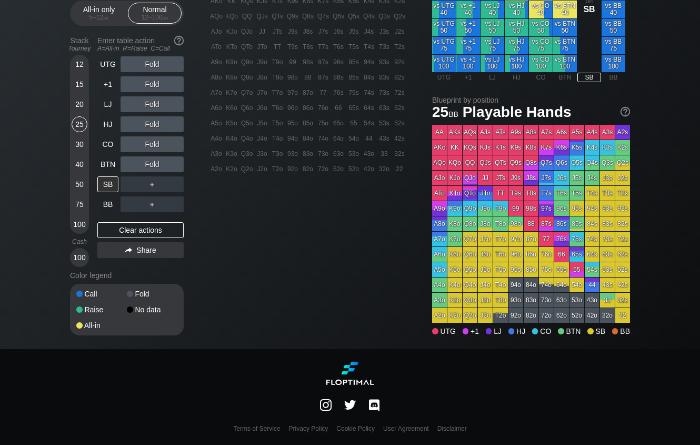
drag, startPoint x: 122, startPoint y: 229, endPoint x: 118, endPoint y: 211, distance: 18.2
click at [122, 229] on div "Clear actions" at bounding box center [140, 230] width 86 height 16
click at [108, 182] on div "SB" at bounding box center [107, 184] width 21 height 16
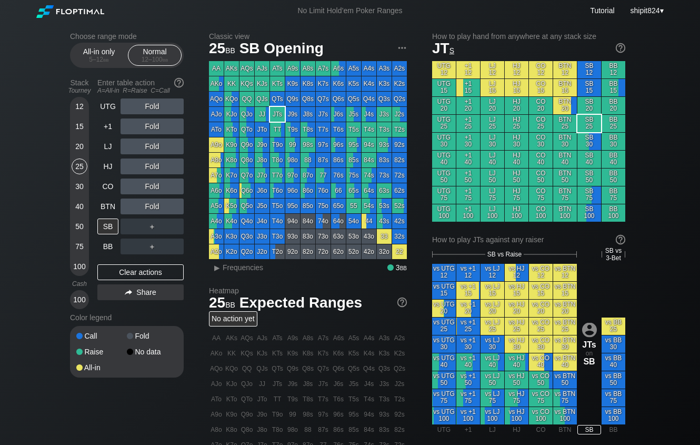
click at [33, 143] on div "Choose range mode All-in only 5 – 12 bb Normal 12 – 100 bb Stack Tourney Enter …" at bounding box center [350, 362] width 700 height 680
click at [132, 275] on div "Clear actions" at bounding box center [140, 272] width 86 height 16
click at [41, 131] on div "Choose range mode All-in only 5 – 12 bb Normal 12 – 100 bb Stack Tourney Enter …" at bounding box center [350, 362] width 700 height 680
click at [107, 149] on div "LJ" at bounding box center [107, 146] width 21 height 16
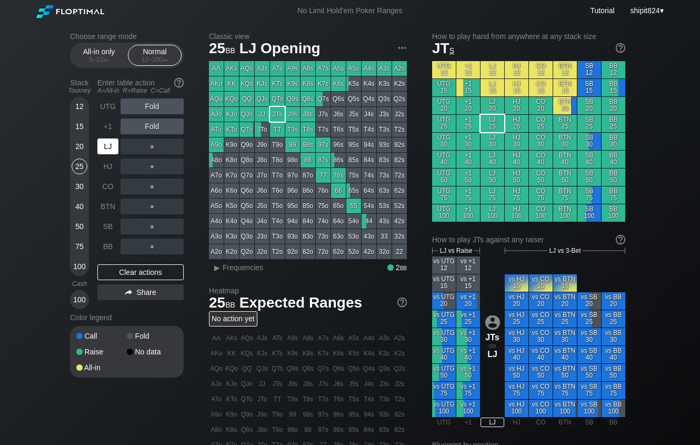
click at [107, 149] on div "LJ" at bounding box center [107, 146] width 21 height 16
drag, startPoint x: 101, startPoint y: 413, endPoint x: 184, endPoint y: 411, distance: 83.2
click at [101, 413] on div "Choose range mode All-in only 5 – 12 bb Normal 12 – 100 bb Stack Tourney Enter …" at bounding box center [350, 358] width 577 height 672
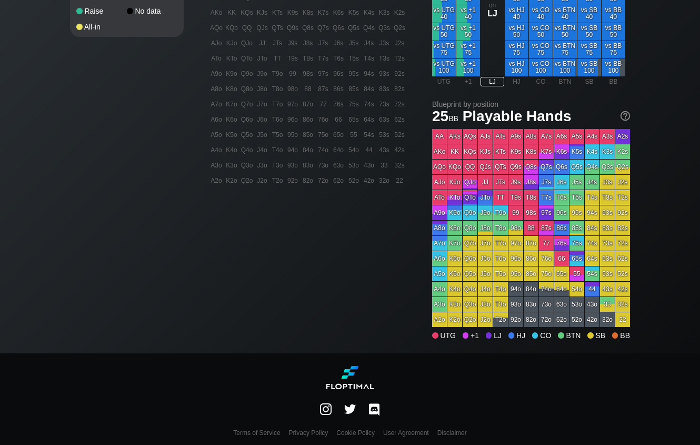
scroll to position [349, 0]
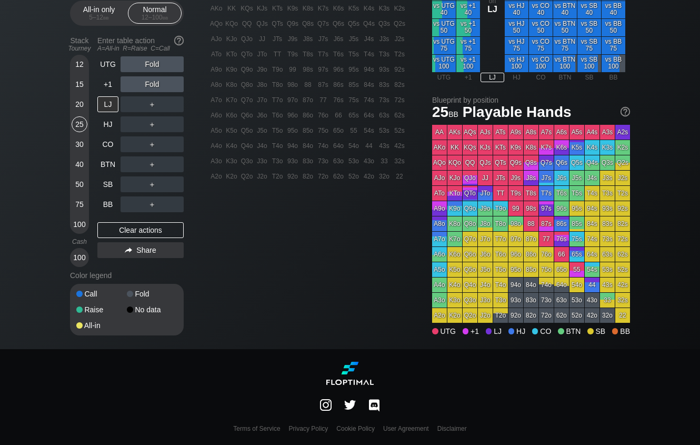
drag, startPoint x: 425, startPoint y: 14, endPoint x: 429, endPoint y: 20, distance: 7.6
click at [425, 14] on div "Classic view 25 bb LJ Opening AA AKs AQs AJs ATs A9s A8s A7s A6s A5s A4s A3s A2…" at bounding box center [419, 18] width 421 height 662
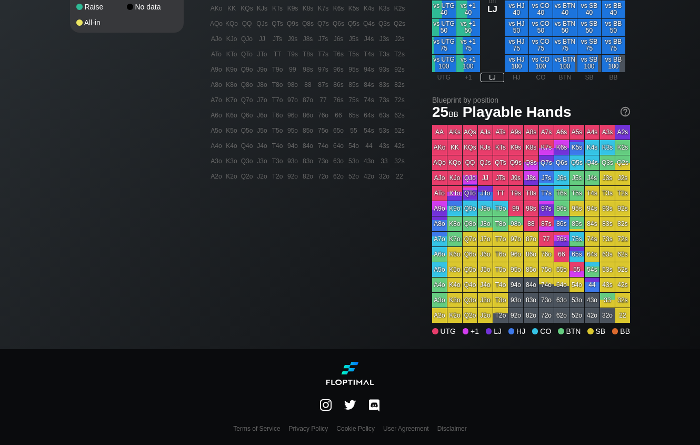
scroll to position [0, 0]
